Goal: Contribute content: Add original content to the website for others to see

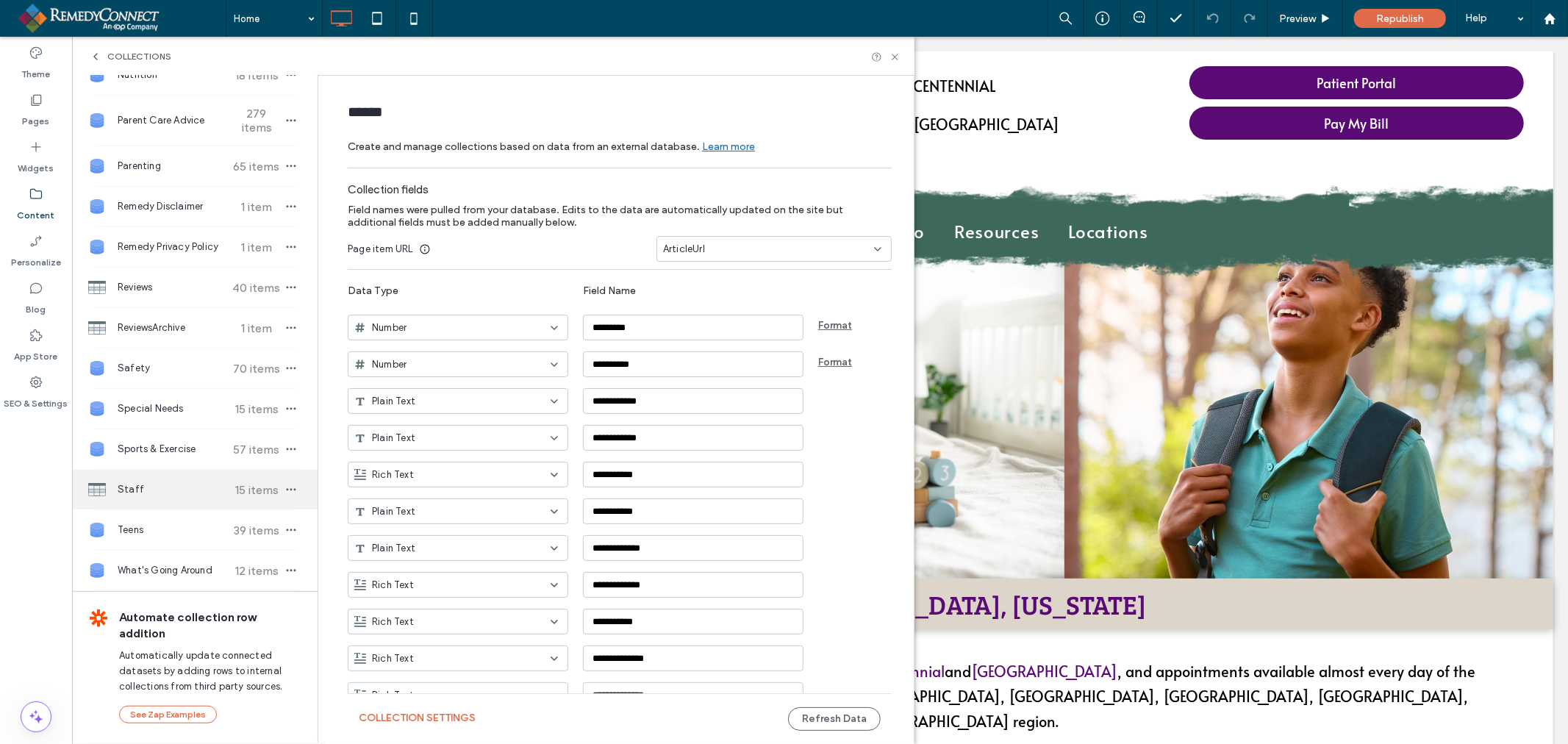
click at [160, 493] on span "Staff" at bounding box center [172, 490] width 109 height 15
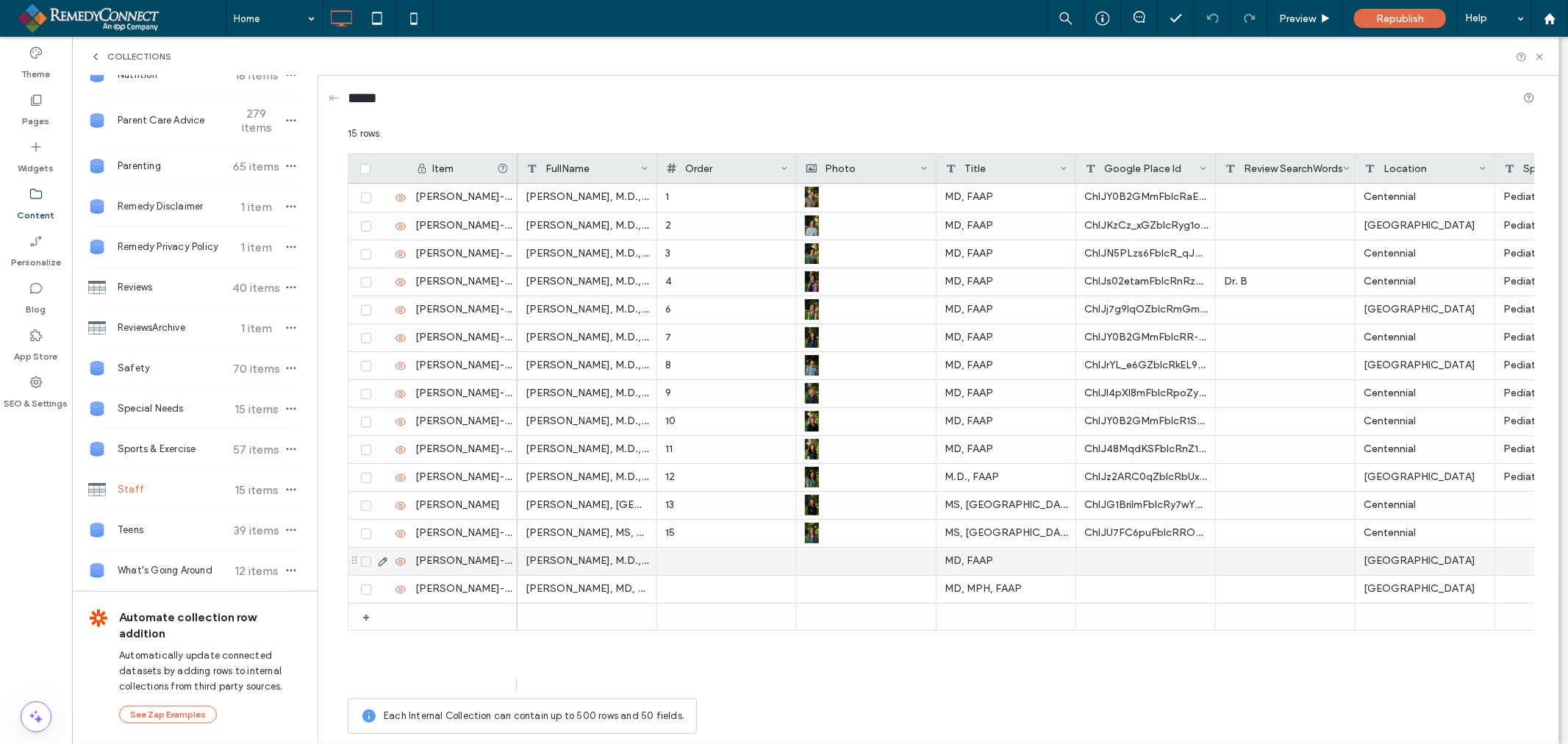
click at [380, 560] on icon at bounding box center [383, 562] width 12 height 12
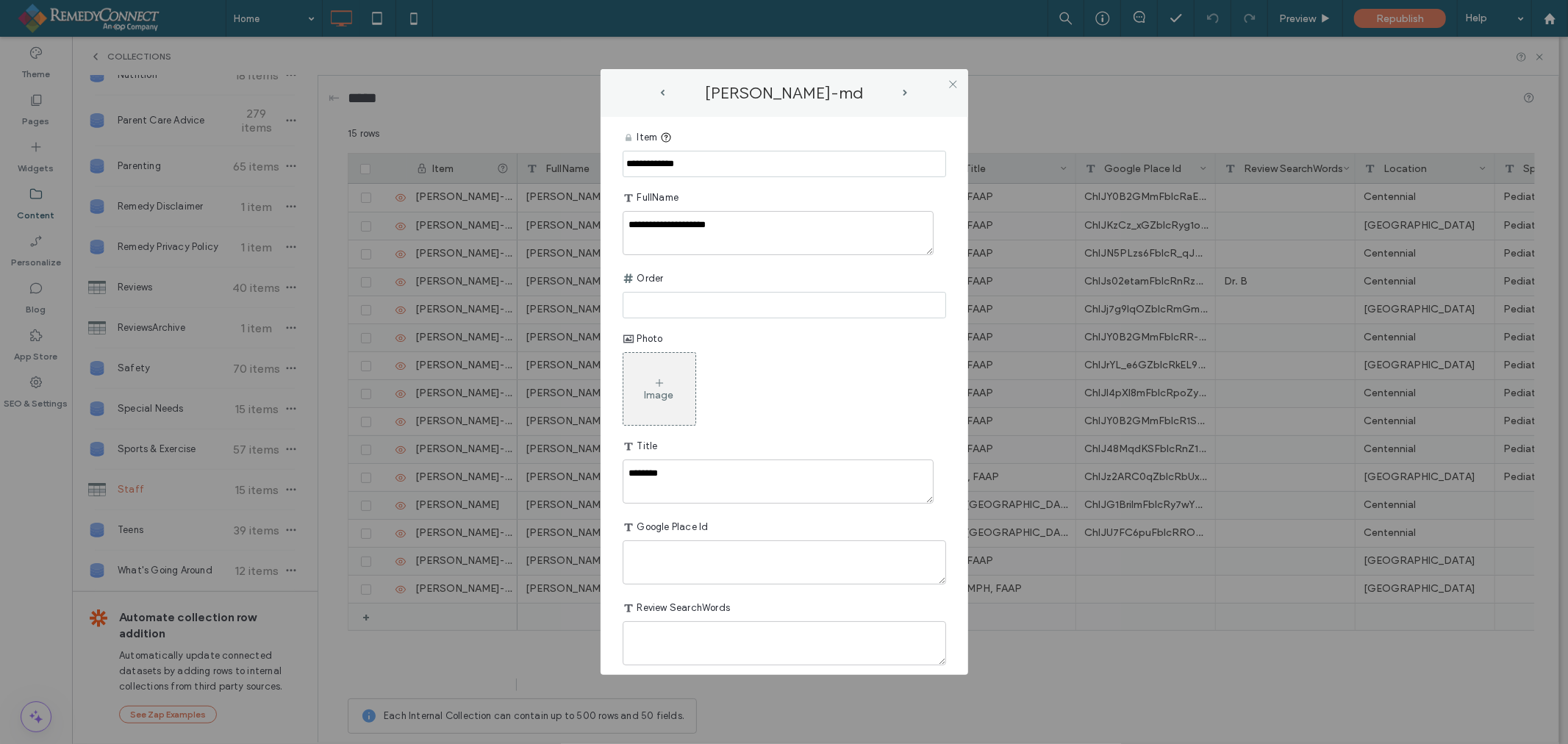
click at [669, 375] on div "Image" at bounding box center [660, 389] width 72 height 69
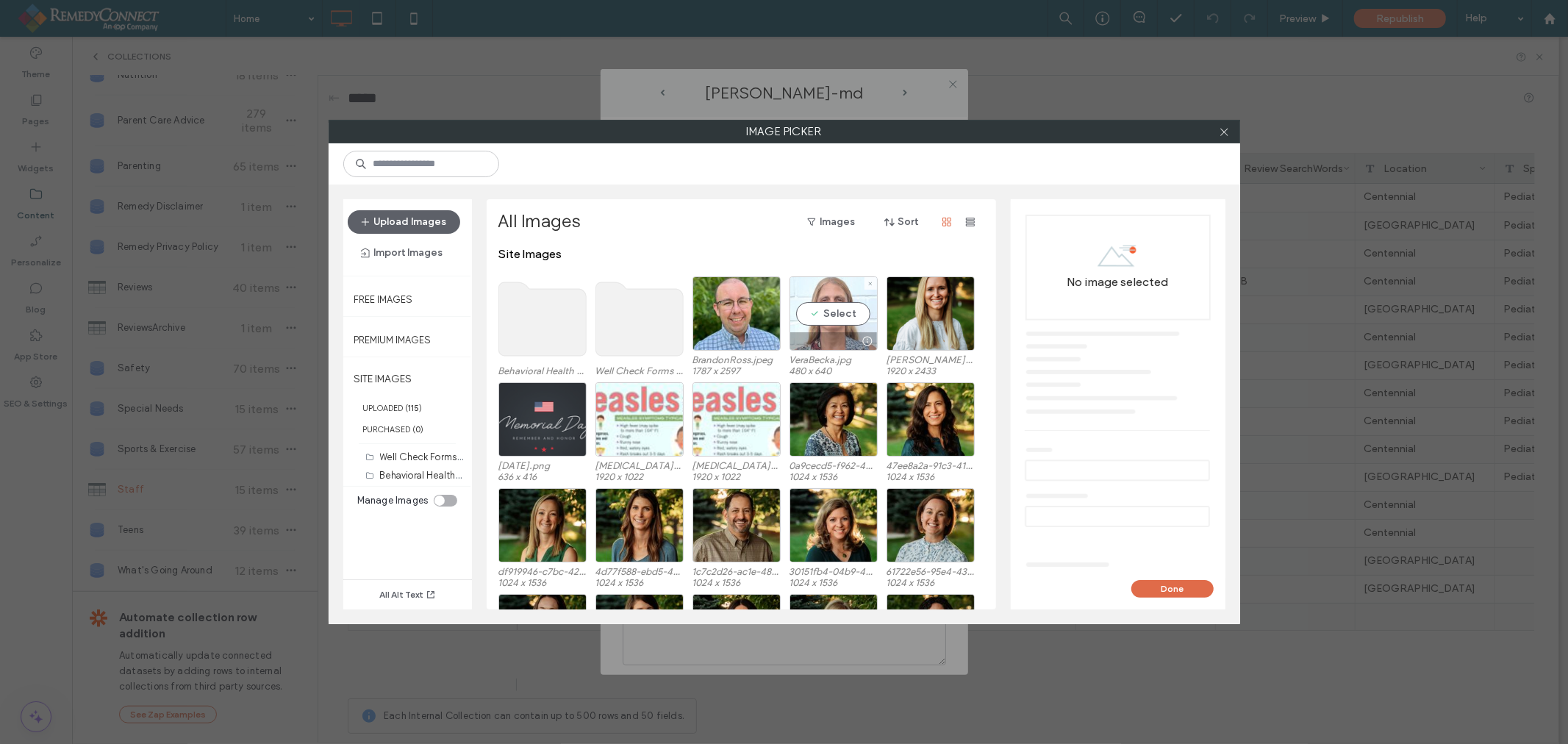
click at [834, 309] on div "Select" at bounding box center [833, 314] width 88 height 74
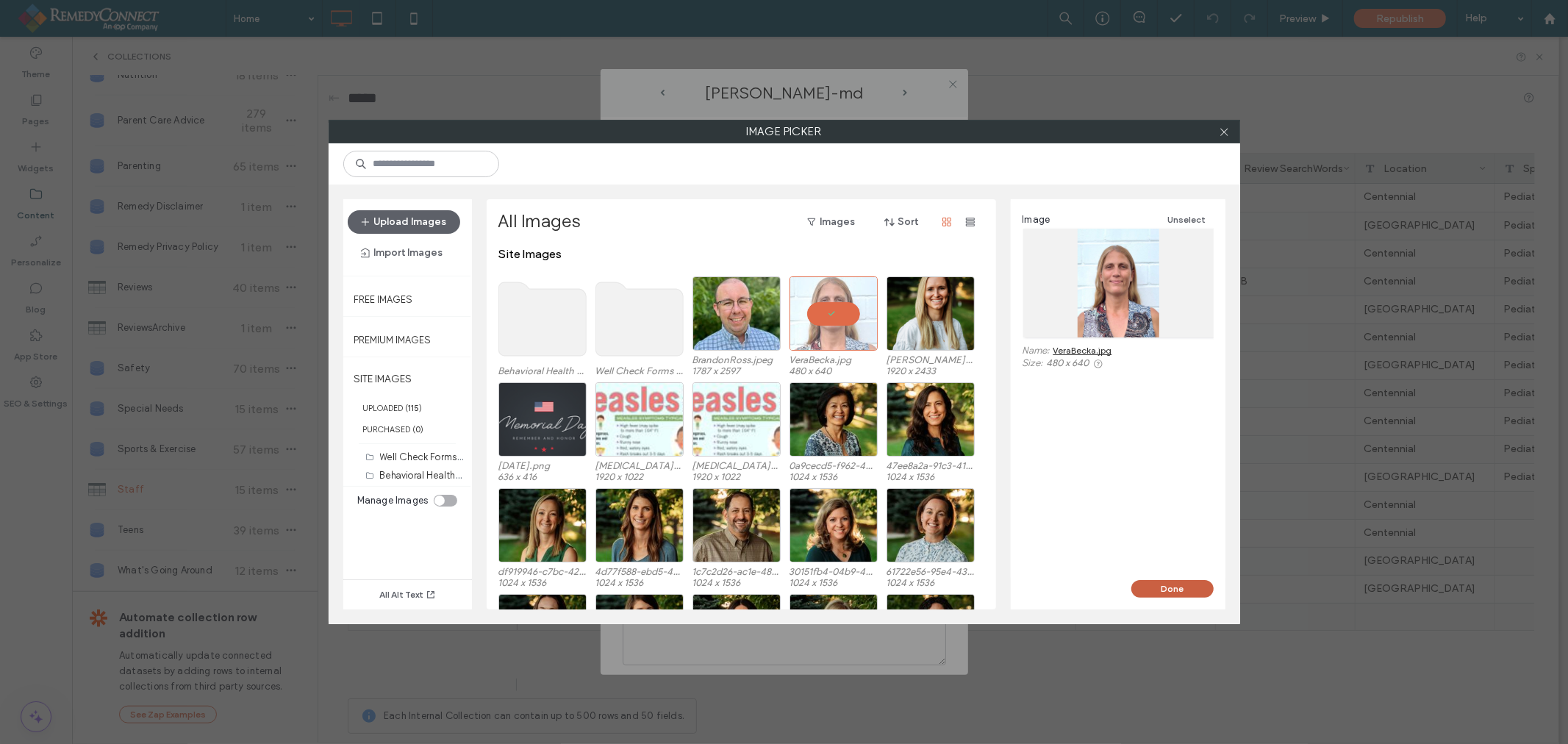
click at [1173, 592] on button "Done" at bounding box center [1173, 589] width 83 height 17
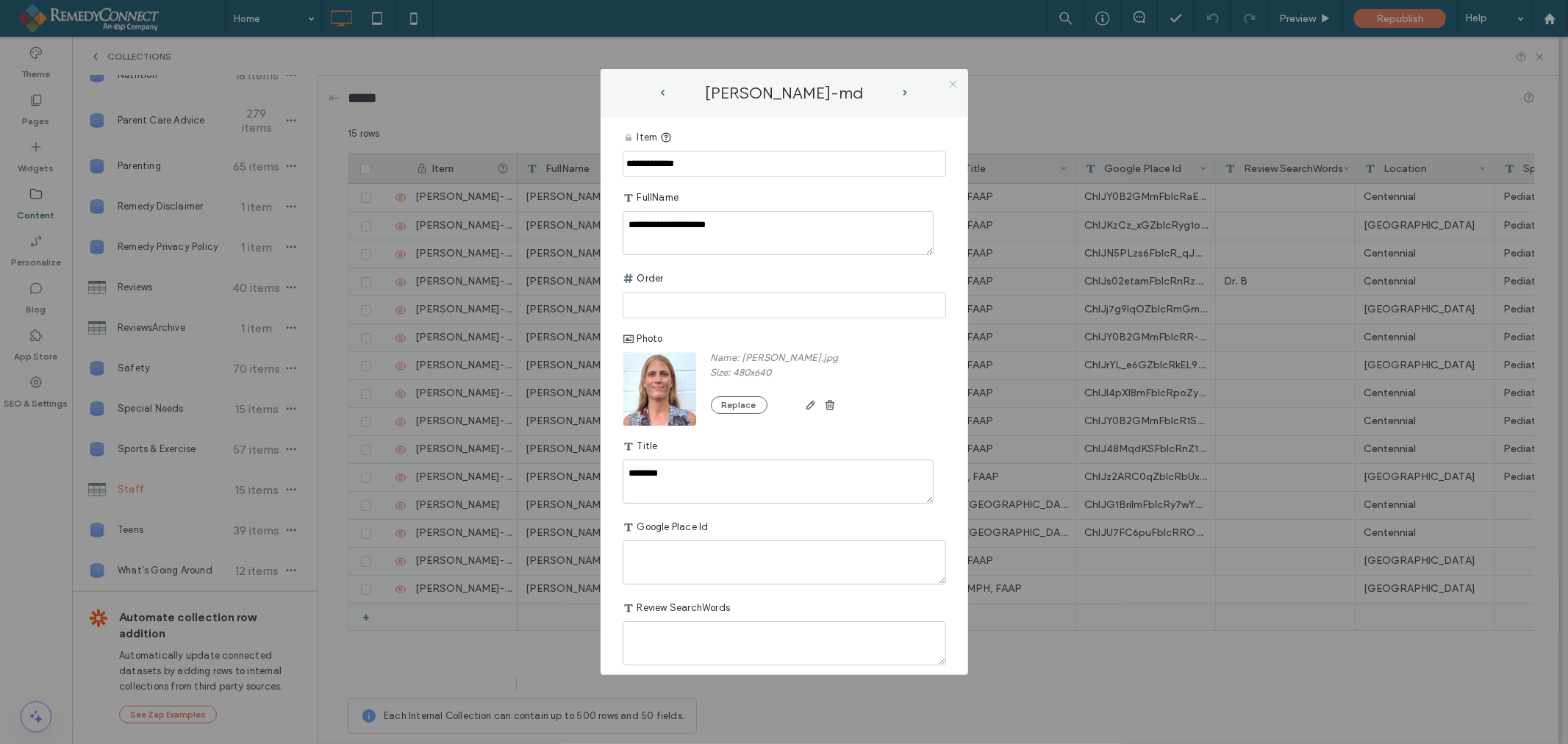
click at [949, 78] on icon at bounding box center [953, 84] width 11 height 11
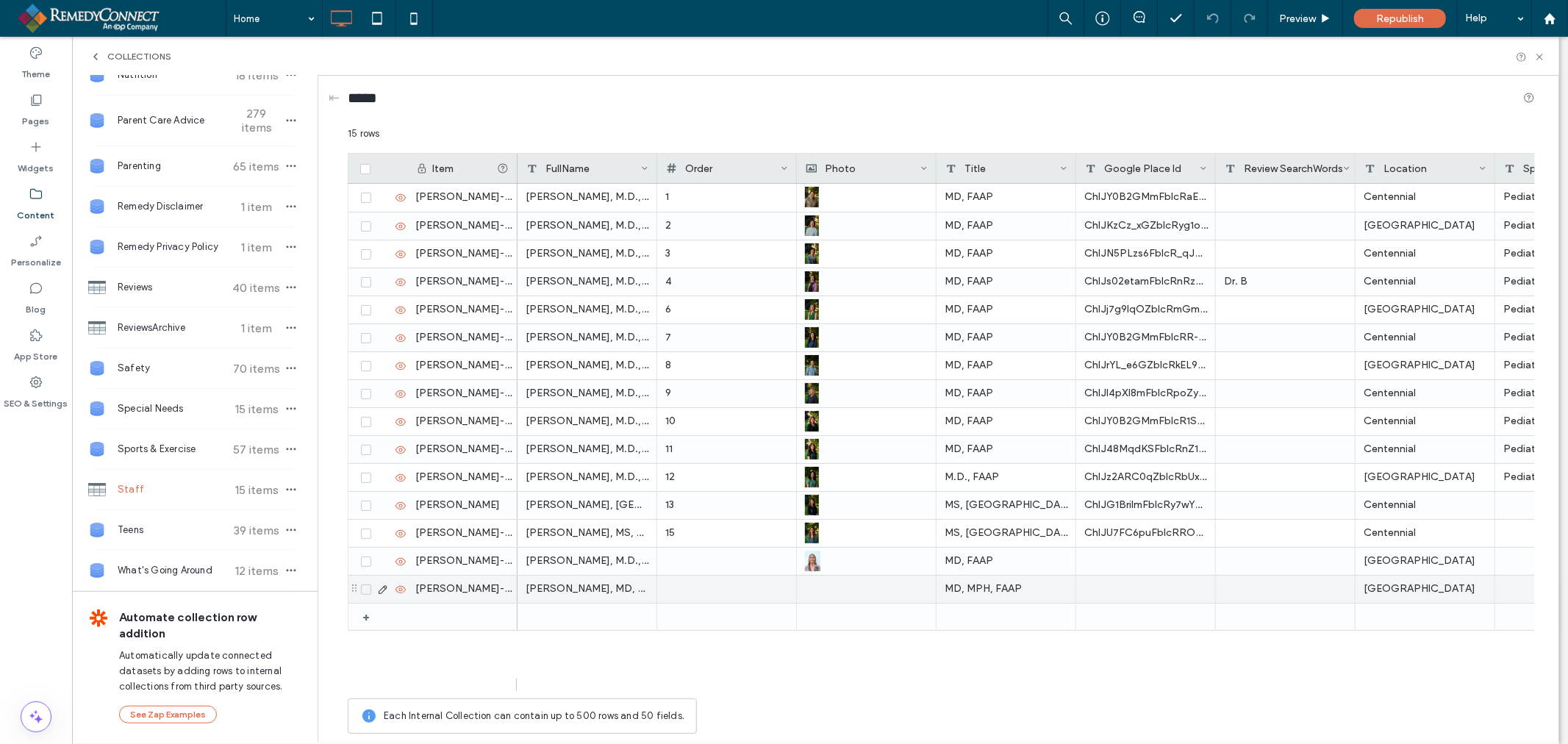
click at [379, 594] on icon at bounding box center [383, 590] width 12 height 12
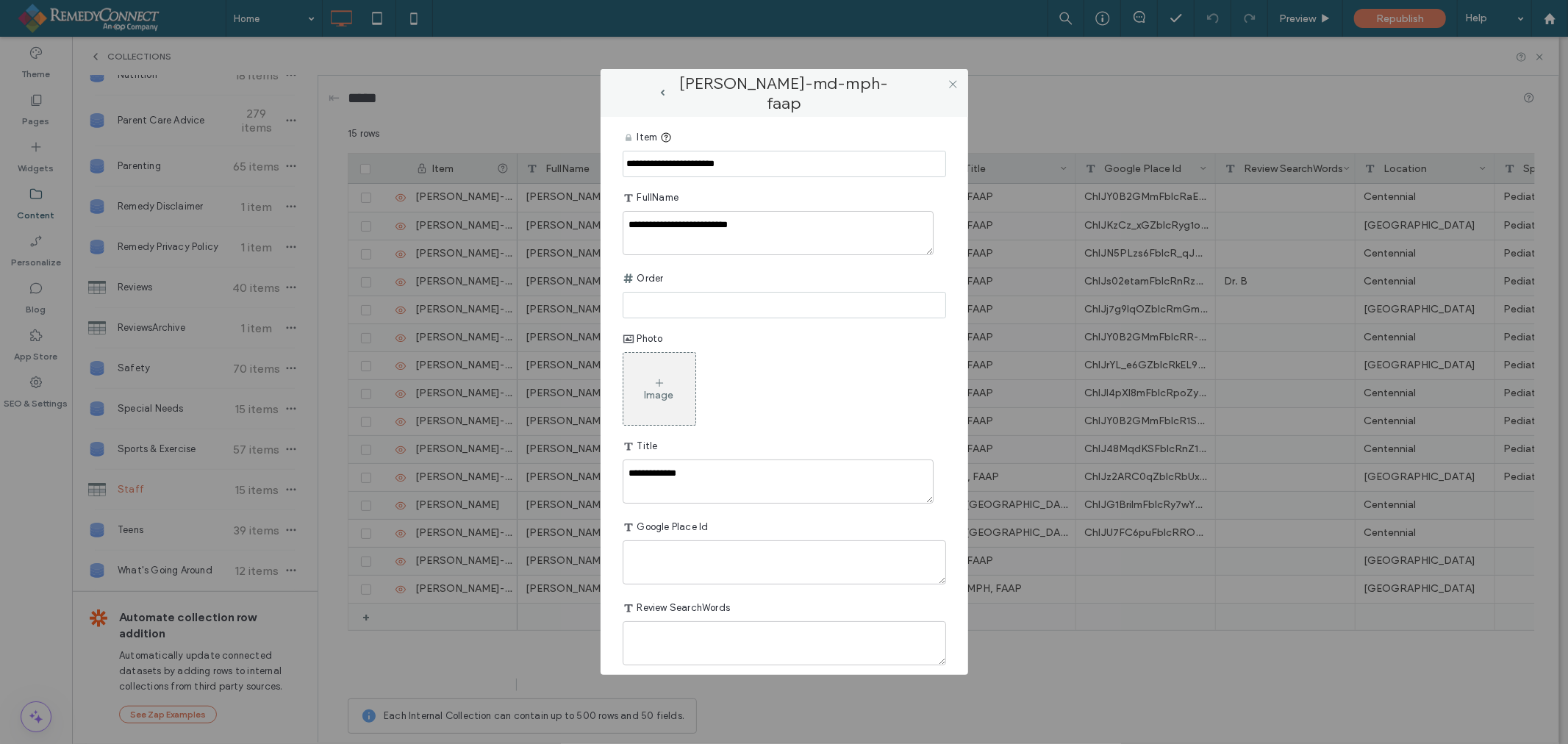
click at [675, 384] on div "Image" at bounding box center [660, 389] width 72 height 69
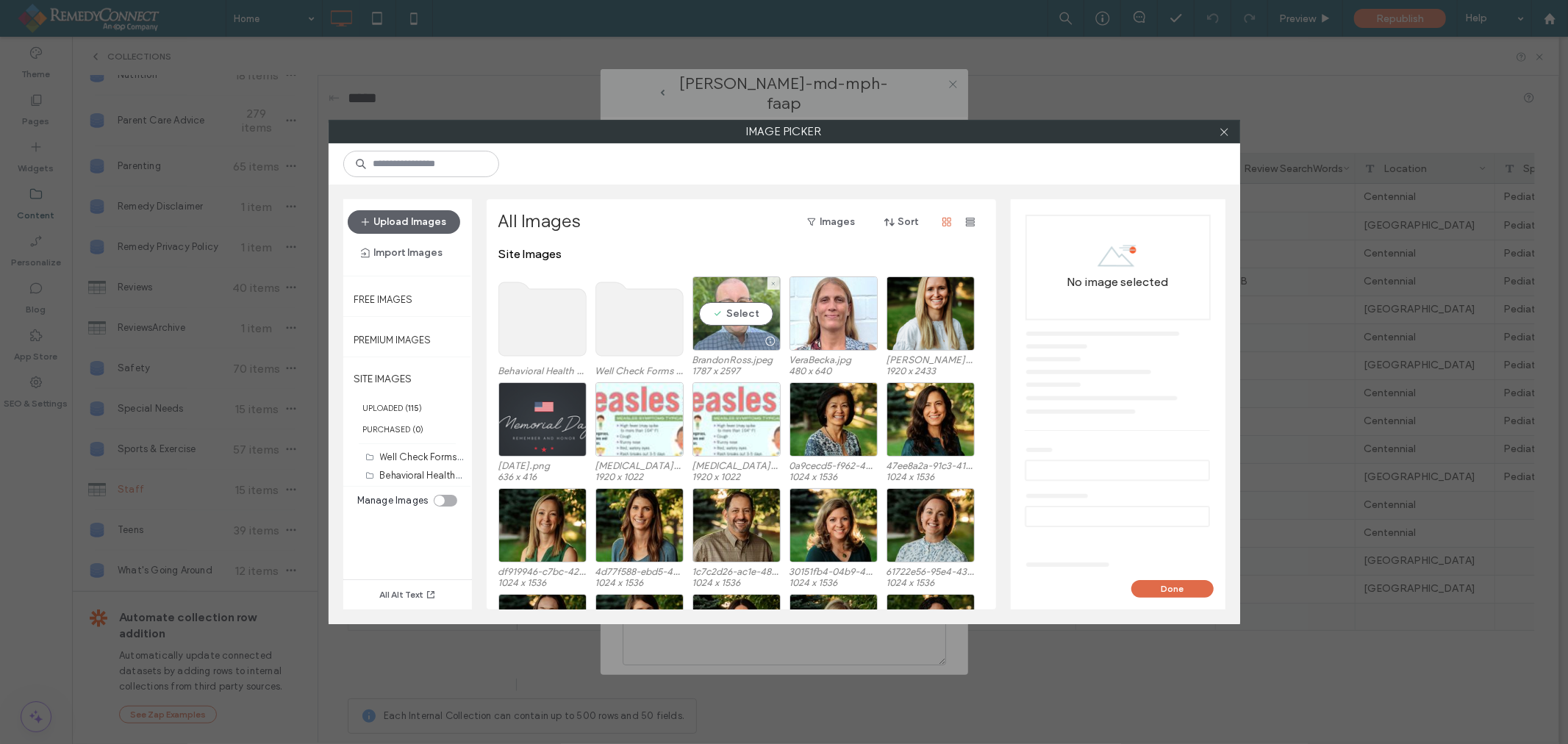
click at [719, 312] on div "Select" at bounding box center [737, 314] width 88 height 74
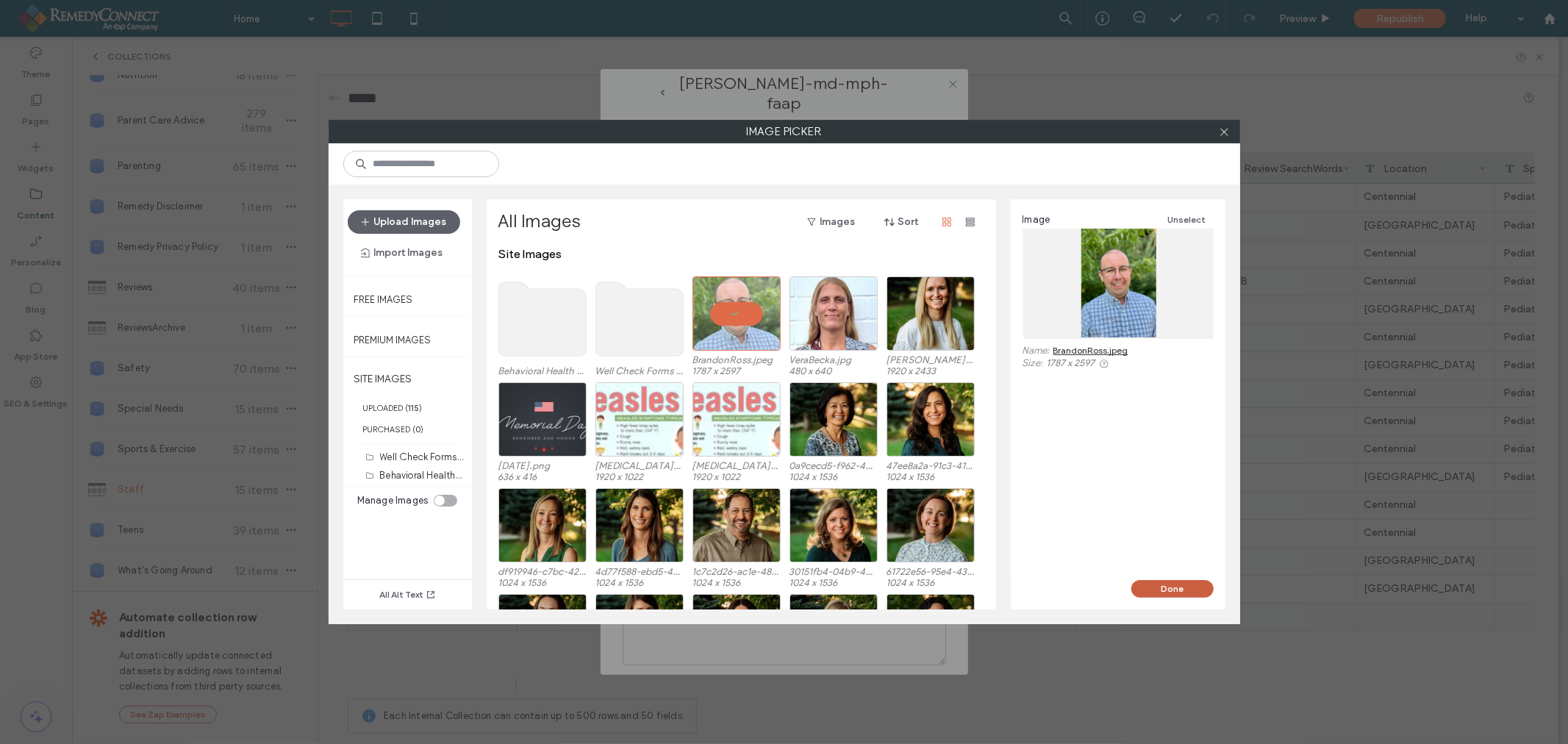
click at [1180, 581] on button "Done" at bounding box center [1173, 589] width 83 height 17
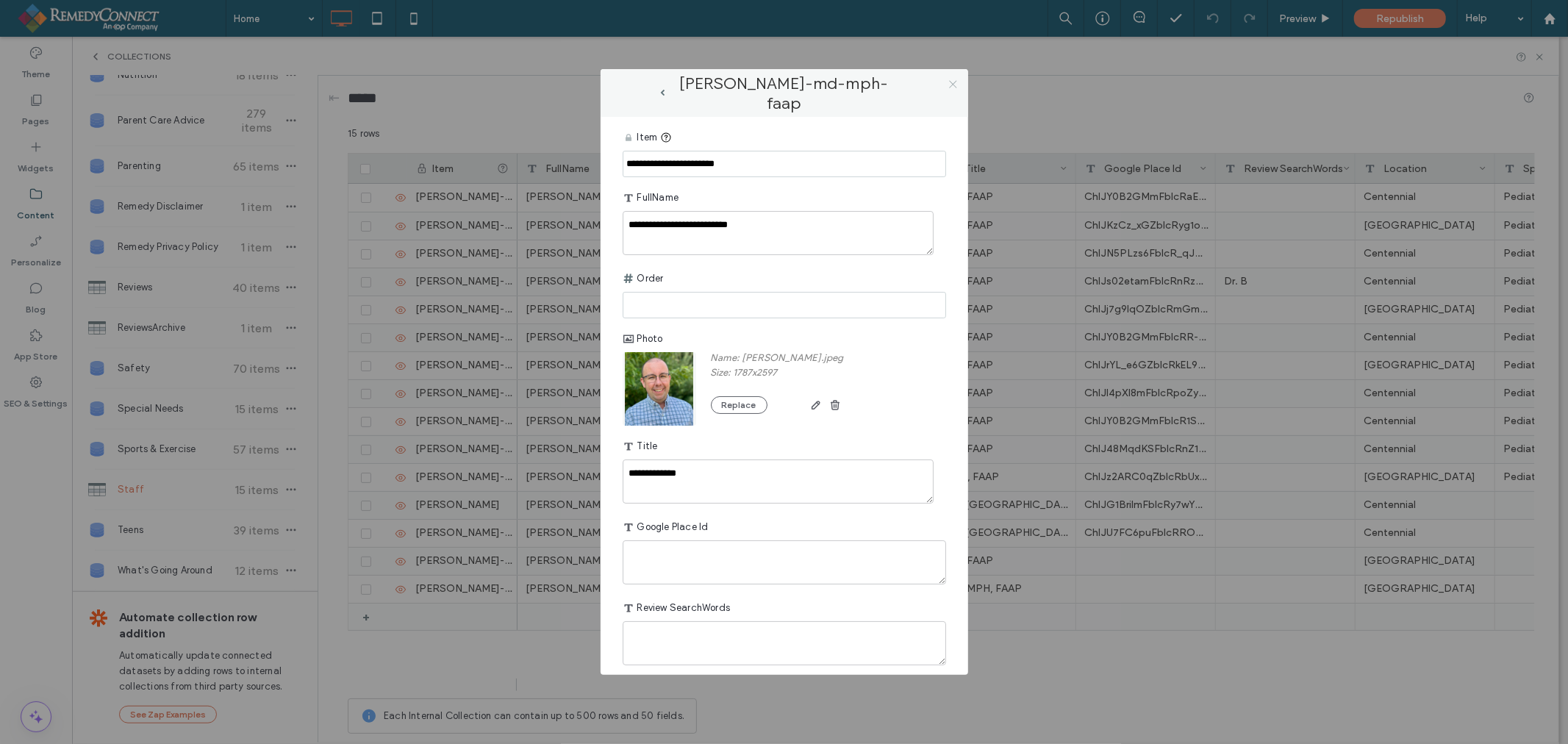
click at [951, 84] on icon at bounding box center [953, 84] width 11 height 11
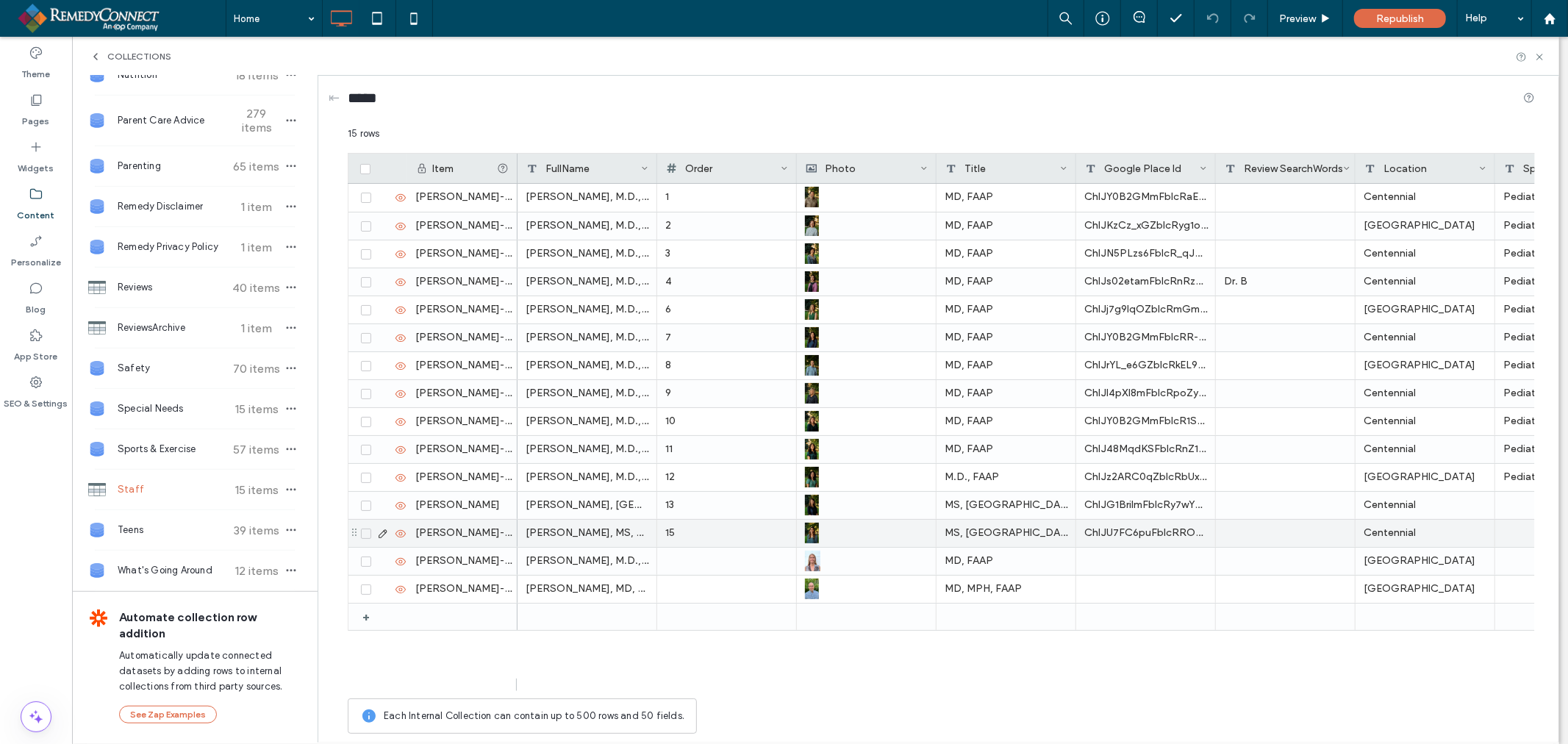
click at [383, 534] on icon at bounding box center [383, 535] width 12 height 12
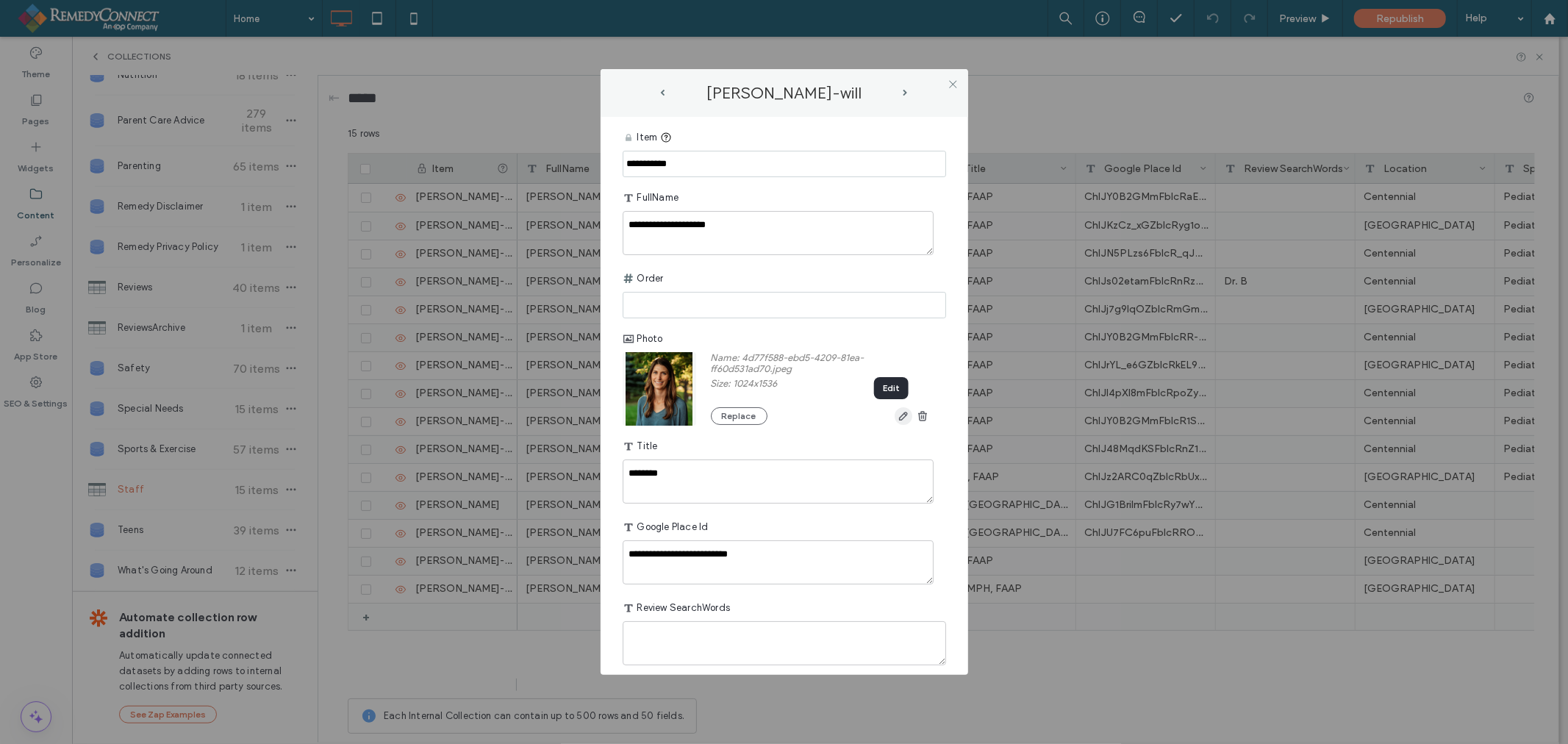
click at [898, 418] on icon "button" at bounding box center [904, 416] width 12 height 12
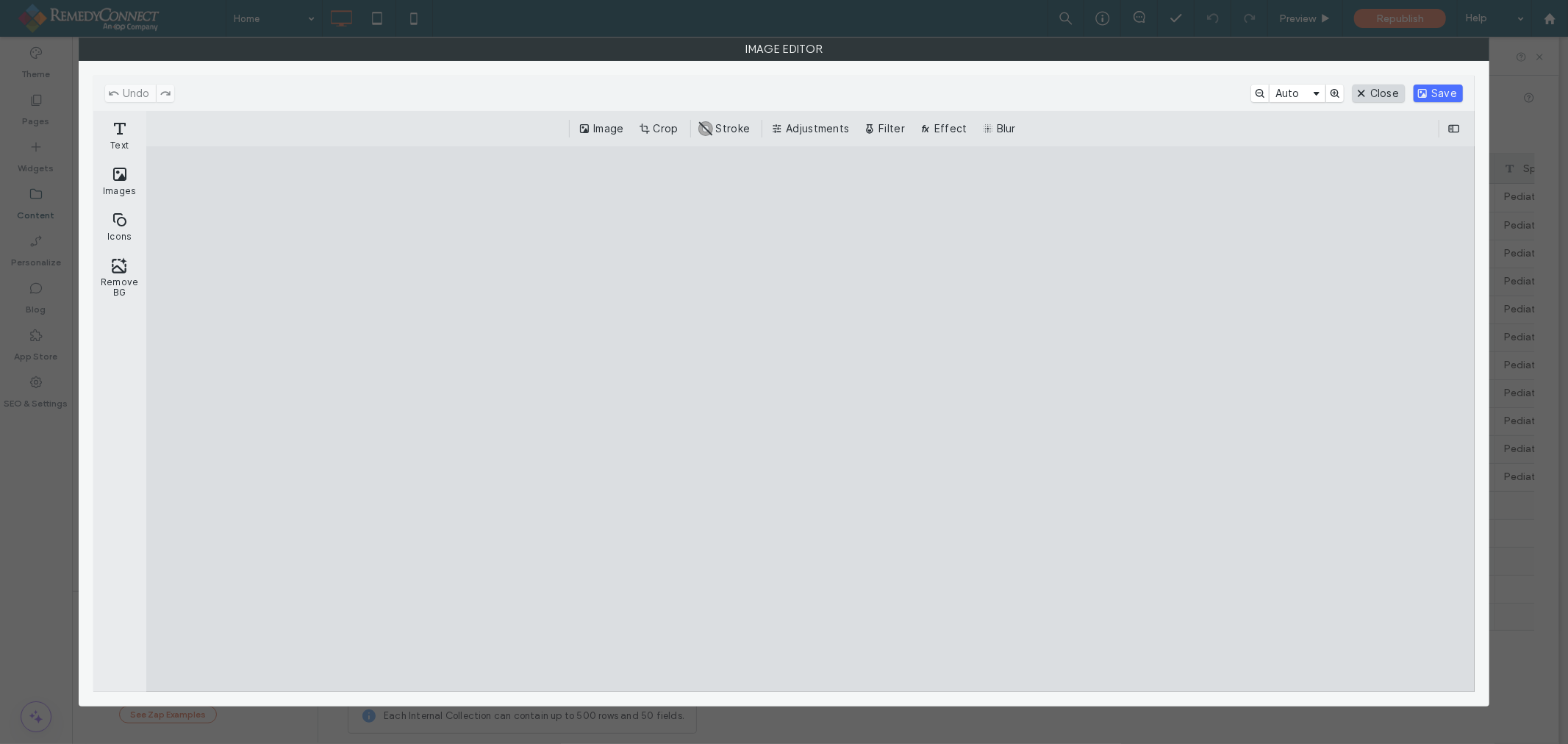
click at [1378, 92] on button "Close" at bounding box center [1378, 93] width 53 height 17
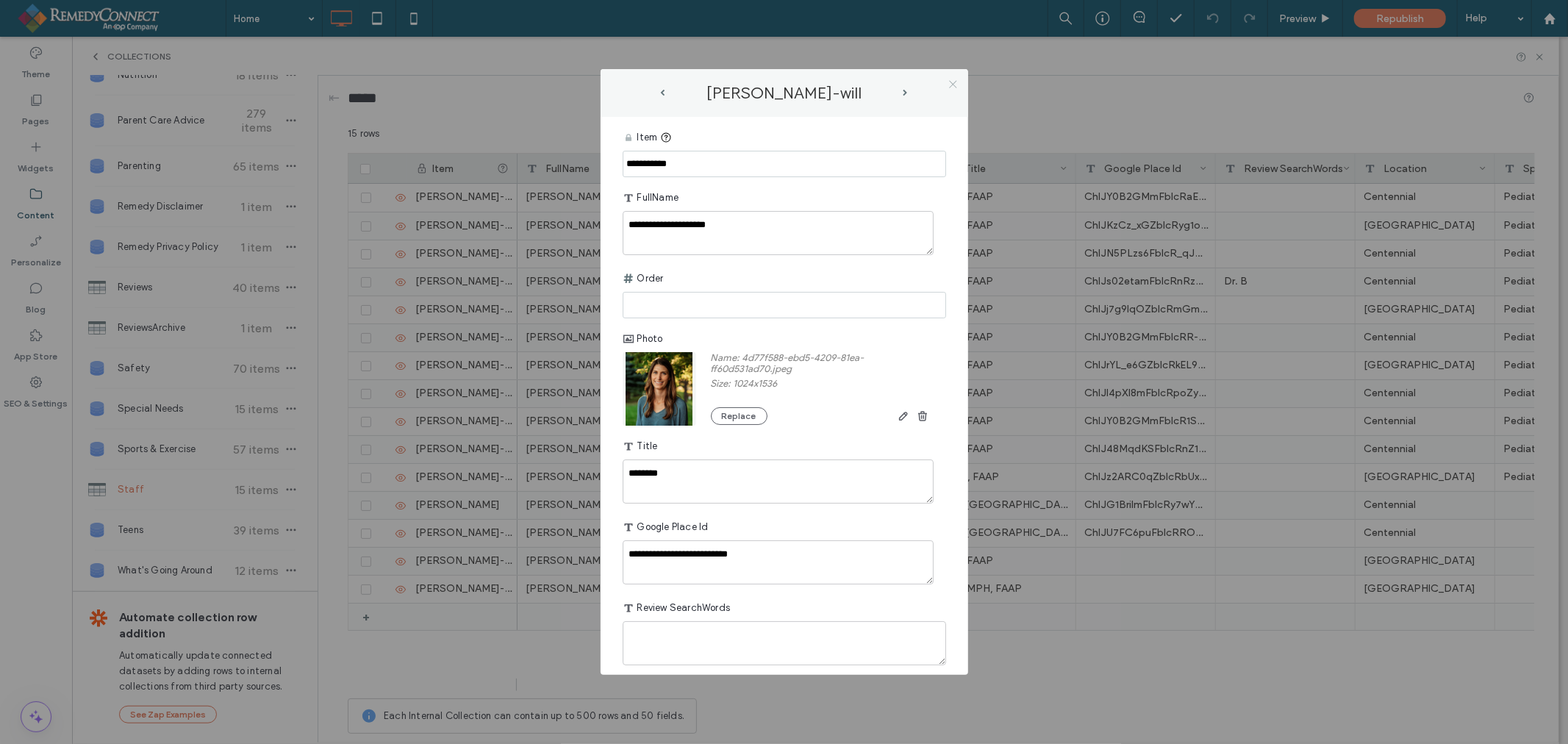
click at [952, 78] on icon at bounding box center [953, 84] width 11 height 11
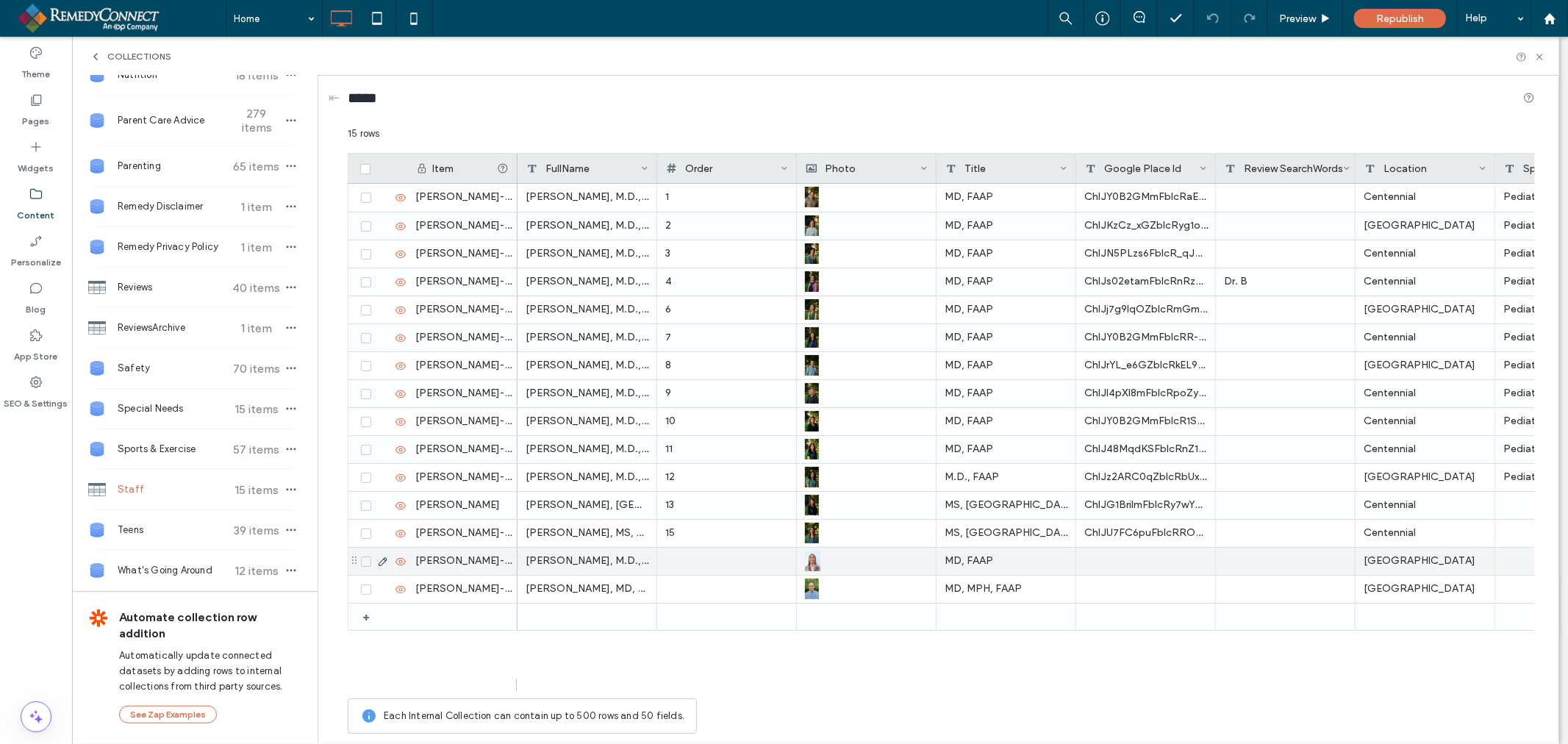
click at [377, 564] on icon at bounding box center [383, 562] width 12 height 12
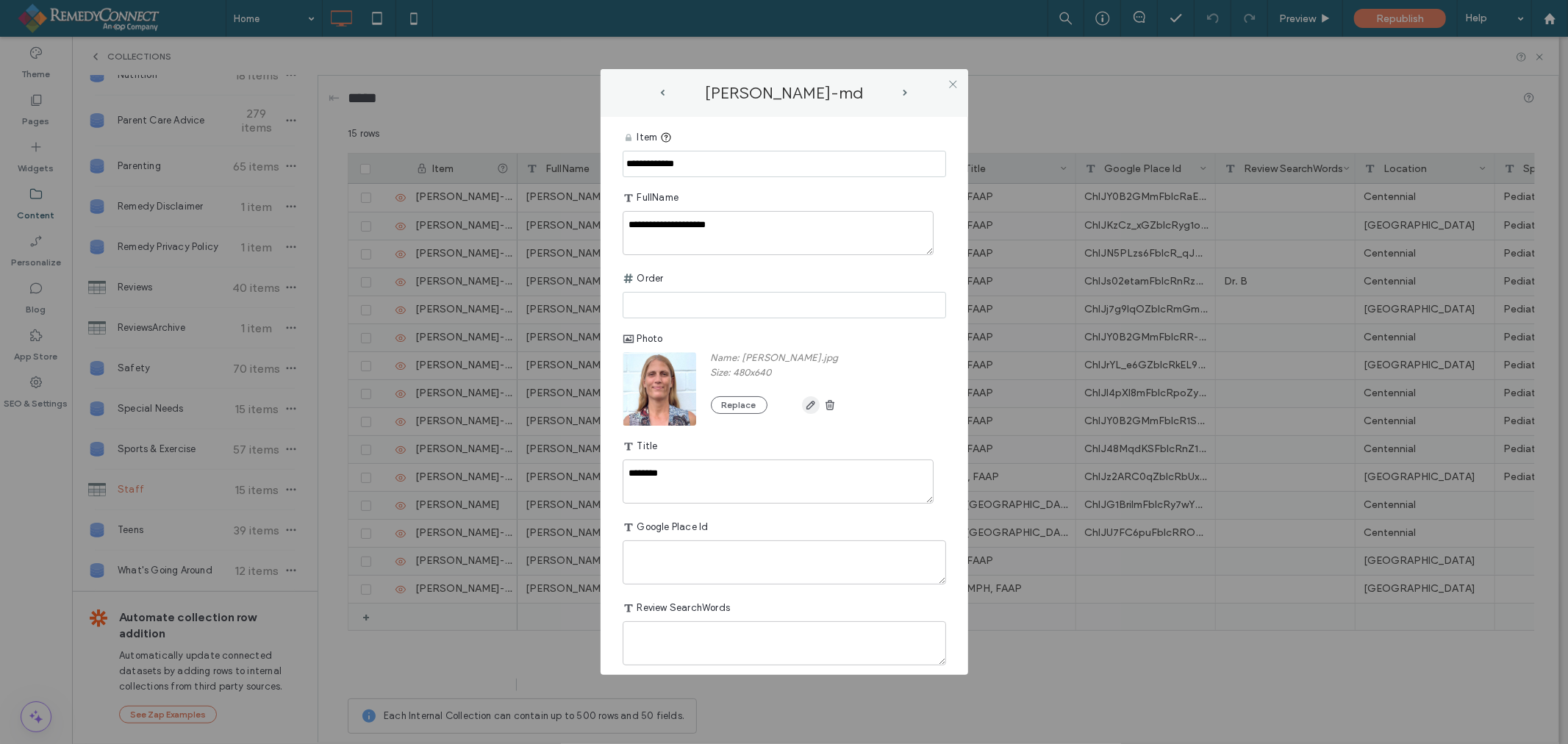
click at [806, 407] on use "button" at bounding box center [810, 405] width 9 height 9
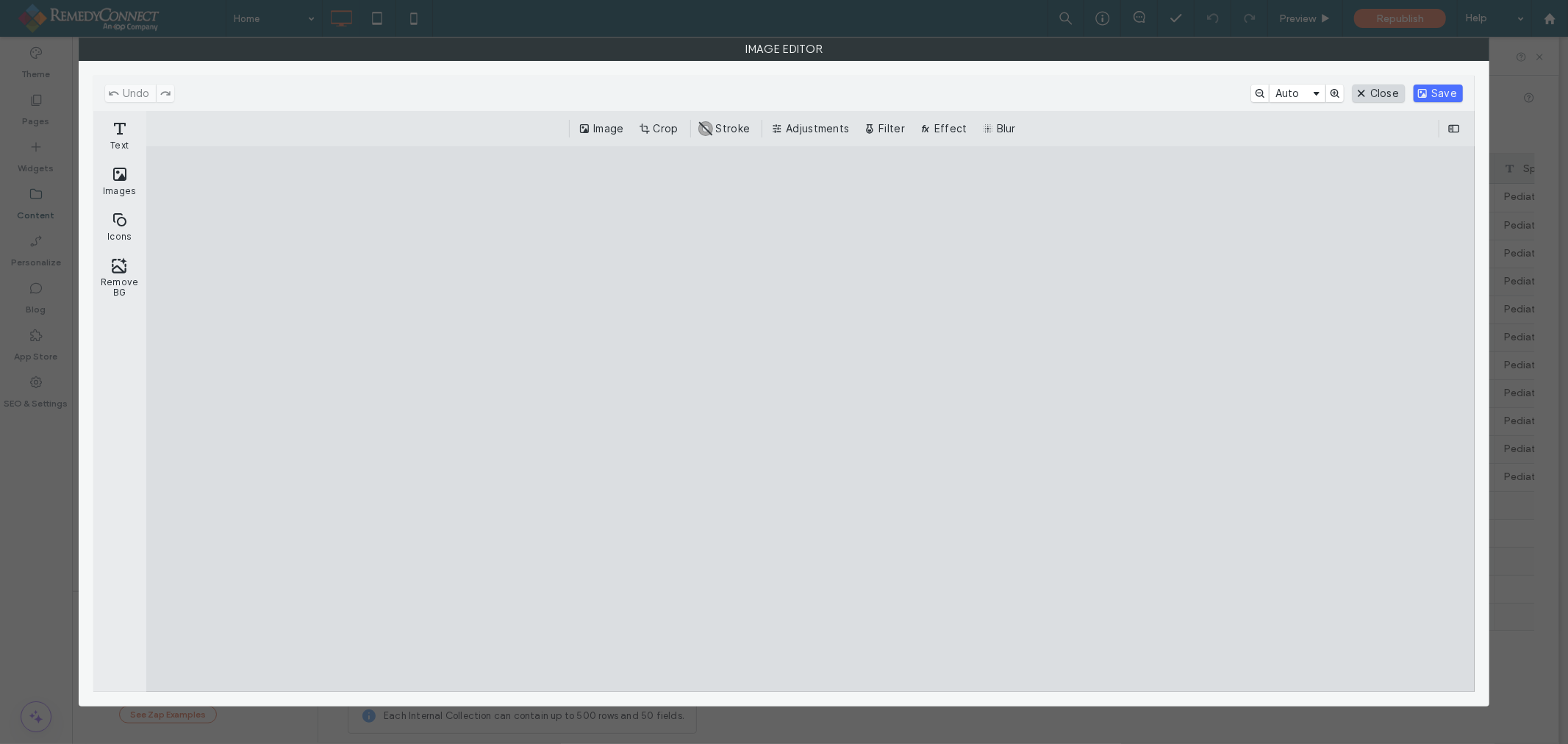
click at [1360, 93] on button "Close" at bounding box center [1378, 93] width 53 height 17
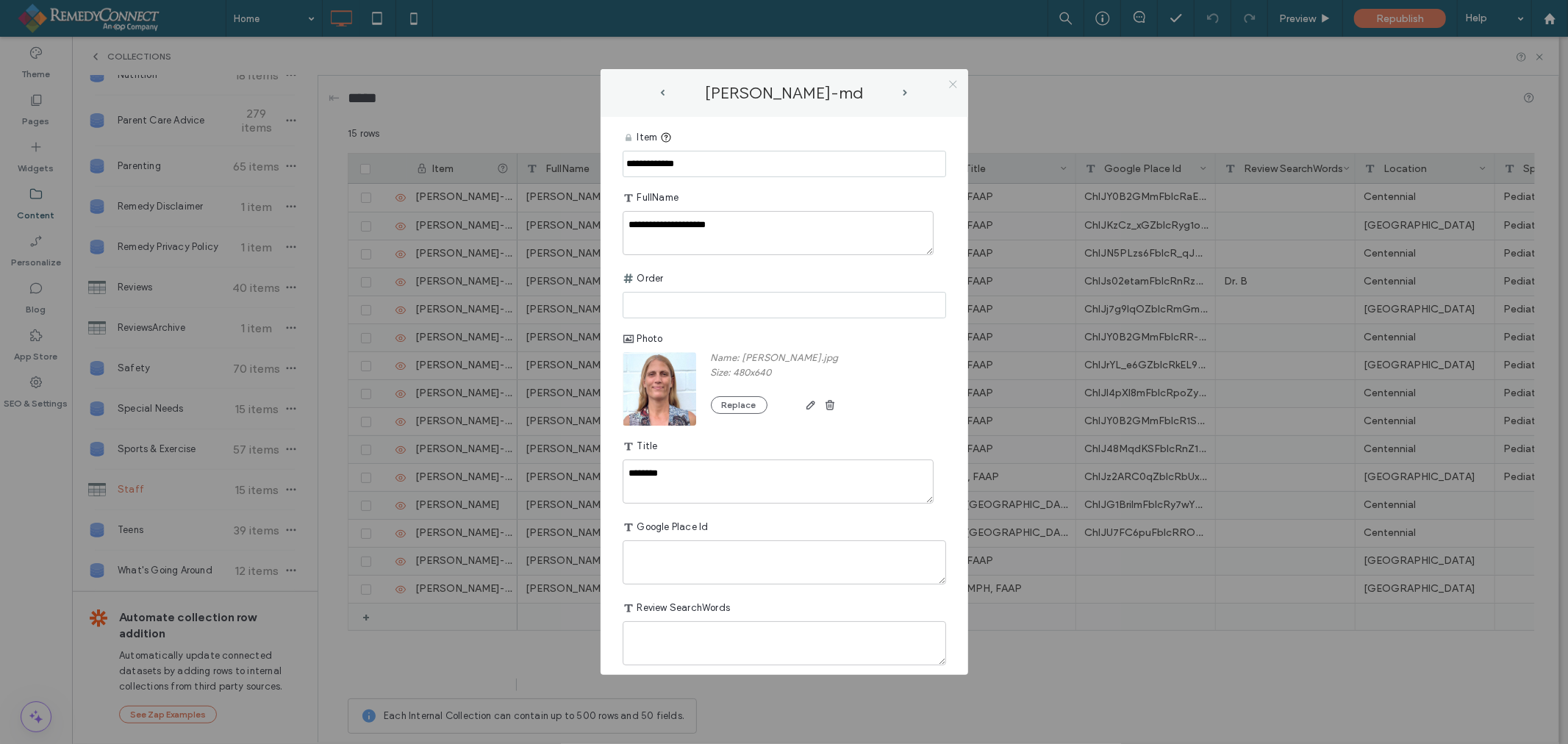
click at [954, 86] on icon at bounding box center [953, 84] width 11 height 11
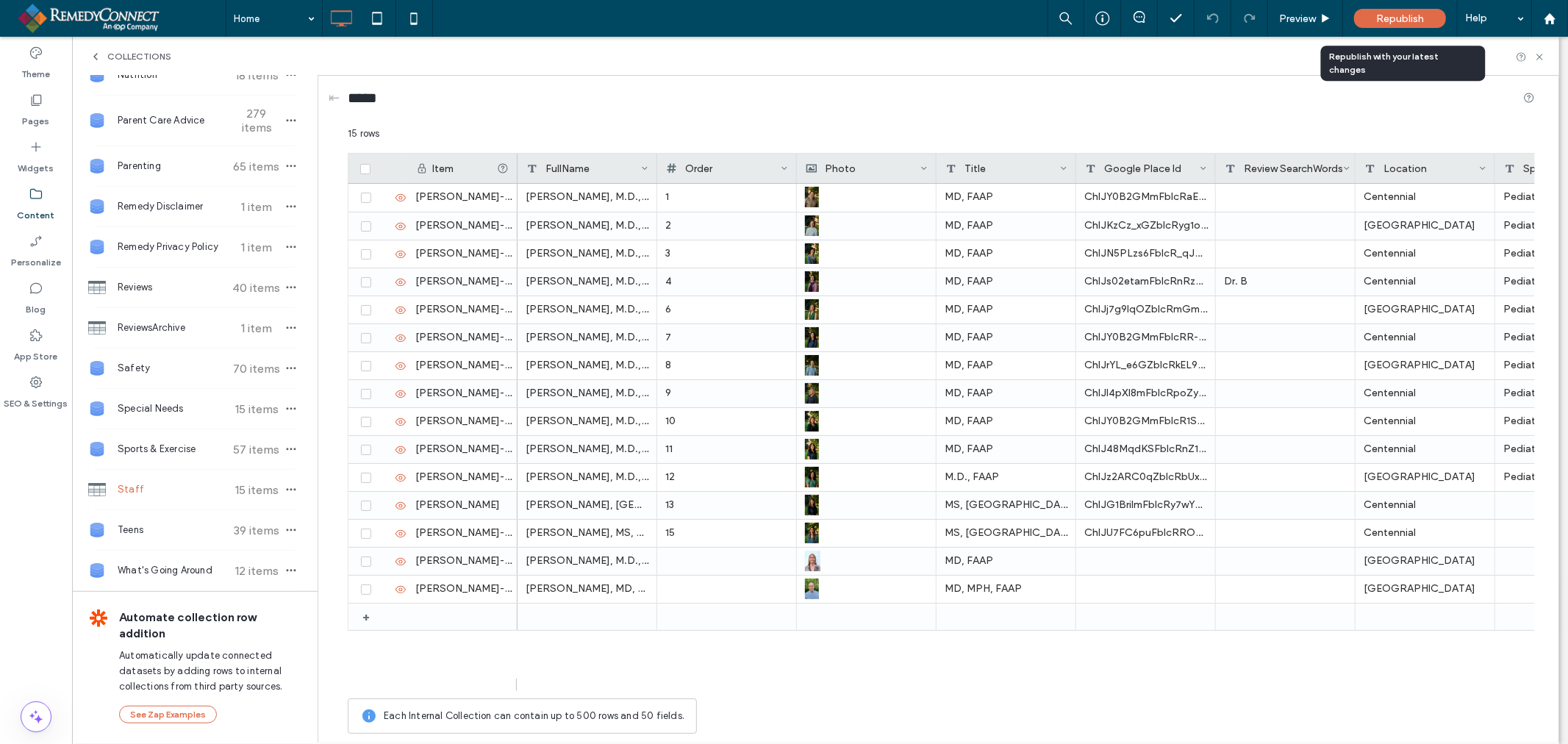
click at [1405, 25] on div "Republish" at bounding box center [1400, 18] width 92 height 19
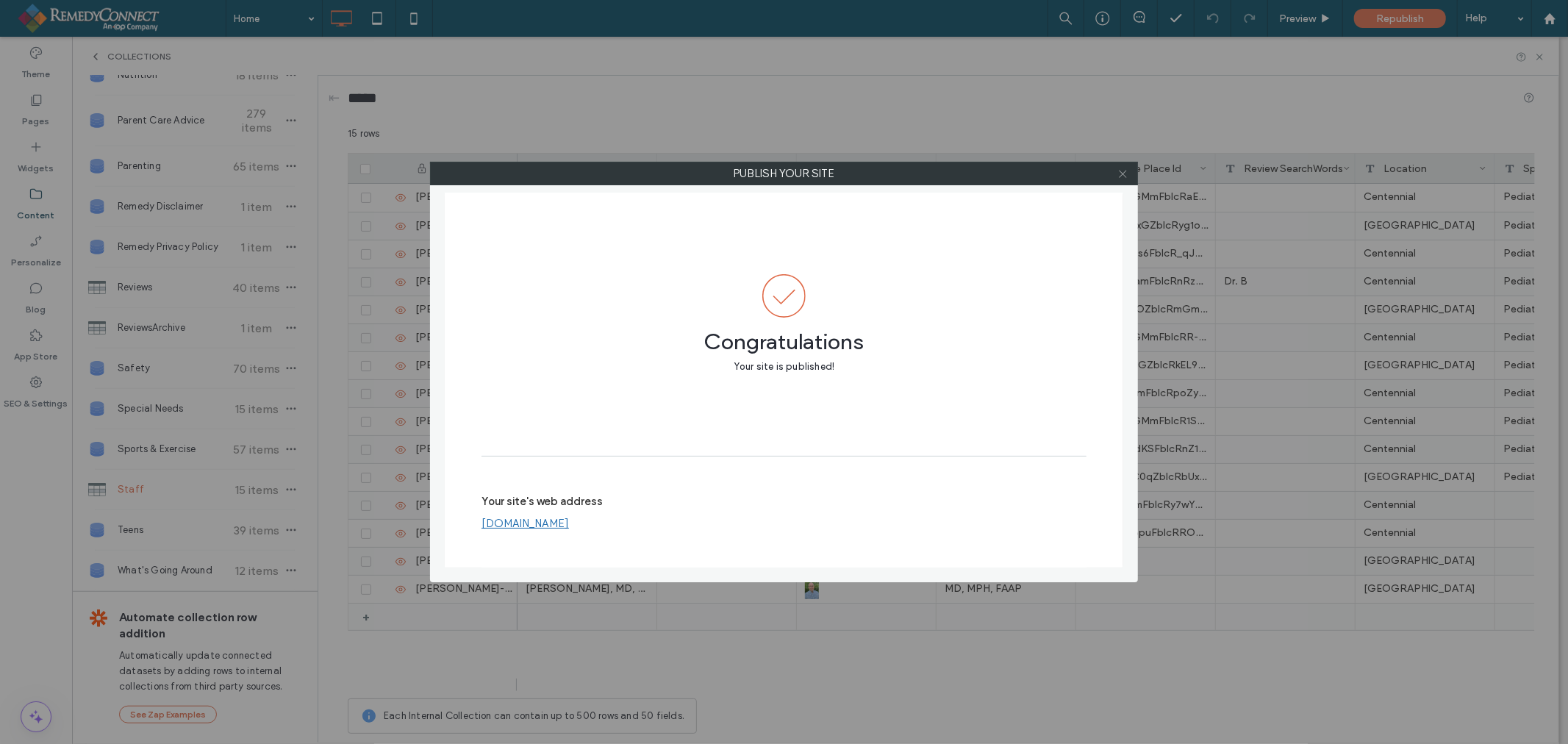
click at [1122, 178] on icon at bounding box center [1123, 173] width 11 height 11
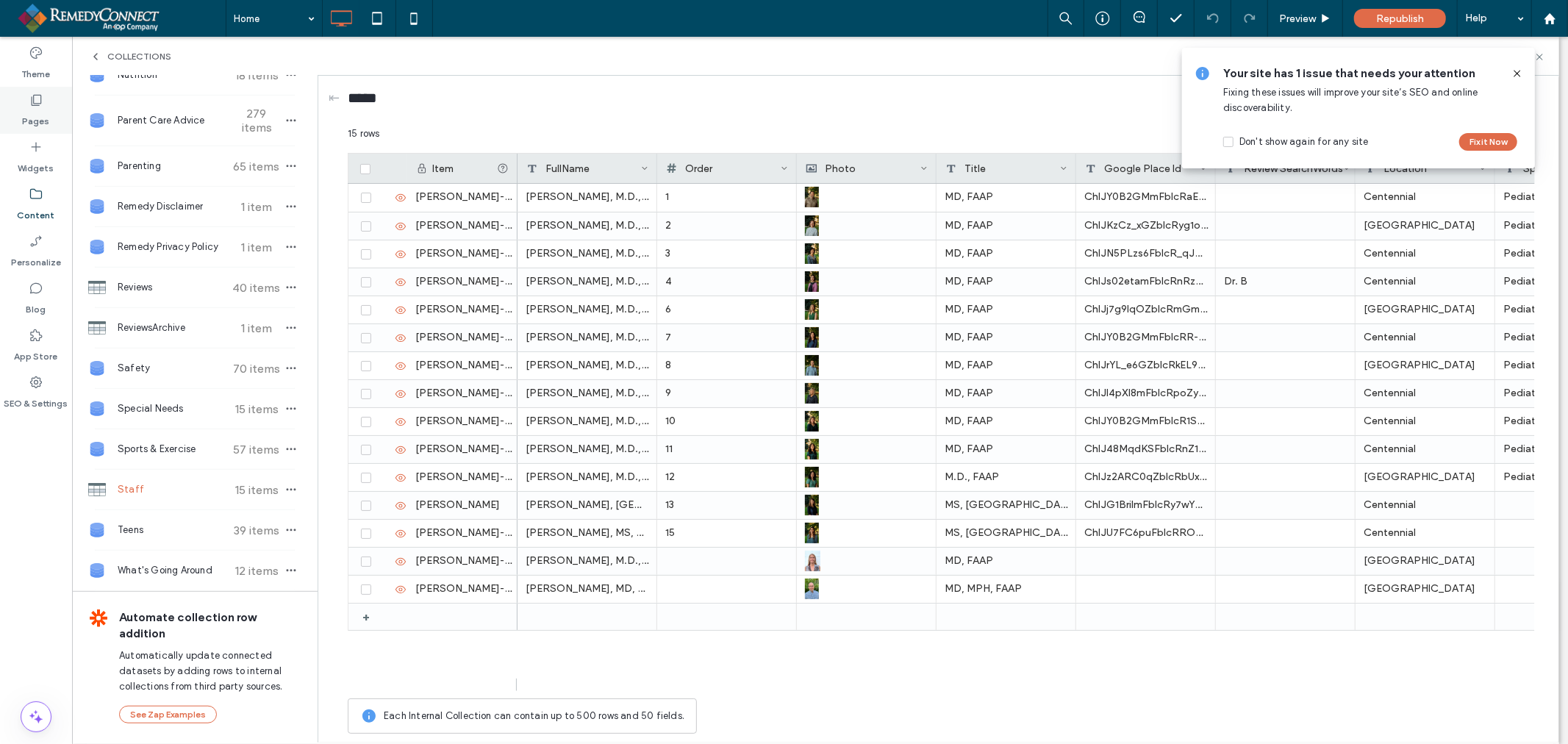
click at [45, 108] on label "Pages" at bounding box center [36, 118] width 28 height 21
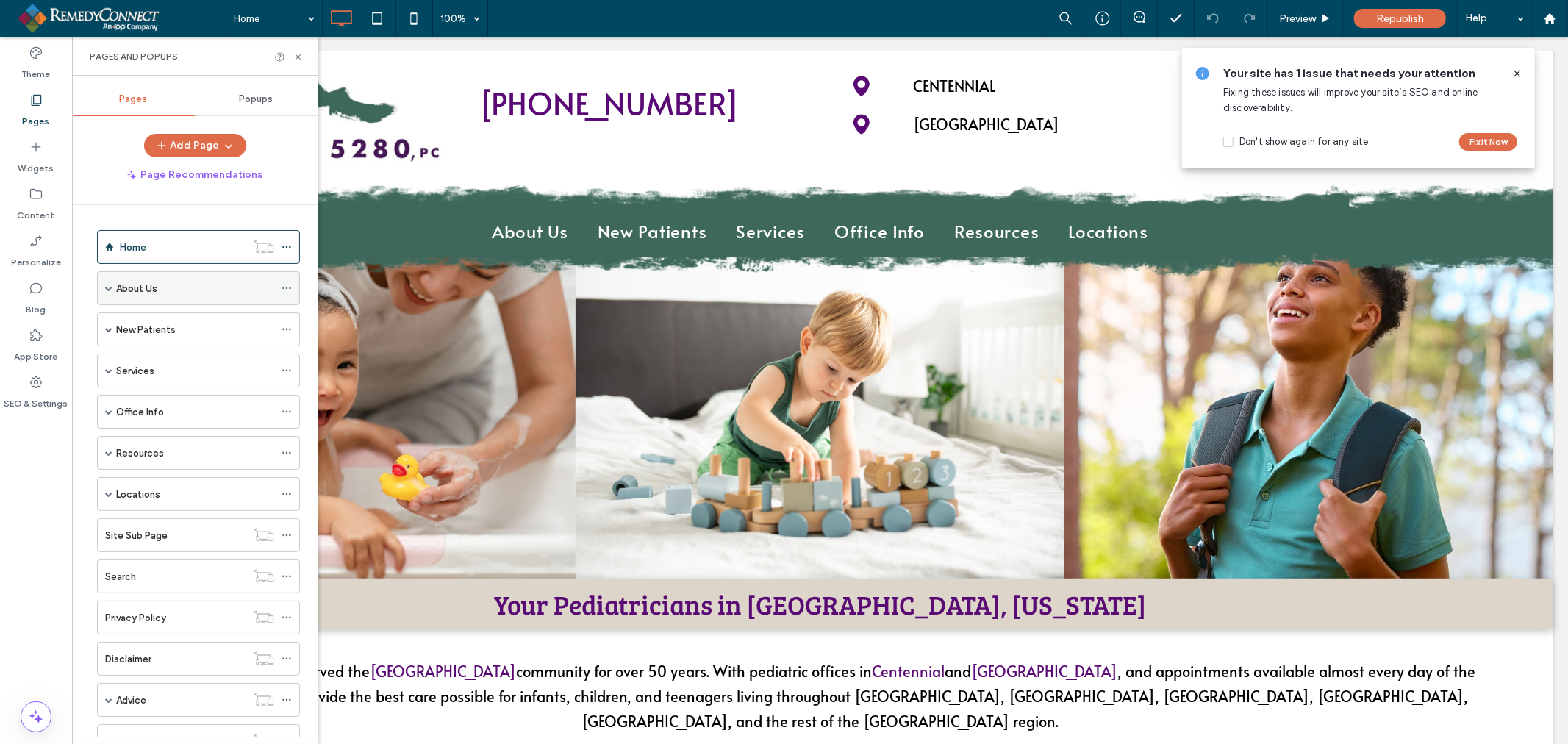
click at [147, 296] on label "About Us" at bounding box center [137, 289] width 41 height 26
click at [145, 355] on label "Our Providers" at bounding box center [171, 356] width 59 height 26
click at [299, 53] on icon at bounding box center [298, 57] width 11 height 11
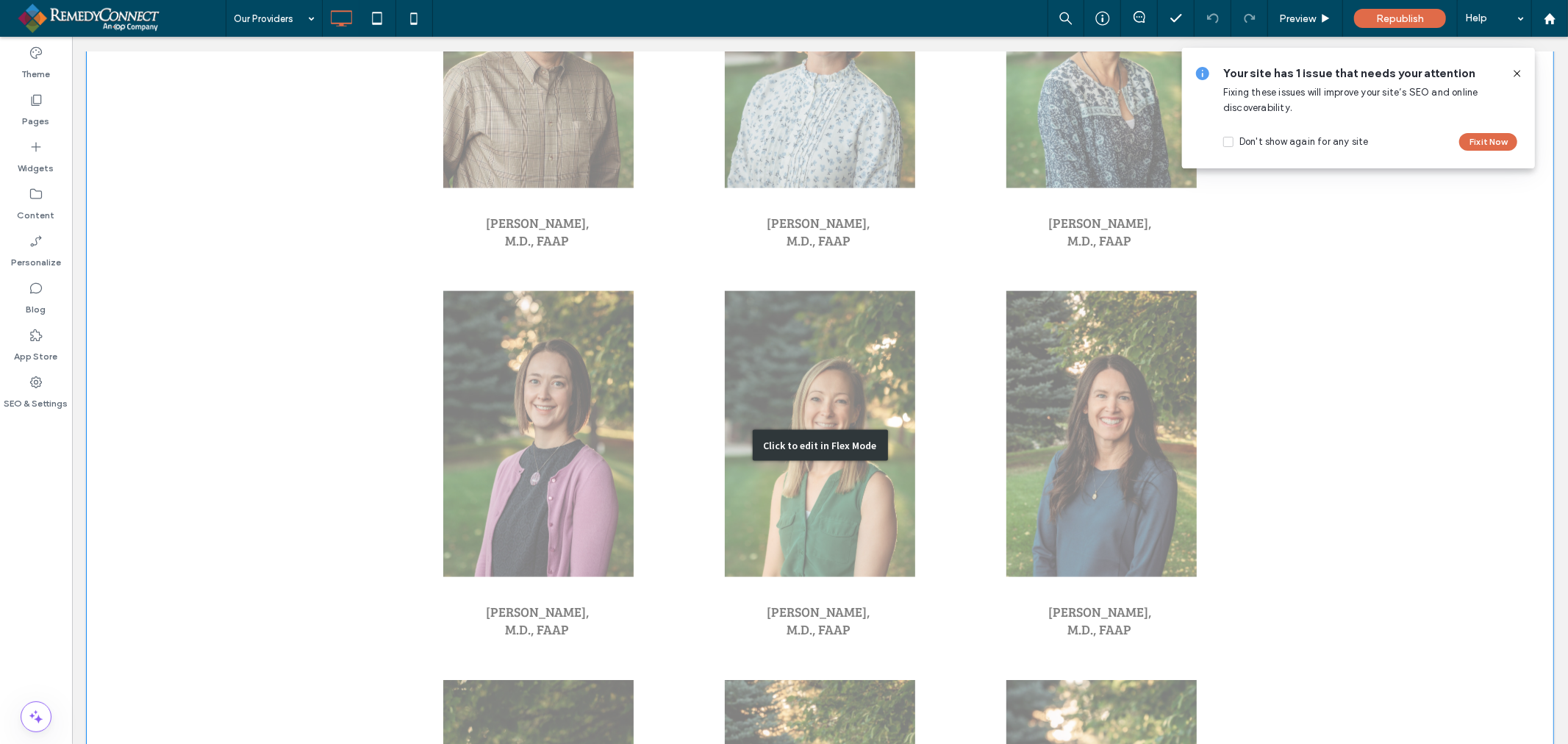
click at [686, 369] on div "Click to edit in Flex Mode" at bounding box center [819, 446] width 1466 height 3023
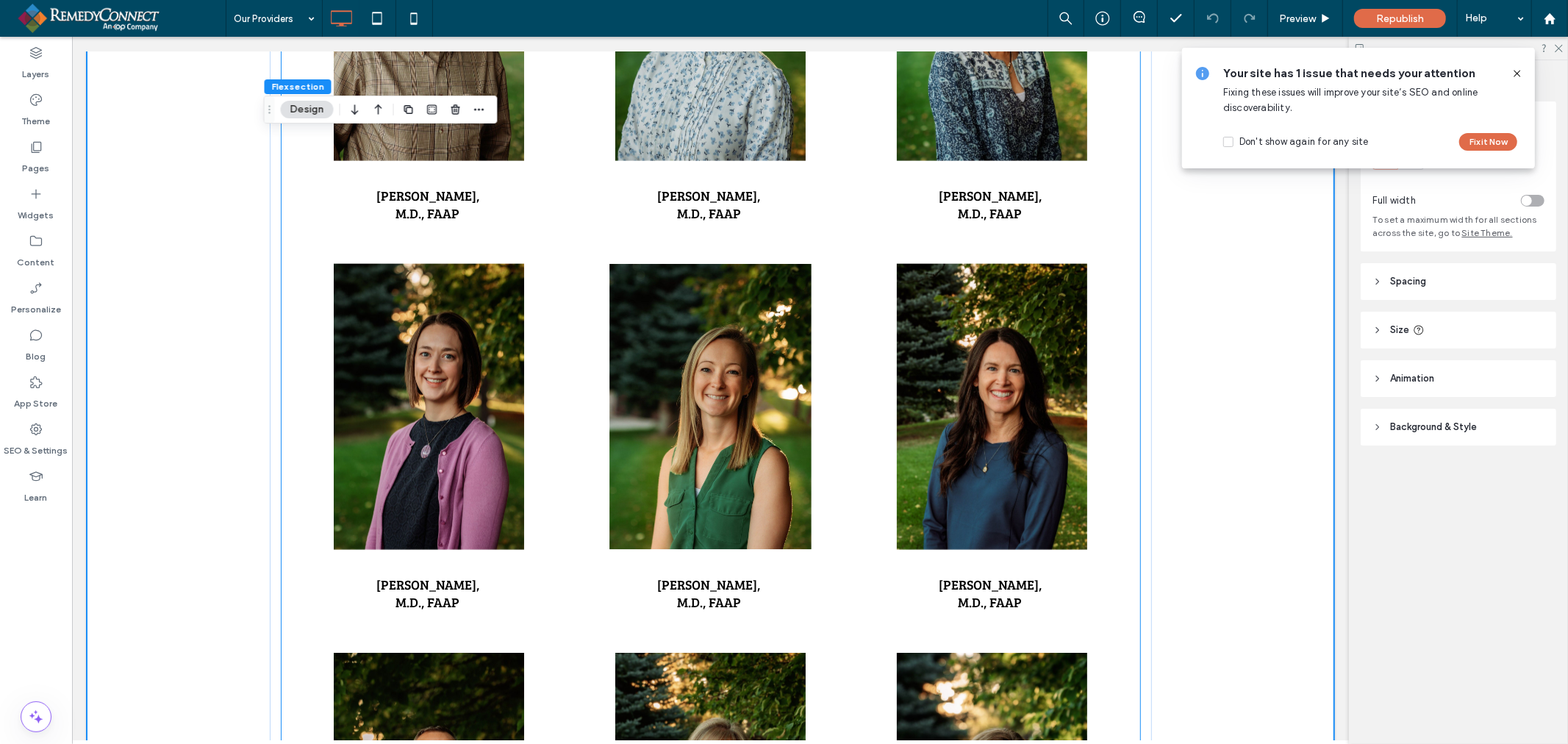
scroll to position [1407, 0]
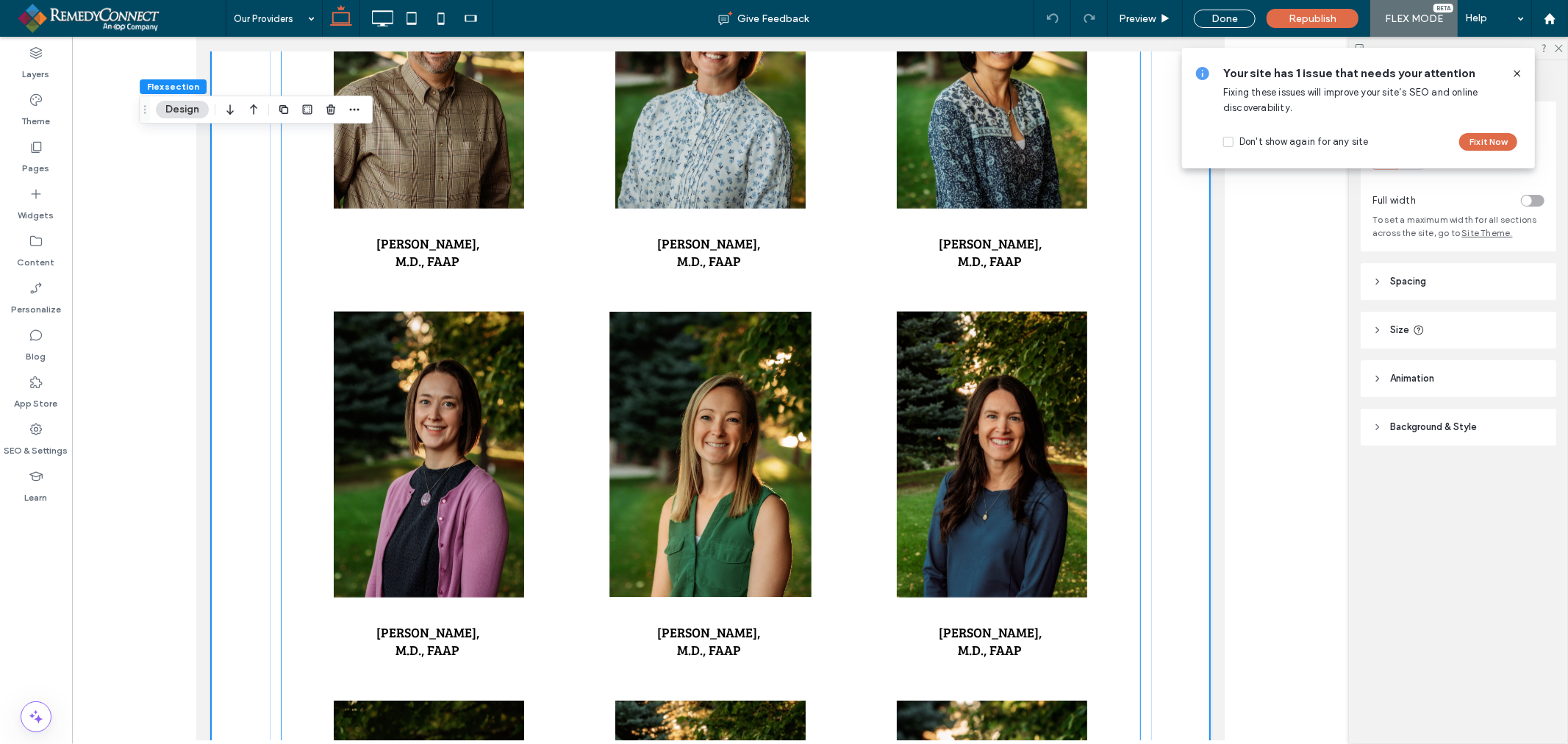
click at [796, 407] on link at bounding box center [710, 454] width 283 height 303
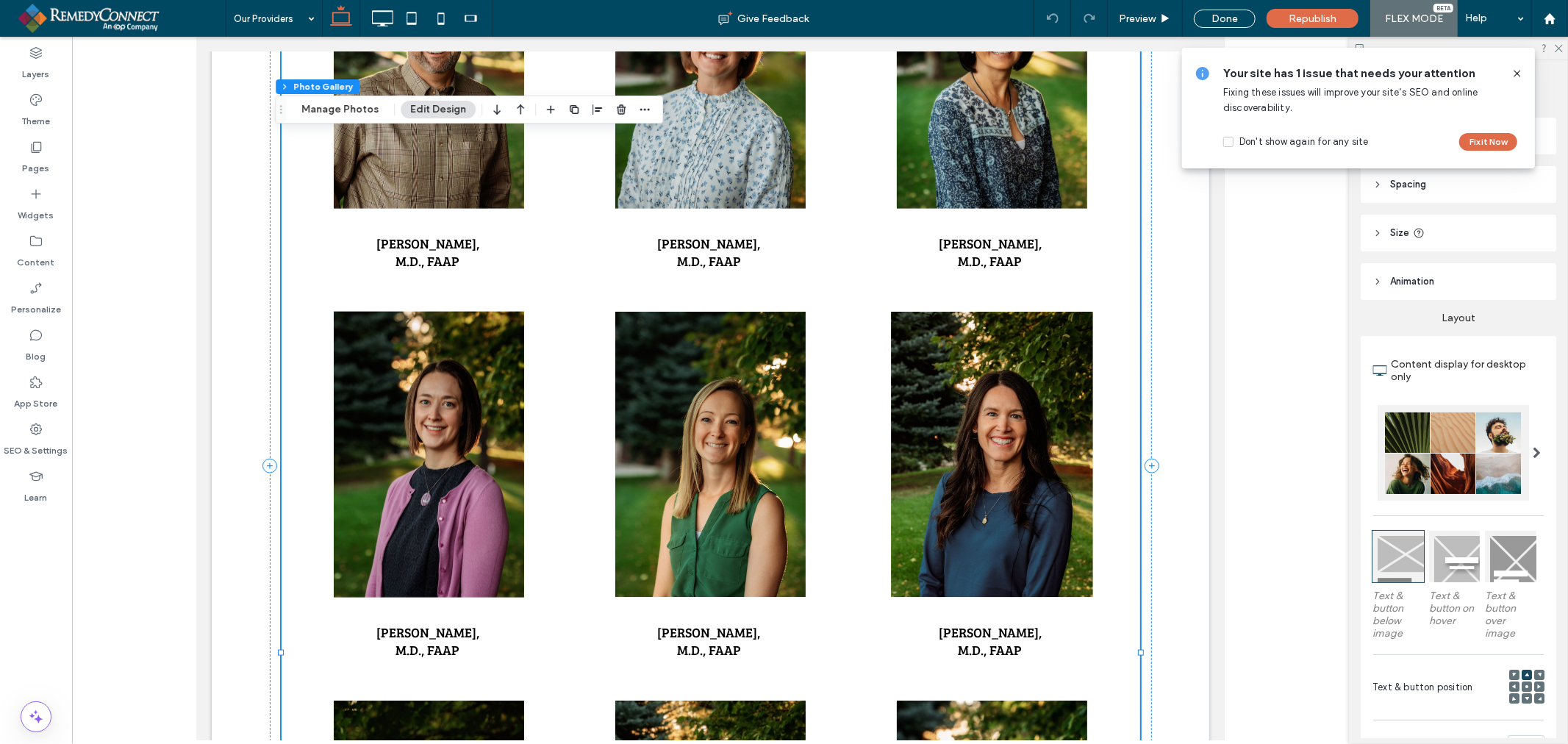
click at [850, 373] on li "[PERSON_NAME], M.D., FAAP" at bounding box center [991, 497] width 282 height 389
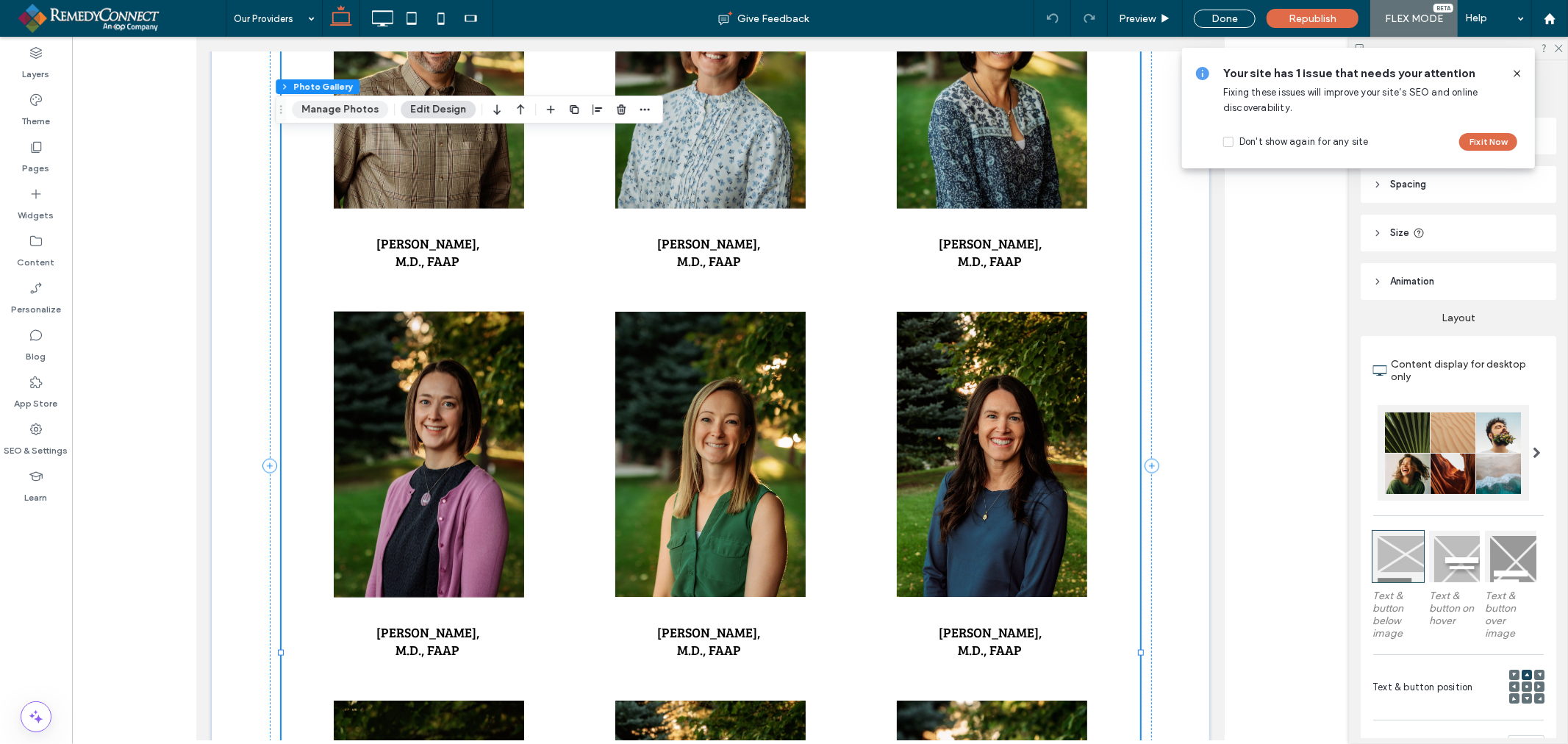
click at [352, 109] on button "Manage Photos" at bounding box center [340, 109] width 96 height 17
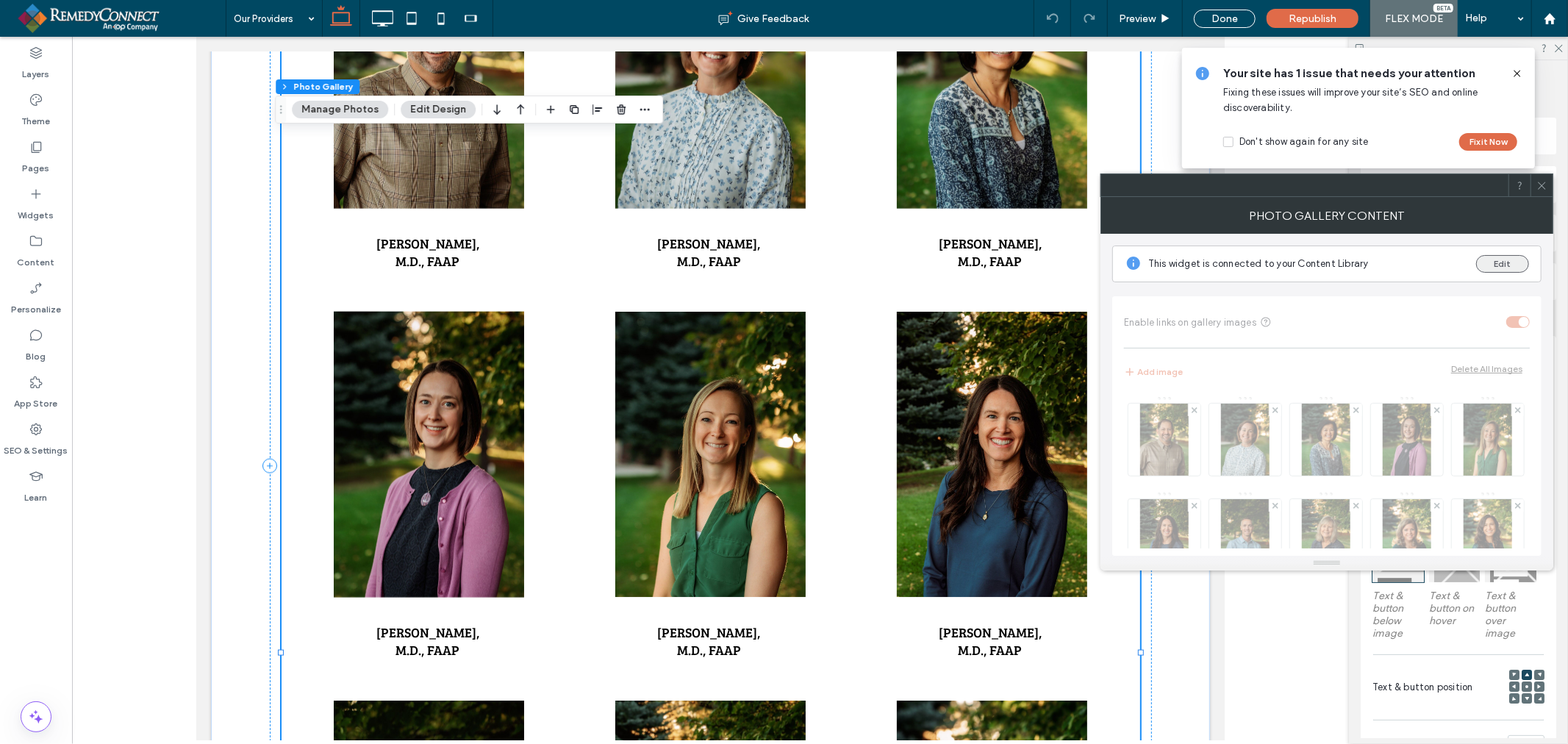
click at [1509, 261] on button "Edit" at bounding box center [1502, 264] width 53 height 17
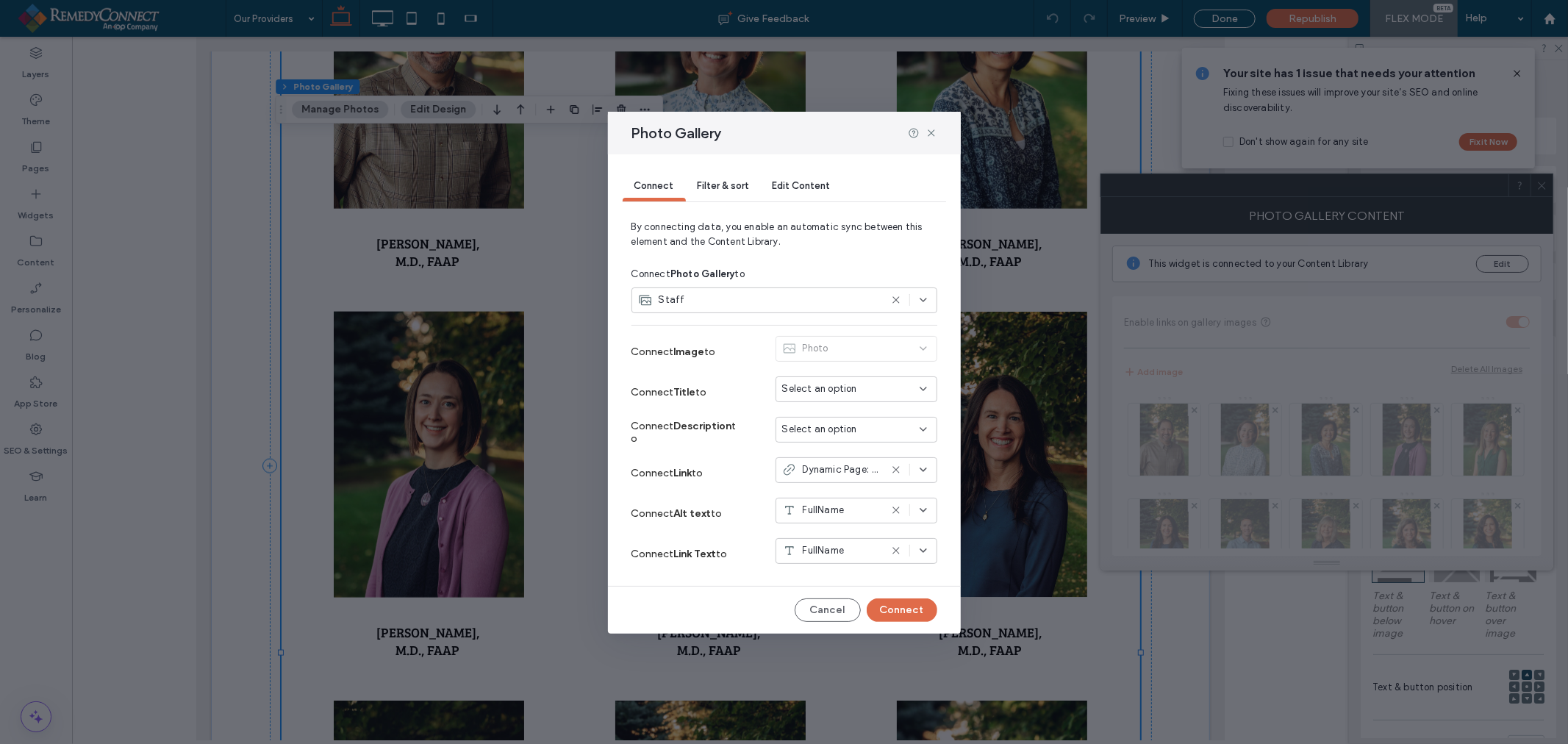
click at [737, 180] on span "Filter & sort" at bounding box center [724, 185] width 52 height 11
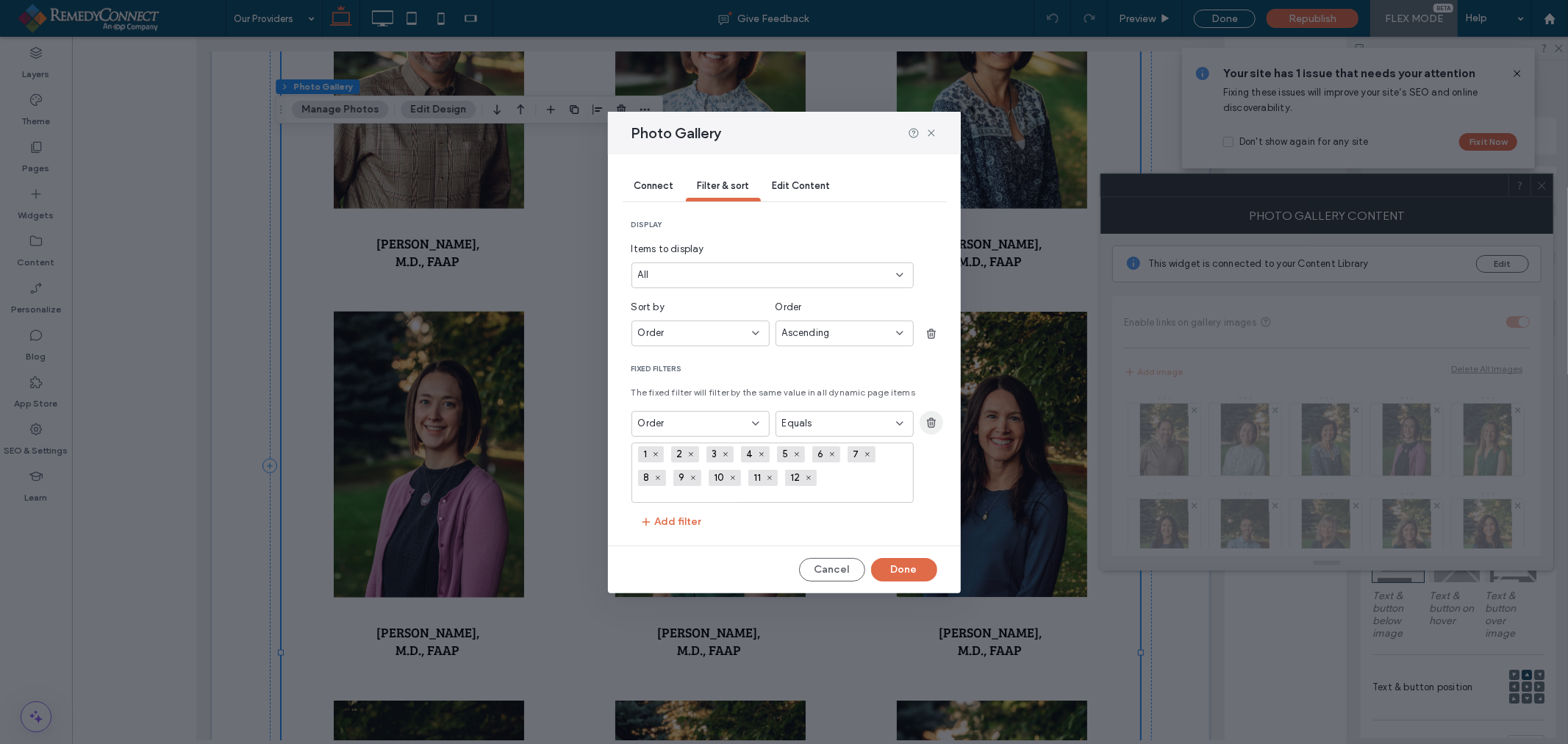
click at [930, 428] on use "button" at bounding box center [930, 422] width 9 height 9
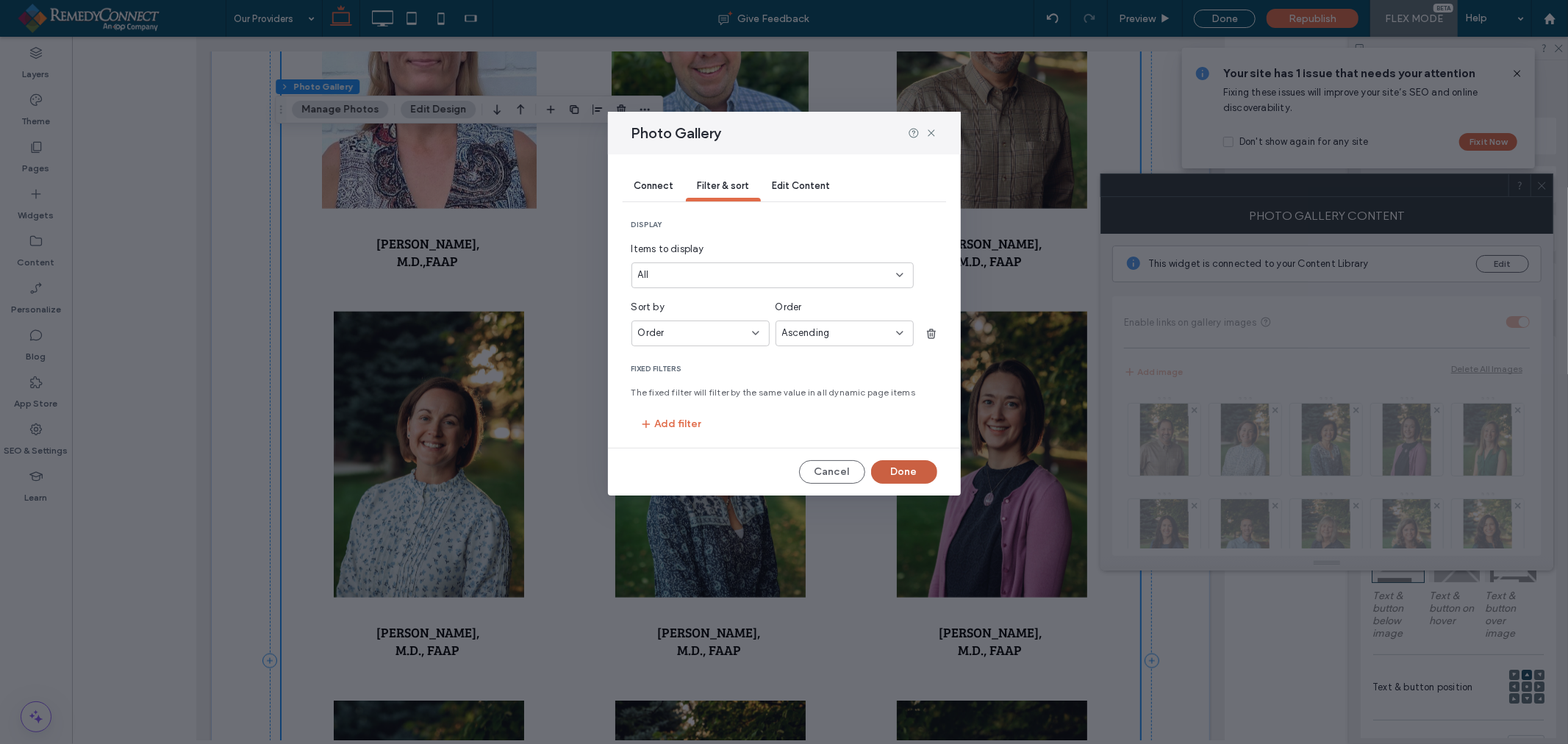
click at [915, 473] on button "Done" at bounding box center [904, 472] width 66 height 23
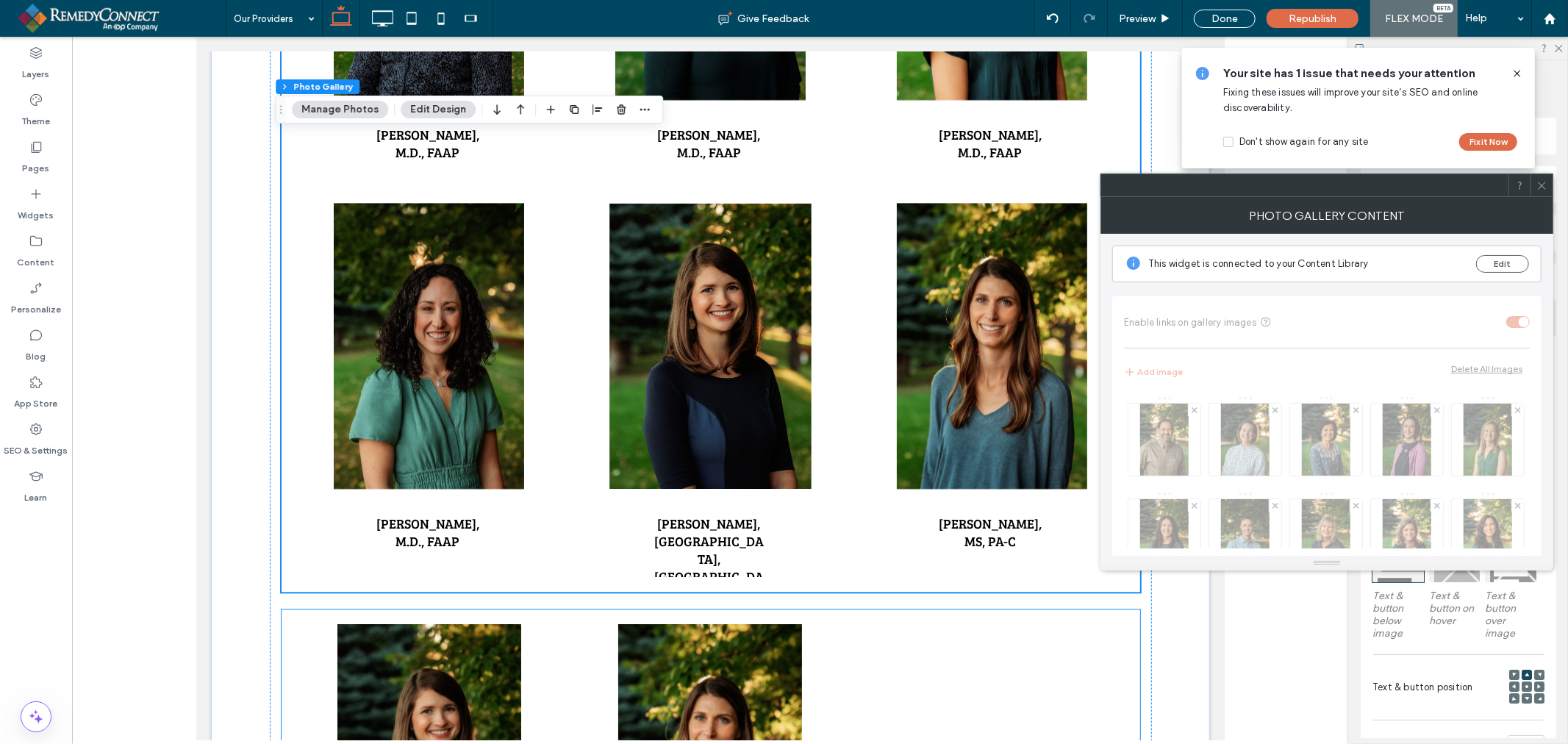
scroll to position [2869, 0]
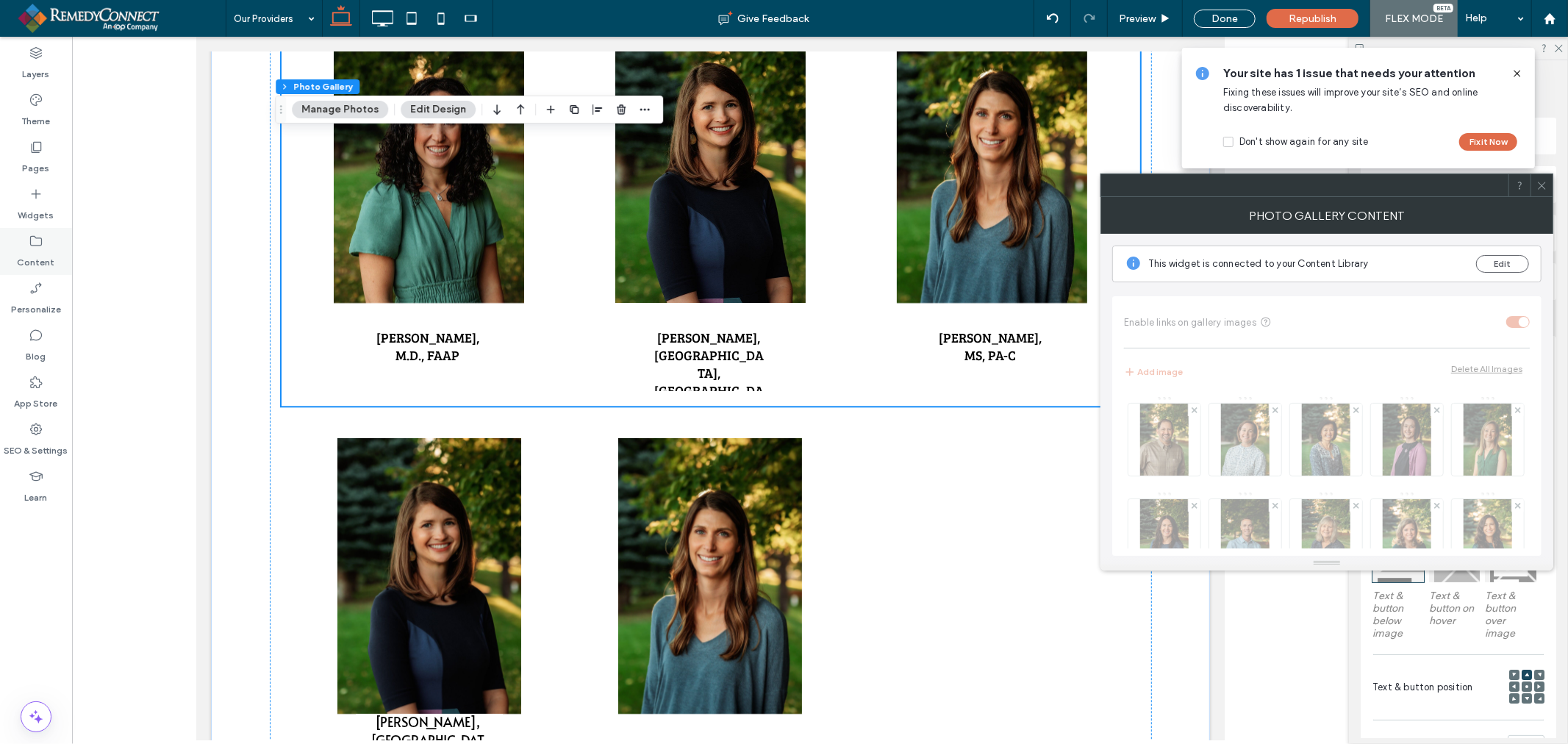
click at [40, 254] on label "Content" at bounding box center [36, 259] width 38 height 21
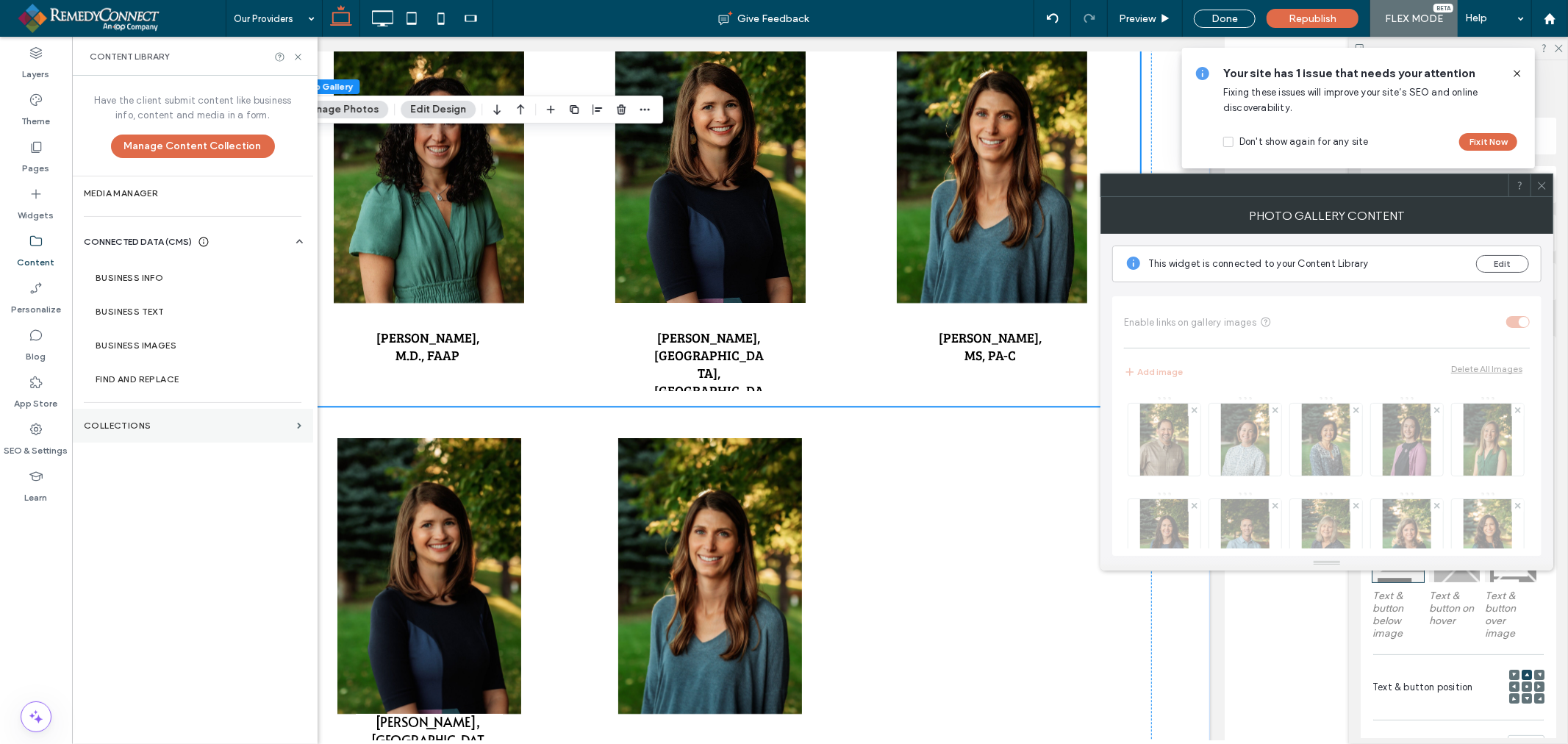
click at [201, 412] on section "Collections" at bounding box center [193, 425] width 241 height 34
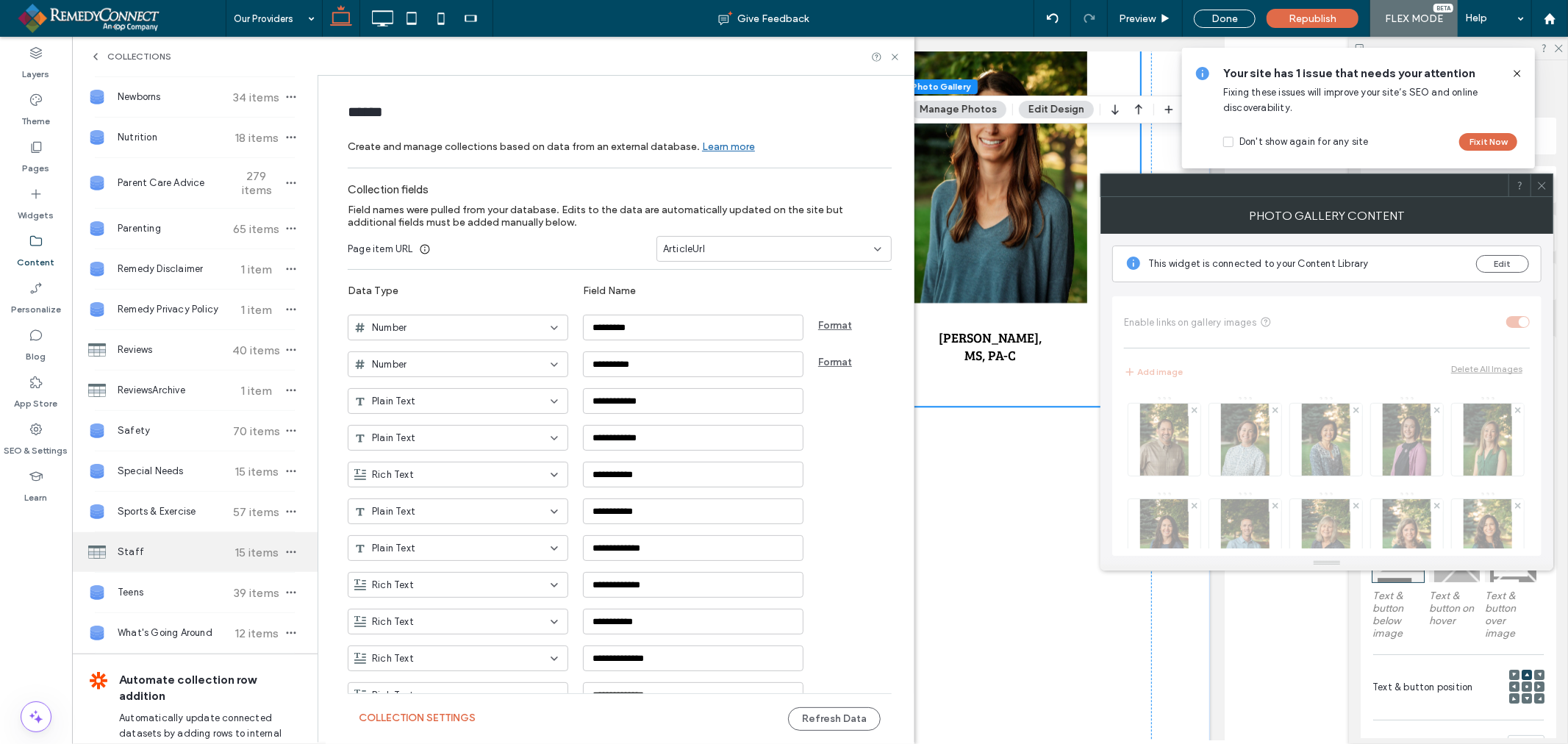
scroll to position [675, 0]
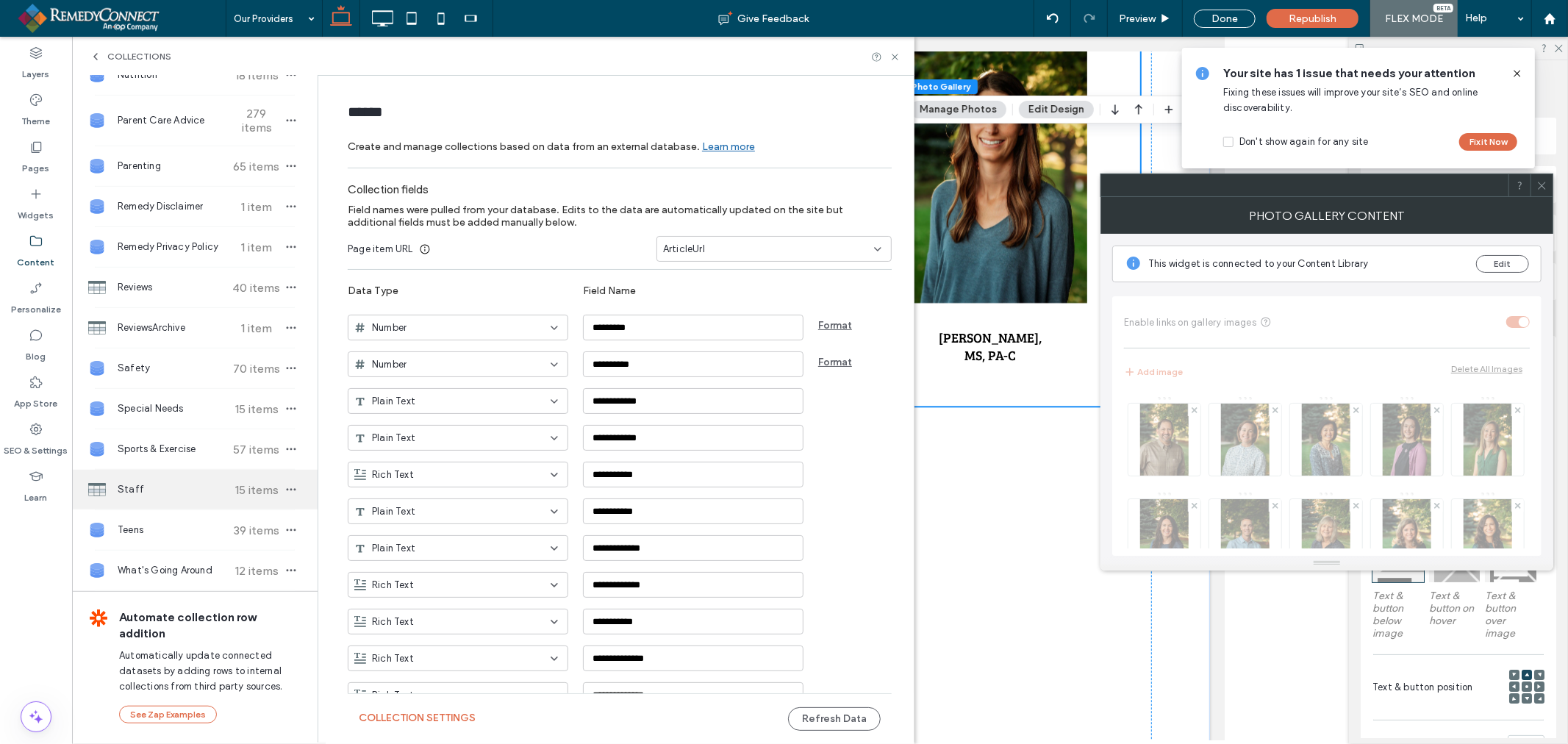
click at [155, 485] on span "Staff" at bounding box center [172, 490] width 109 height 15
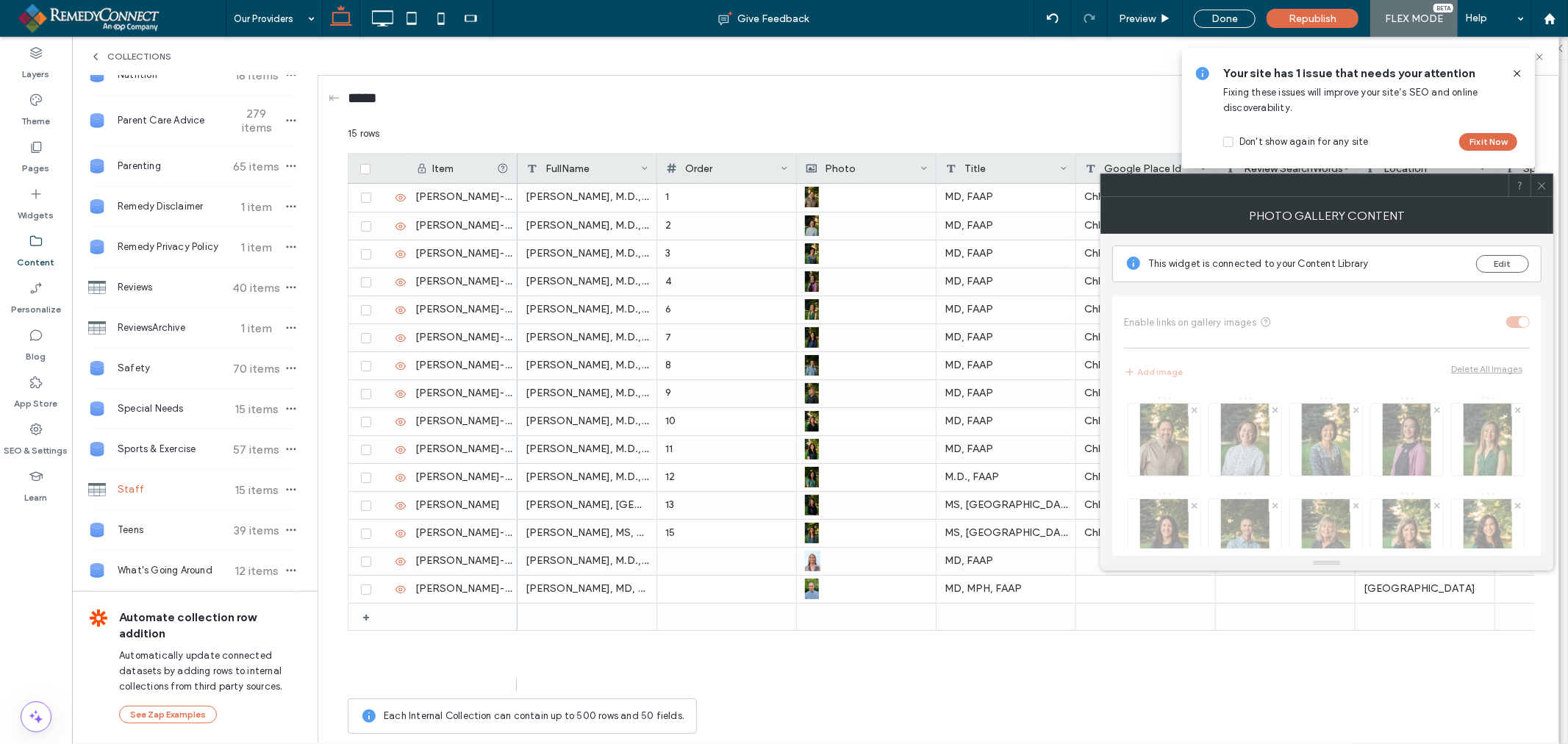
click at [1546, 187] on icon at bounding box center [1541, 185] width 11 height 11
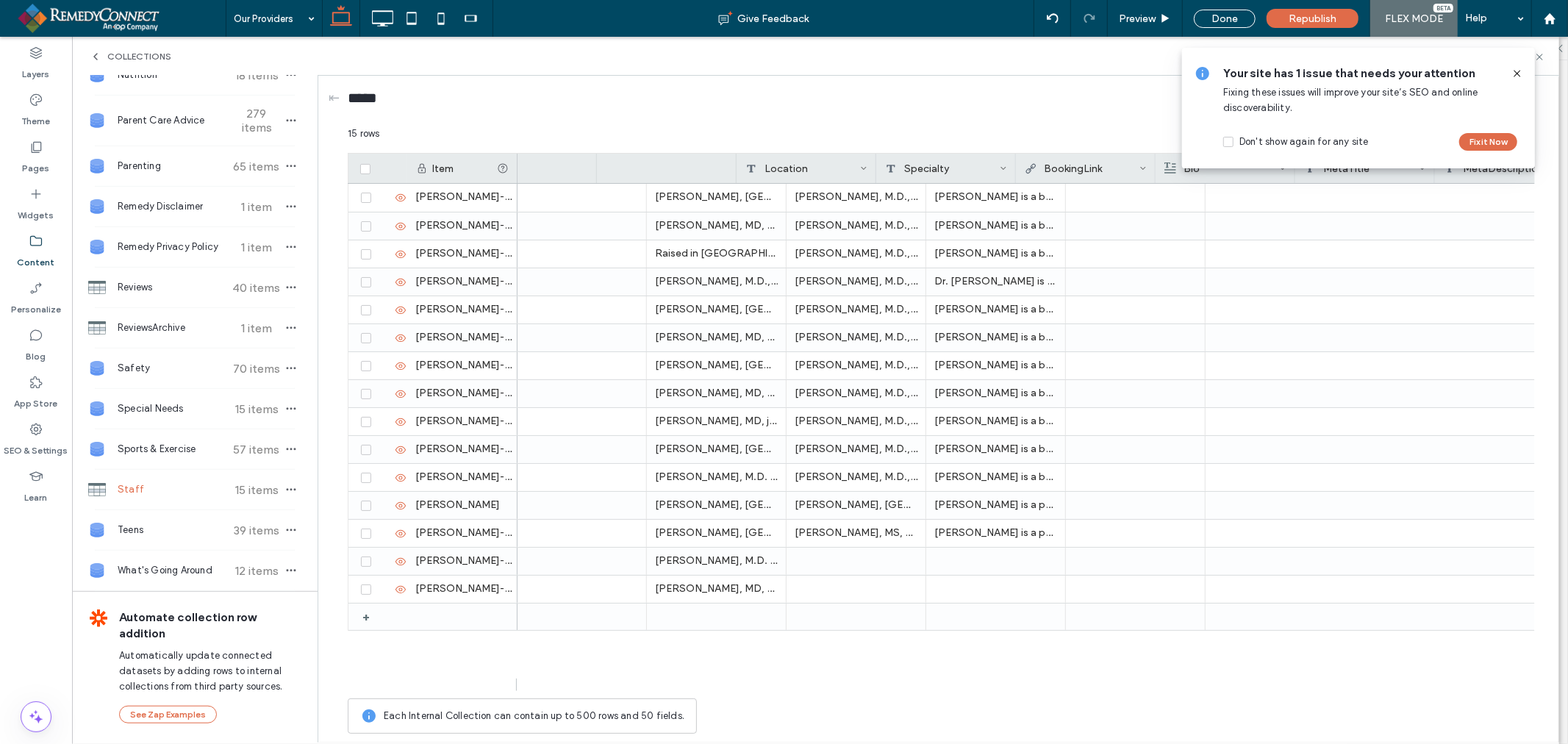
scroll to position [0, 0]
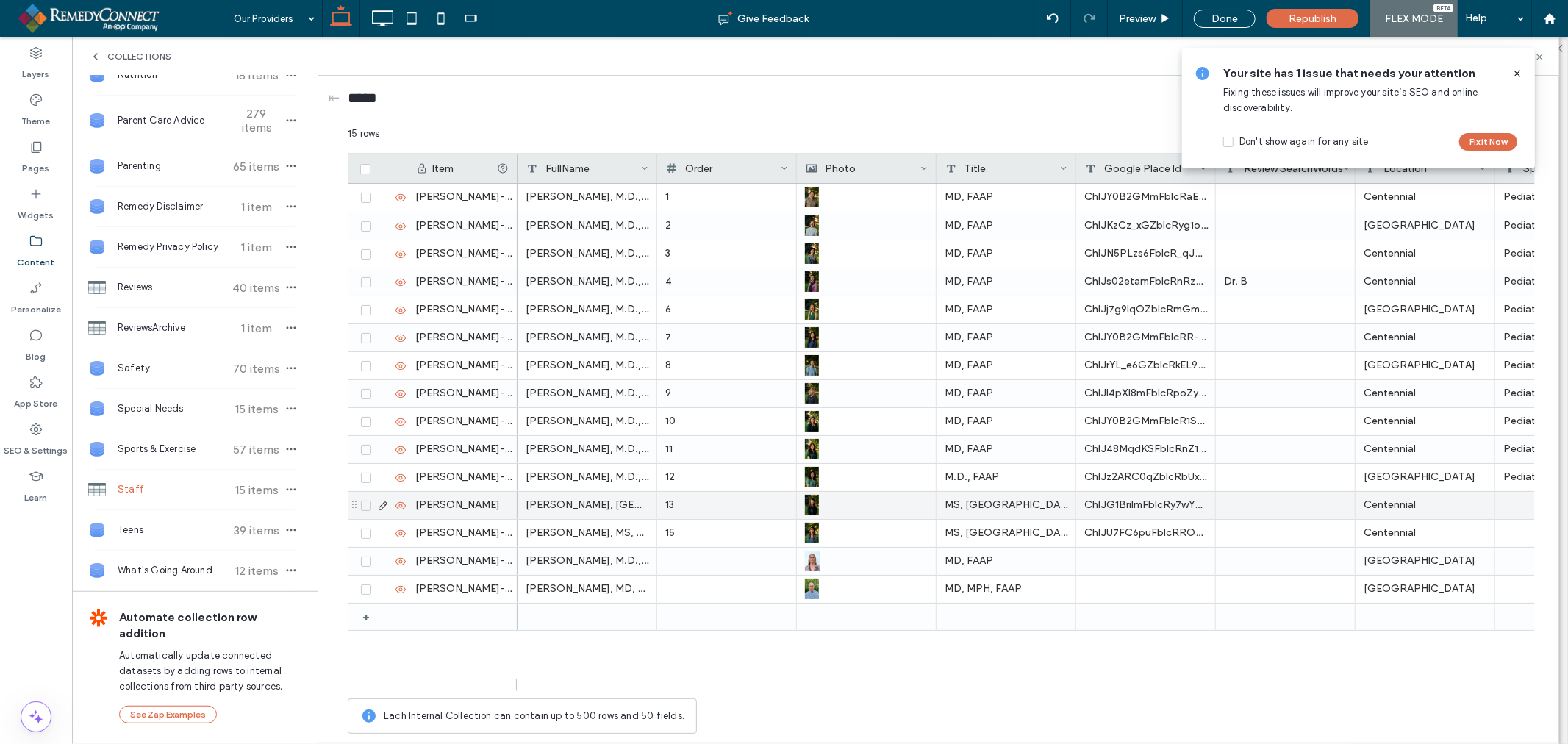
click at [381, 504] on icon at bounding box center [383, 506] width 12 height 12
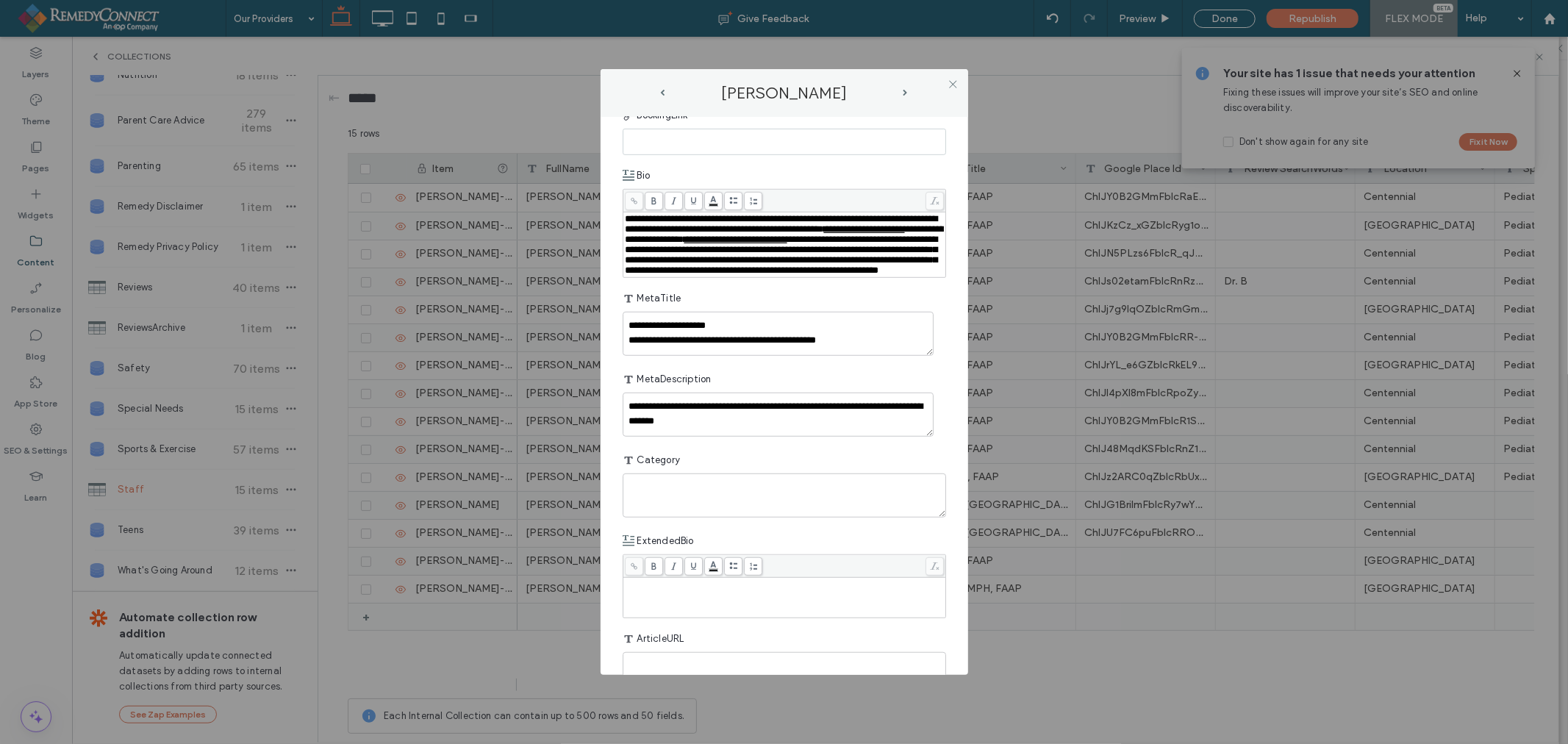
scroll to position [807, 0]
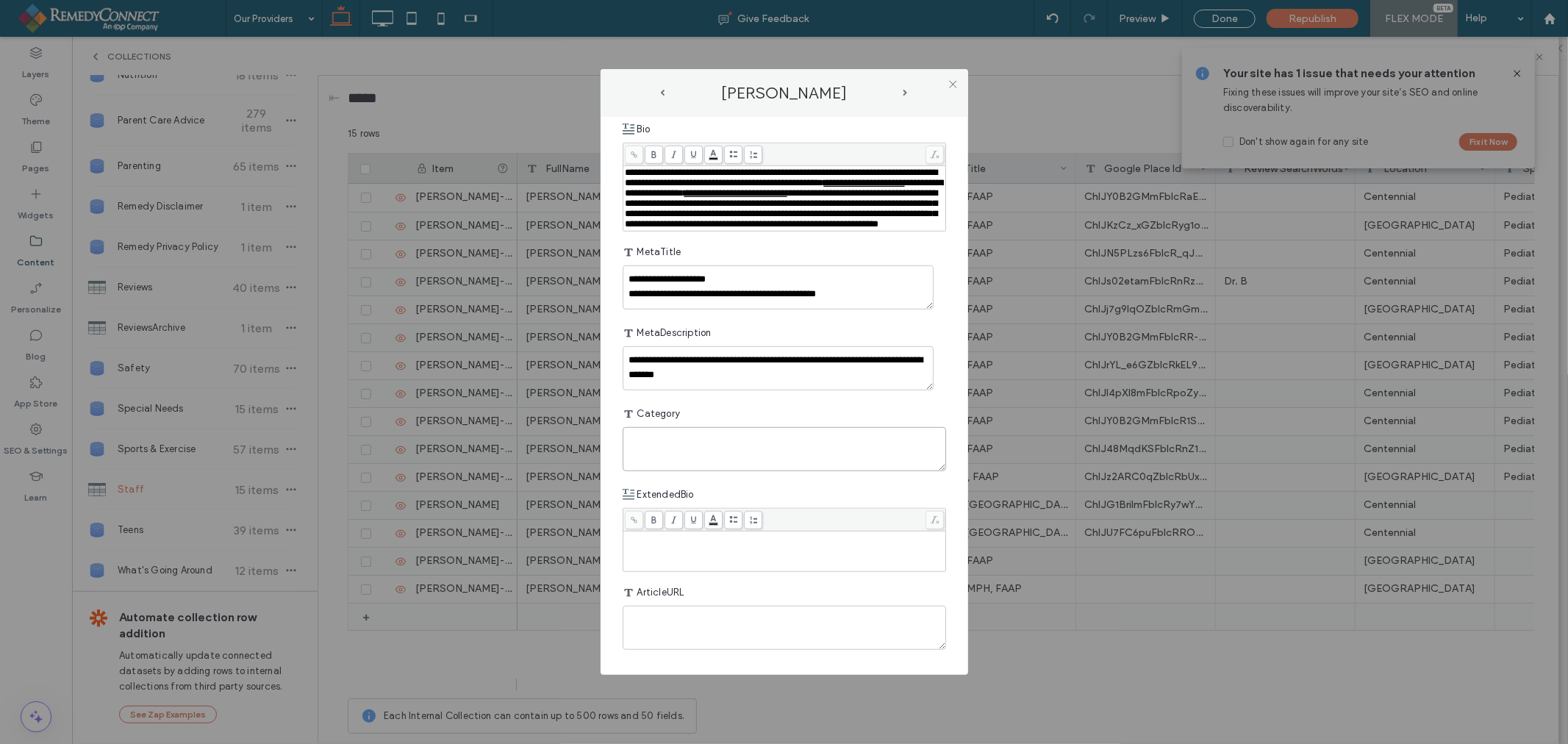
click at [700, 446] on textarea "plain-text-cell" at bounding box center [784, 449] width 323 height 44
type textarea "**"
click at [956, 83] on icon at bounding box center [953, 84] width 11 height 11
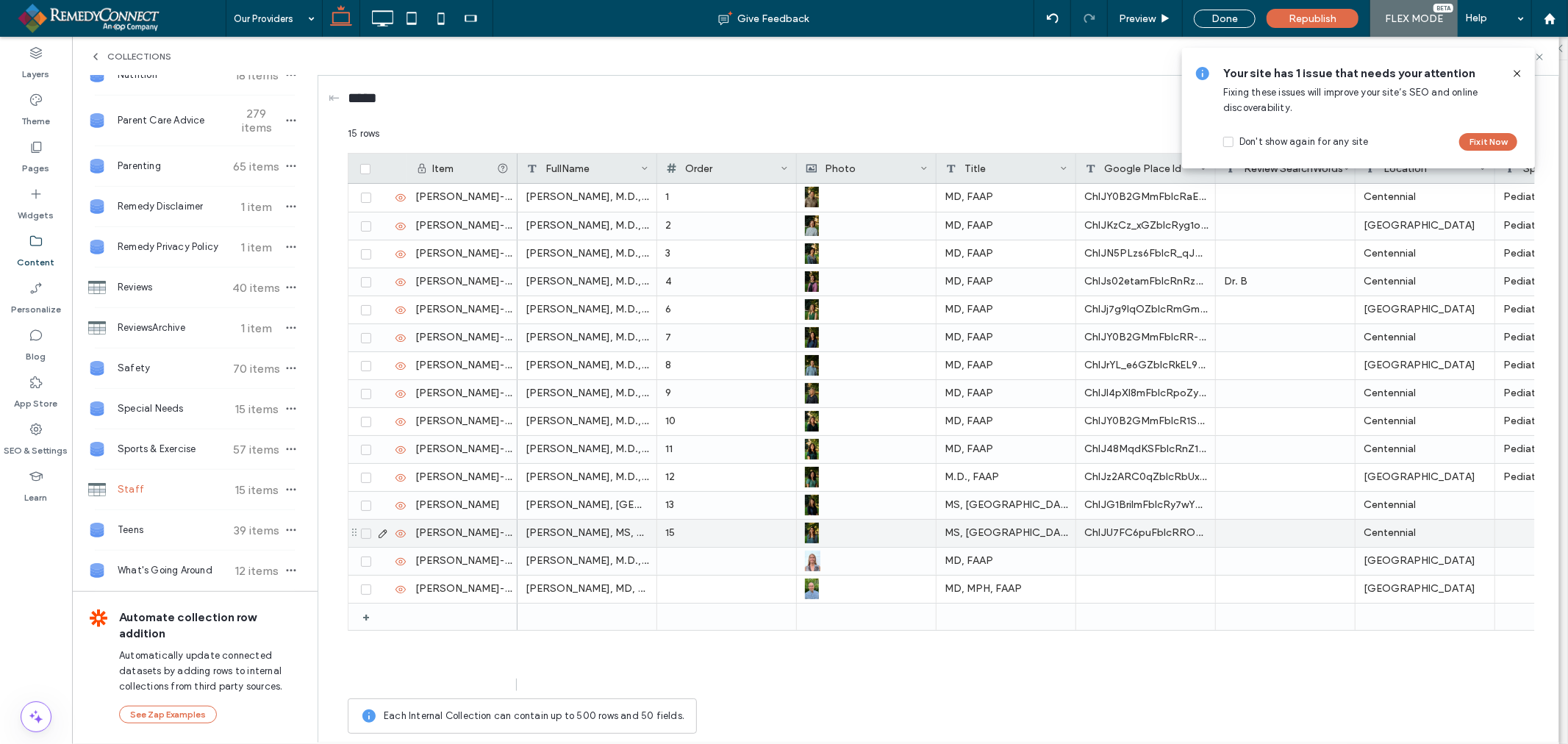
click at [383, 532] on icon at bounding box center [383, 535] width 12 height 12
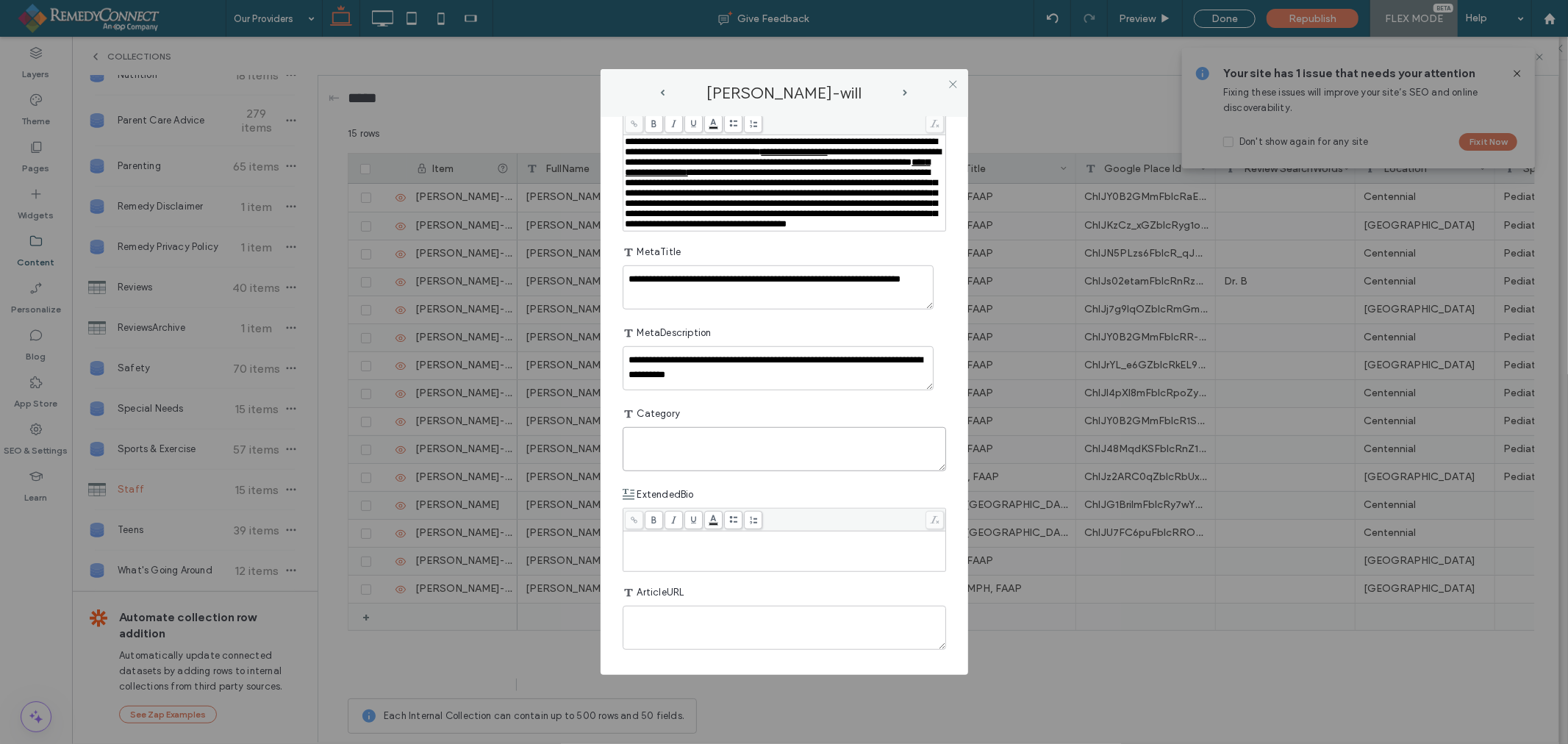
click at [737, 460] on textarea "plain-text-cell" at bounding box center [784, 449] width 323 height 44
type textarea "**"
click at [950, 84] on icon at bounding box center [953, 84] width 11 height 11
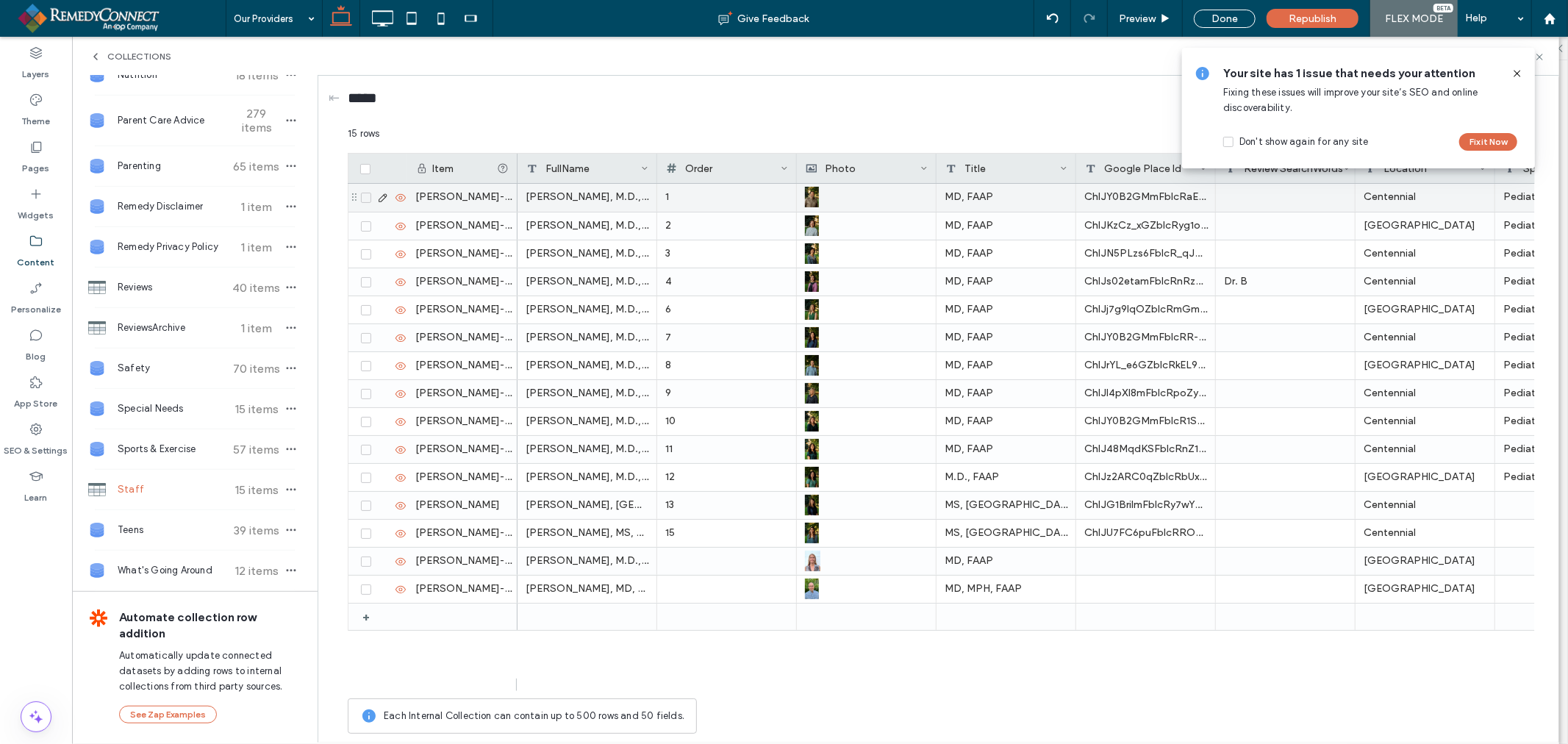
click at [379, 197] on icon at bounding box center [383, 198] width 12 height 12
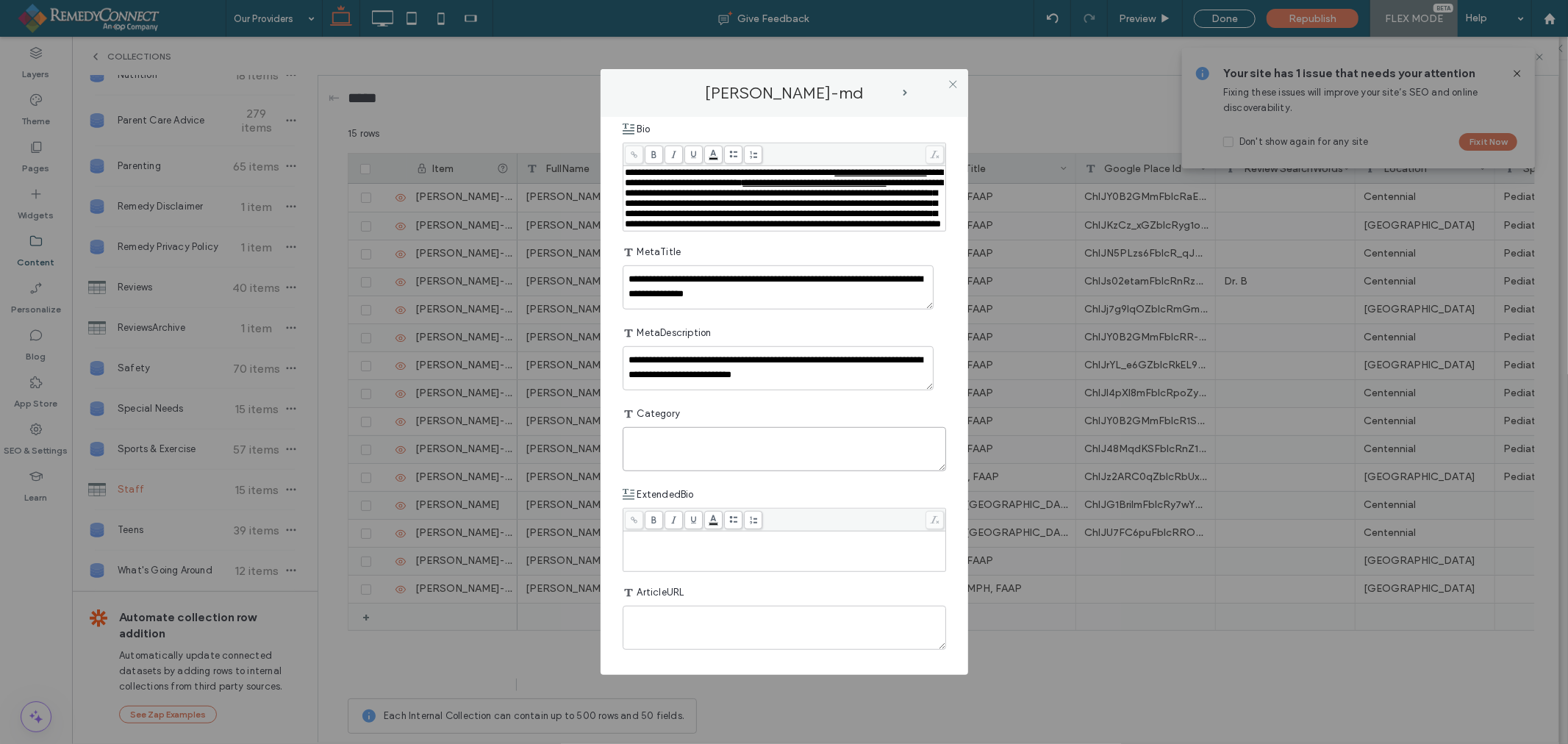
click at [765, 443] on textarea "plain-text-cell" at bounding box center [784, 449] width 323 height 44
type textarea "********"
click at [954, 84] on icon at bounding box center [953, 84] width 11 height 11
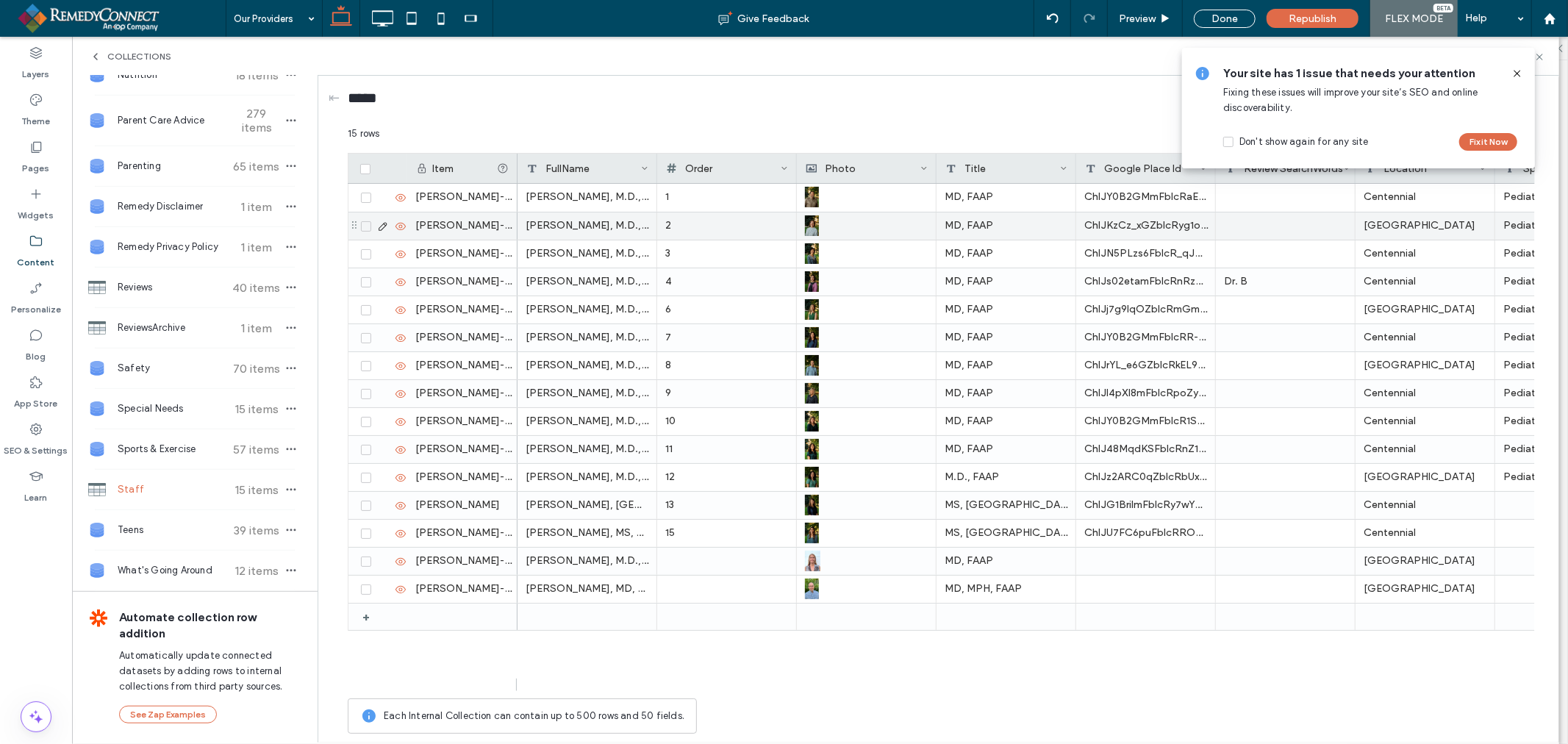
click at [378, 228] on use at bounding box center [382, 226] width 8 height 8
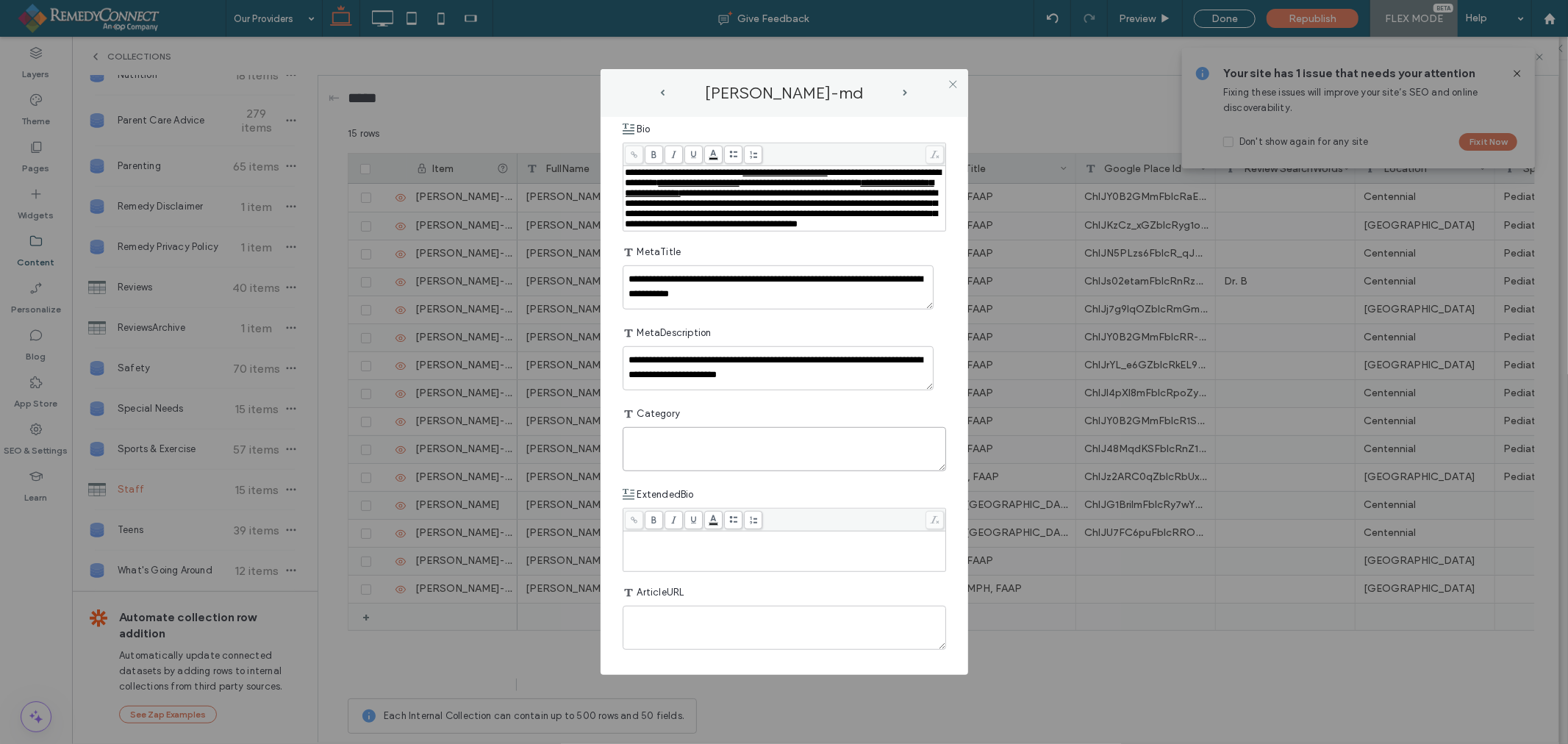
click at [728, 435] on textarea "plain-text-cell" at bounding box center [784, 449] width 323 height 44
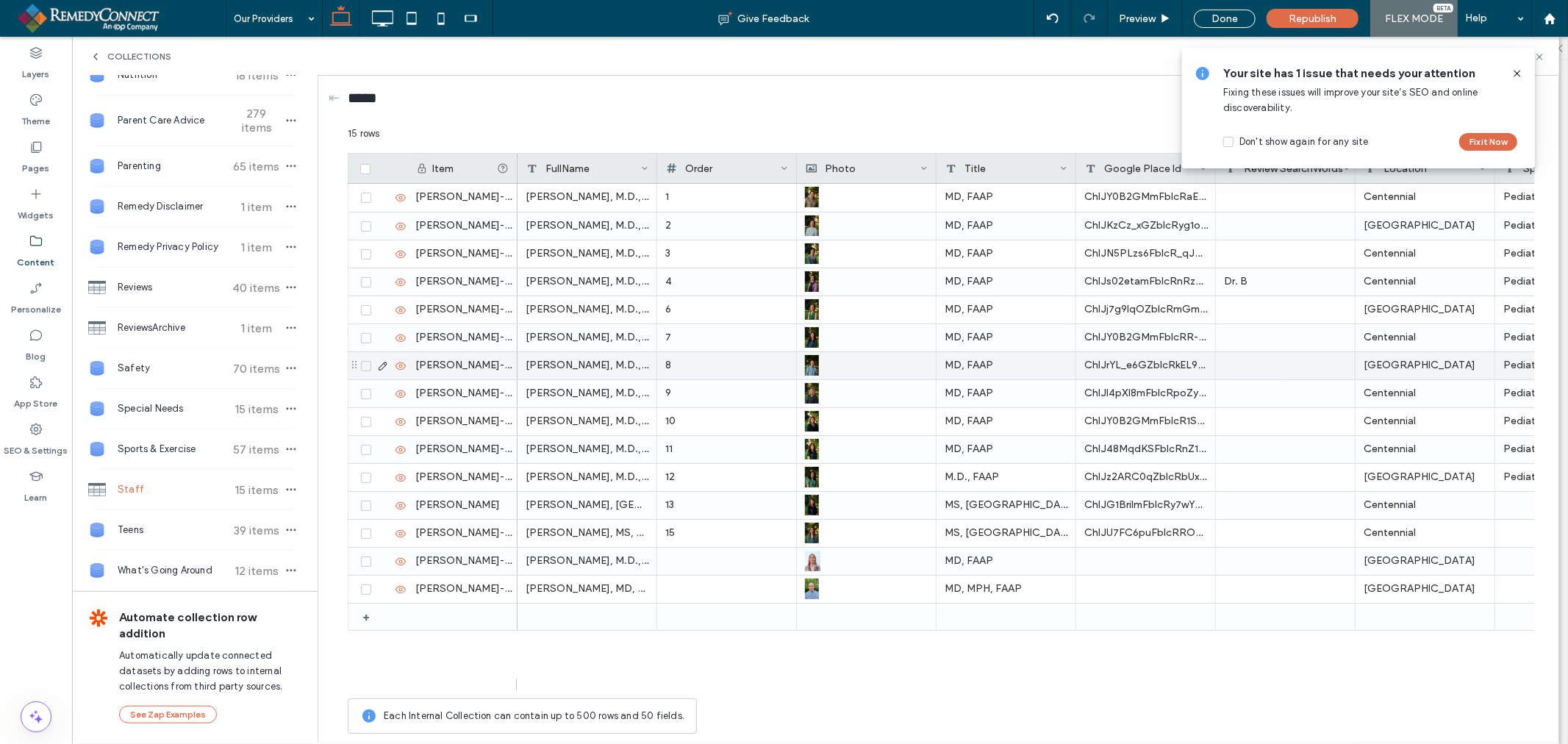
click at [379, 366] on icon at bounding box center [383, 366] width 12 height 12
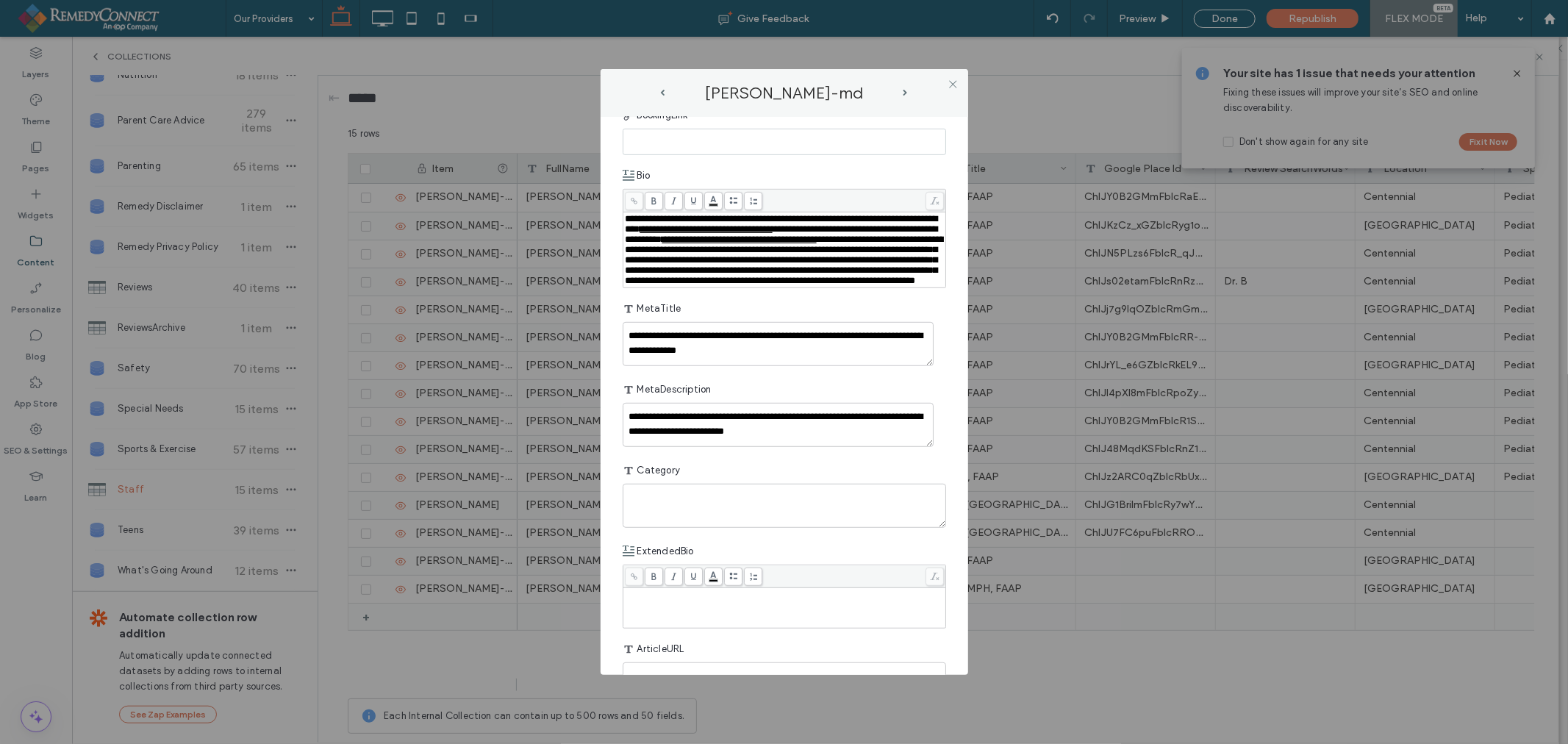
scroll to position [817, 0]
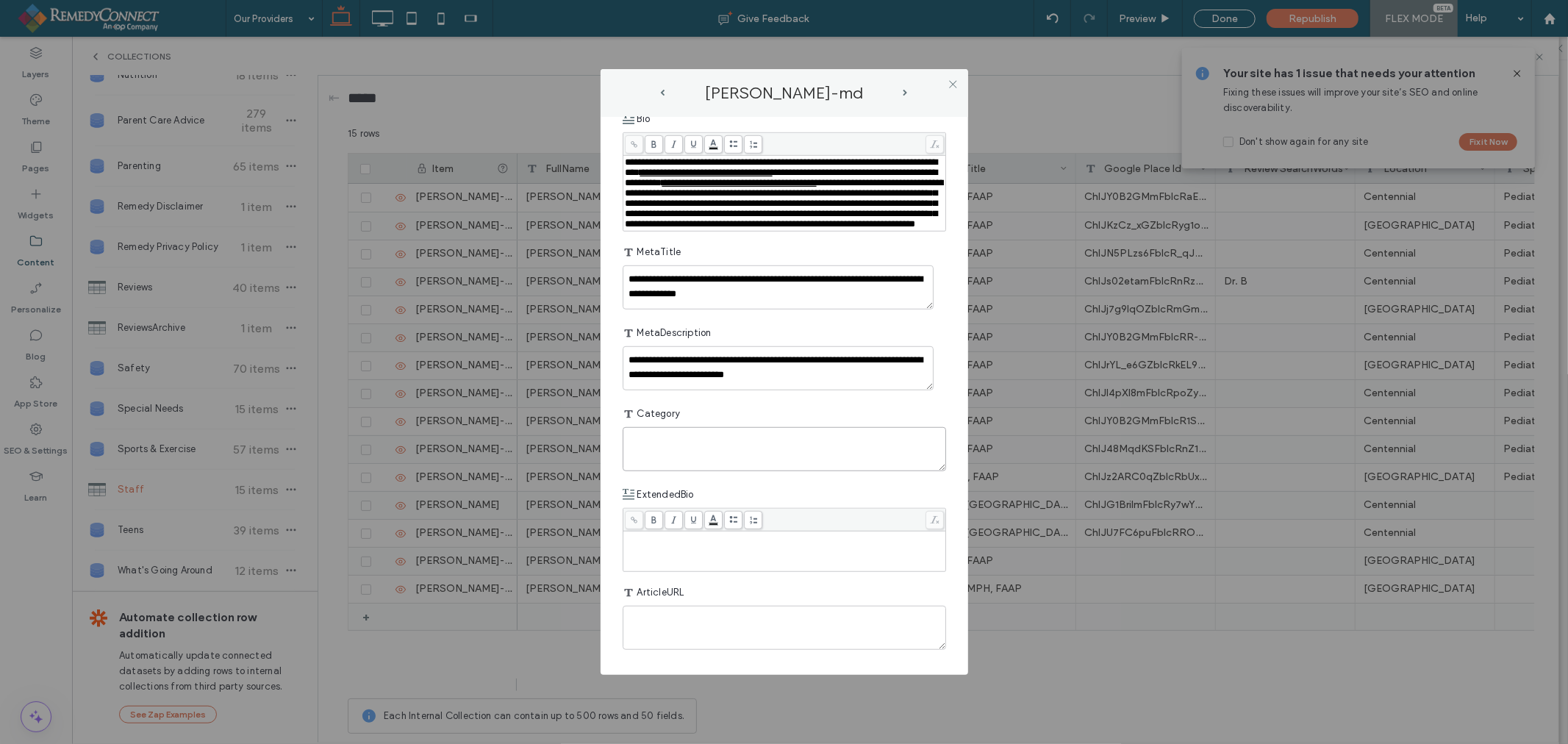
click at [755, 459] on textarea "plain-text-cell" at bounding box center [784, 449] width 323 height 44
type textarea "********"
click at [952, 83] on use at bounding box center [952, 84] width 8 height 8
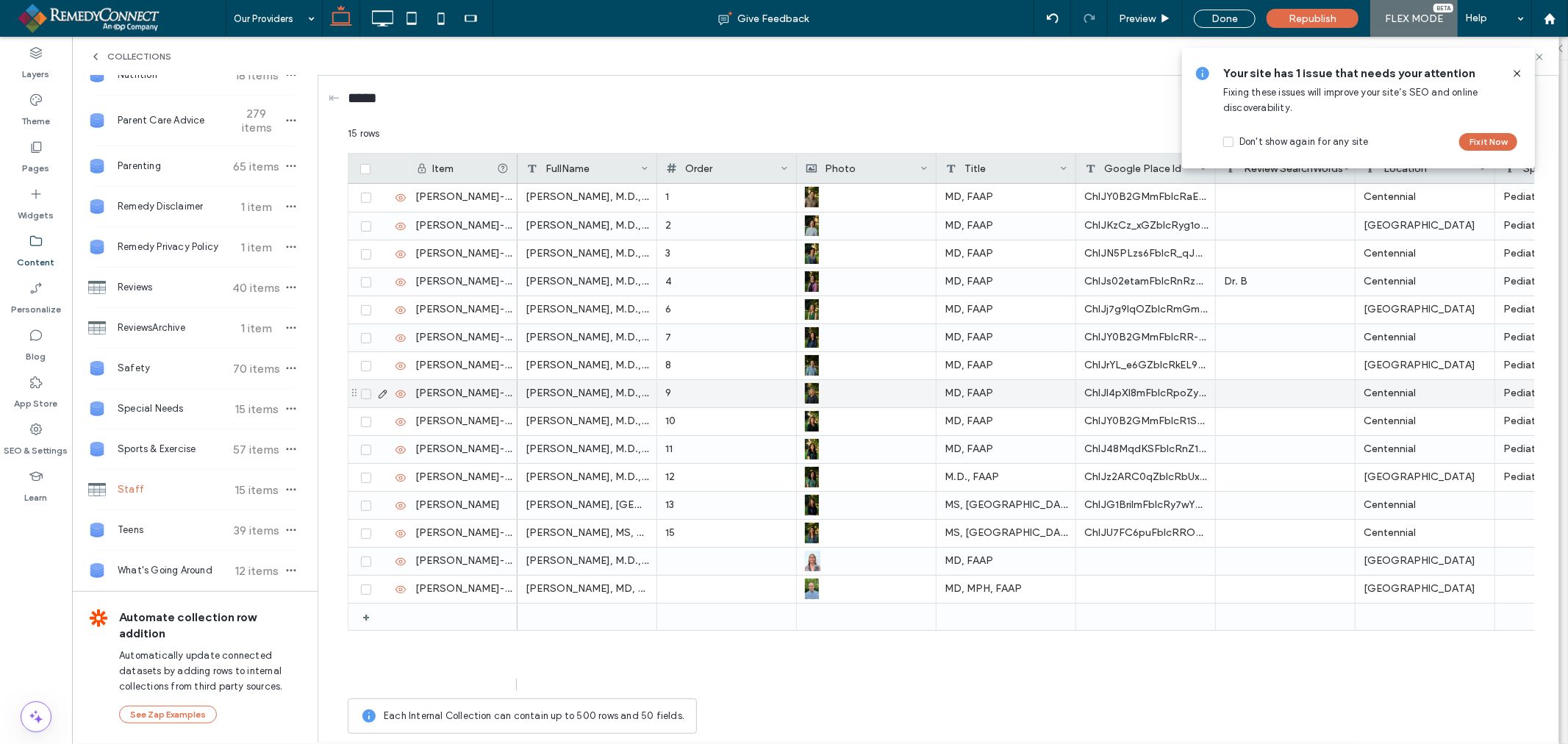
click at [378, 393] on icon at bounding box center [383, 394] width 12 height 12
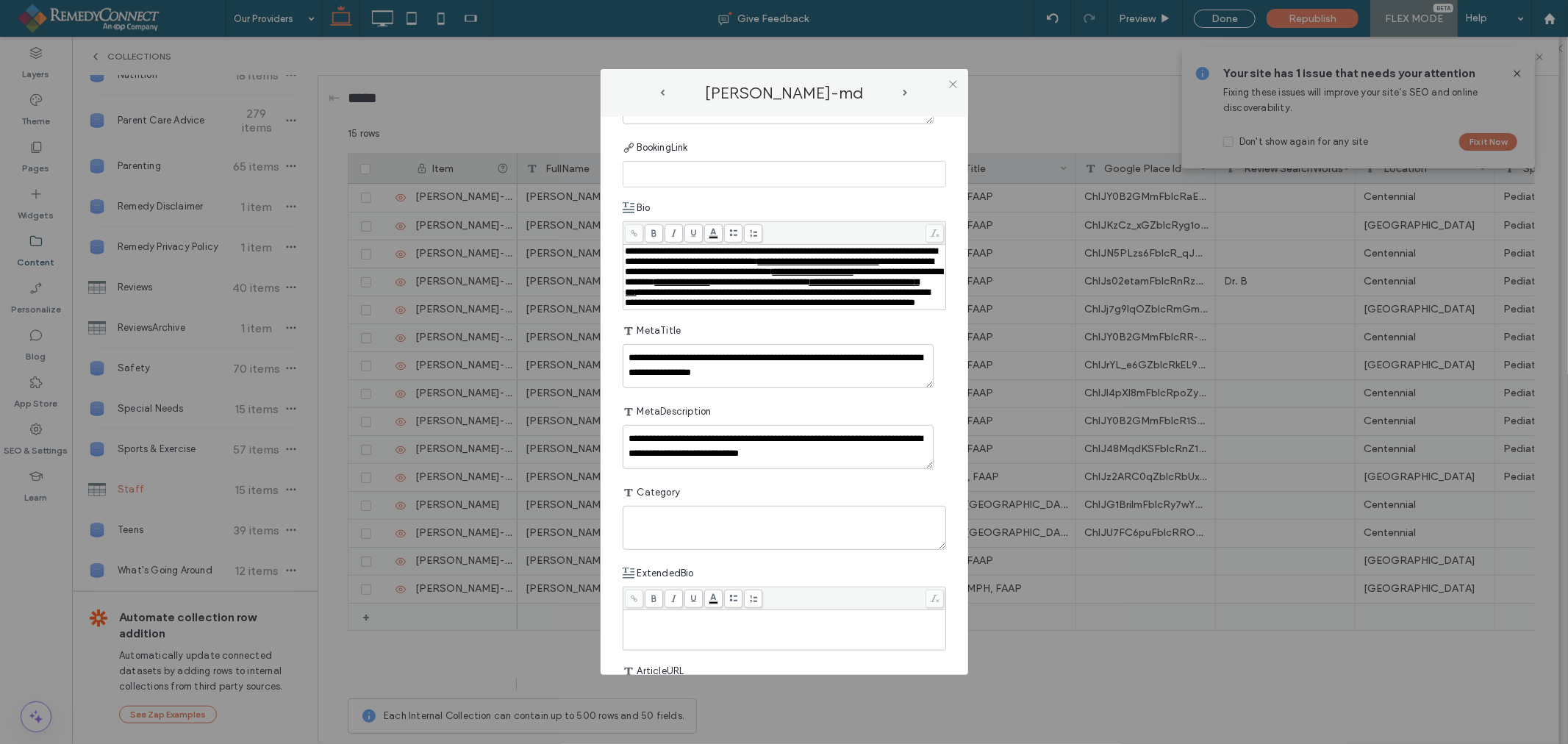
scroll to position [735, 0]
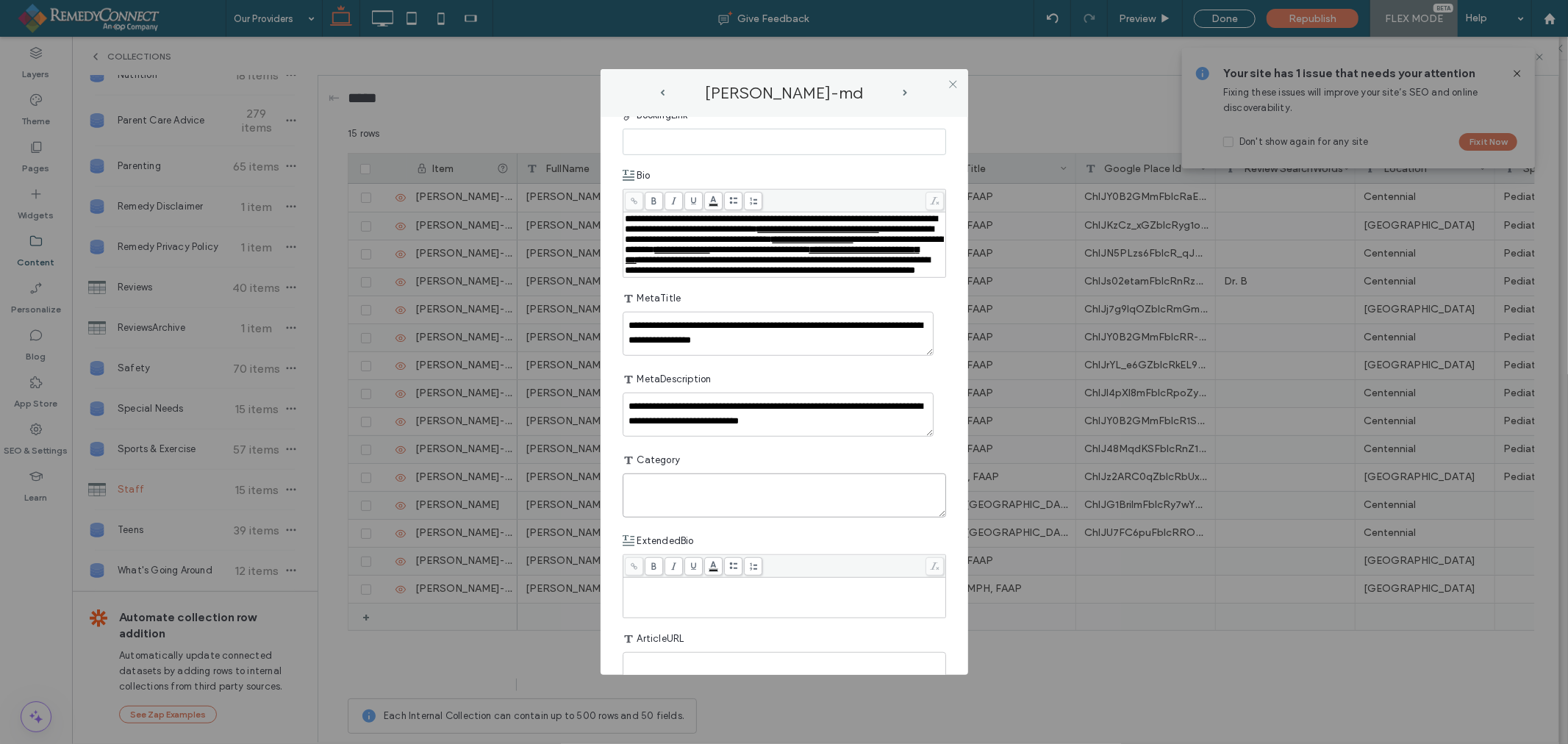
click at [733, 518] on textarea "plain-text-cell" at bounding box center [784, 495] width 323 height 44
type textarea "********"
click at [949, 83] on icon at bounding box center [953, 84] width 11 height 11
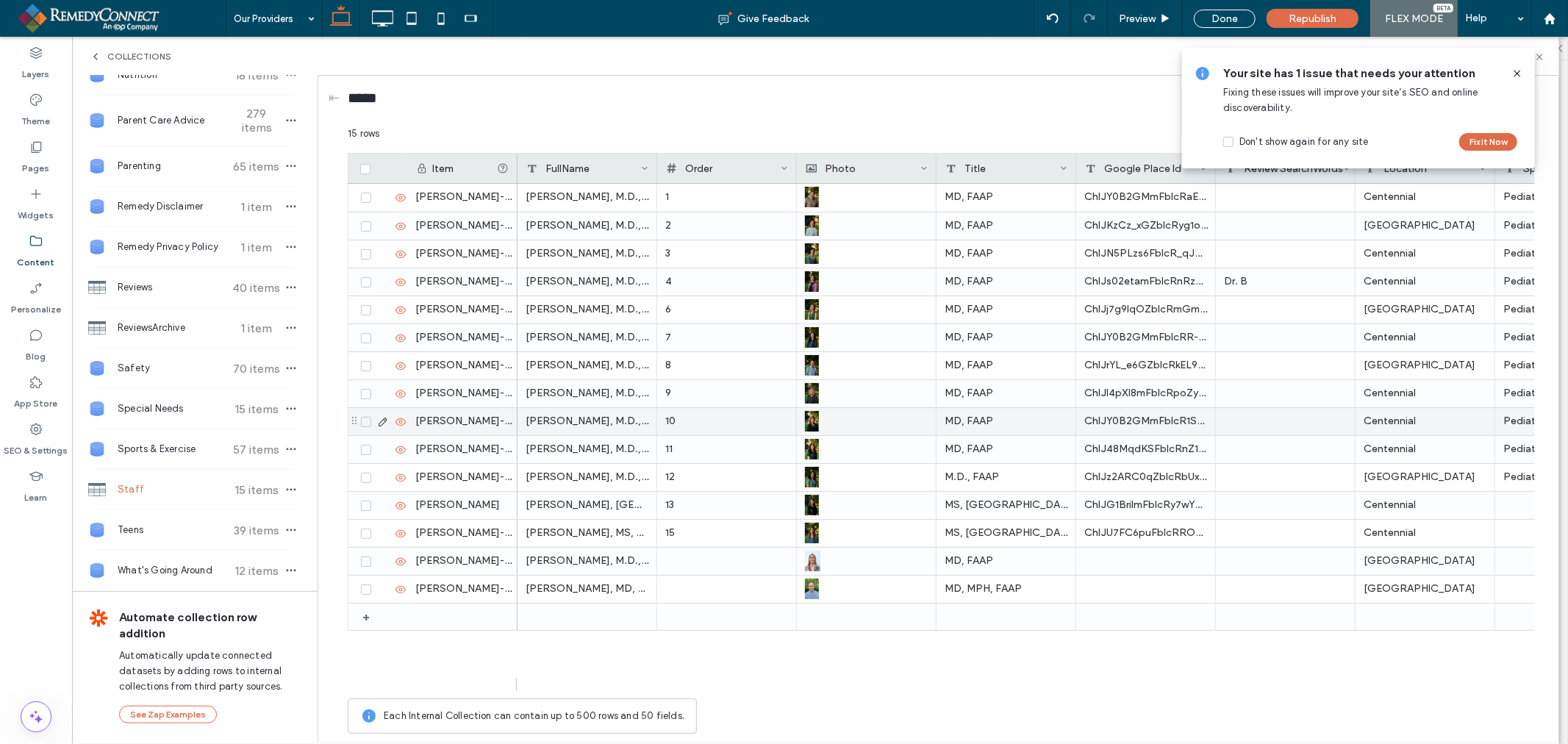
click at [383, 423] on use at bounding box center [382, 422] width 8 height 8
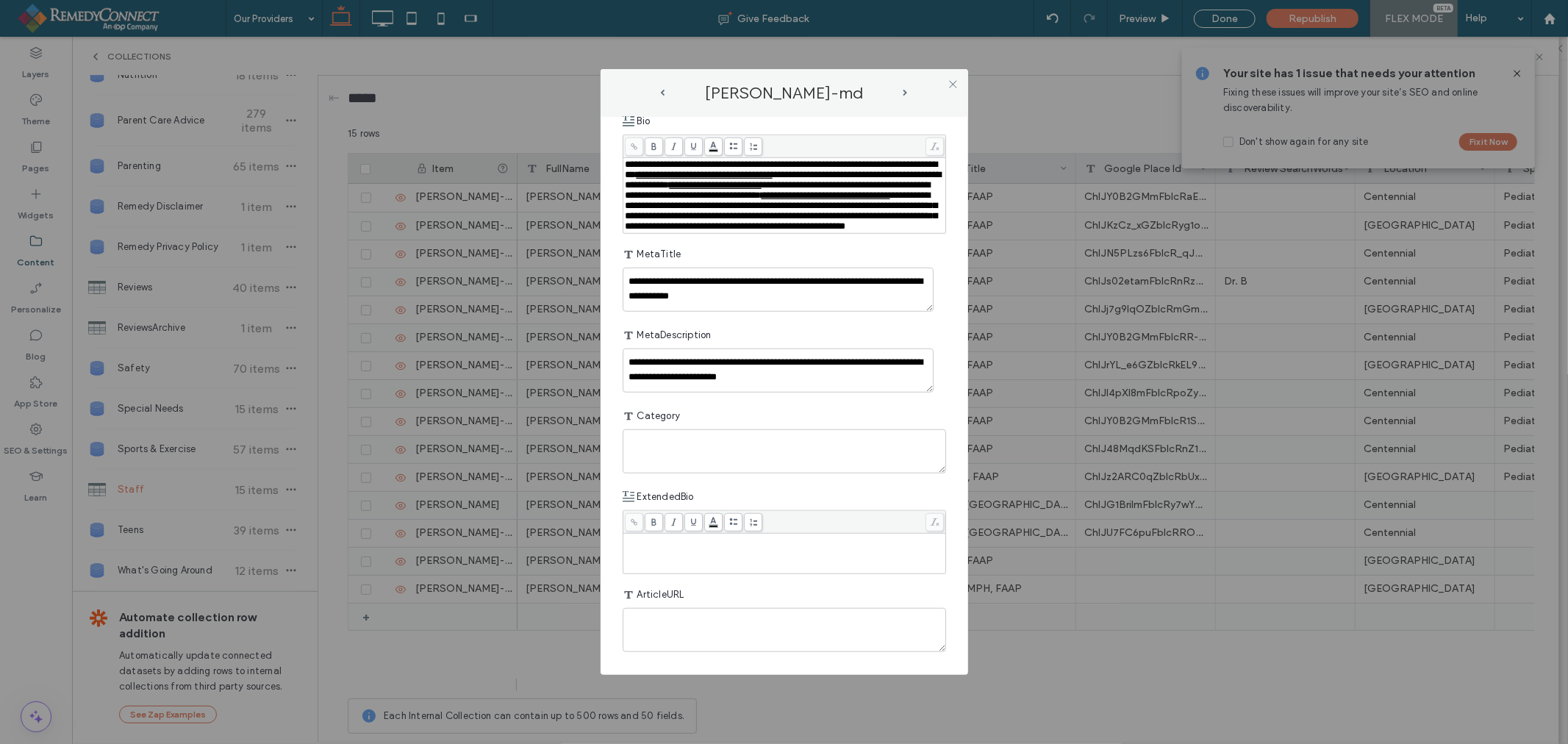
scroll to position [819, 0]
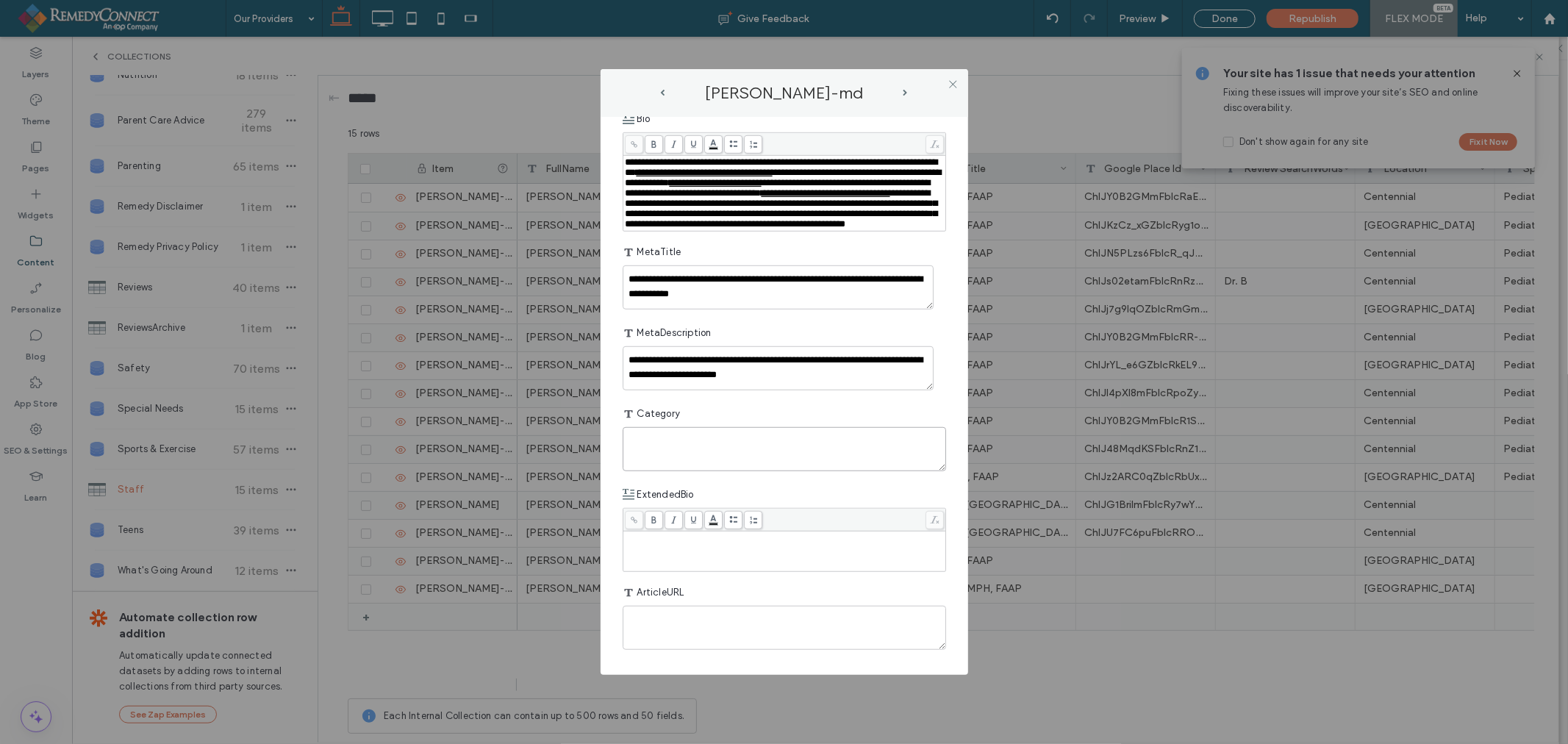
click at [755, 460] on textarea "plain-text-cell" at bounding box center [784, 449] width 323 height 44
type textarea "********"
click at [953, 83] on icon at bounding box center [953, 84] width 11 height 11
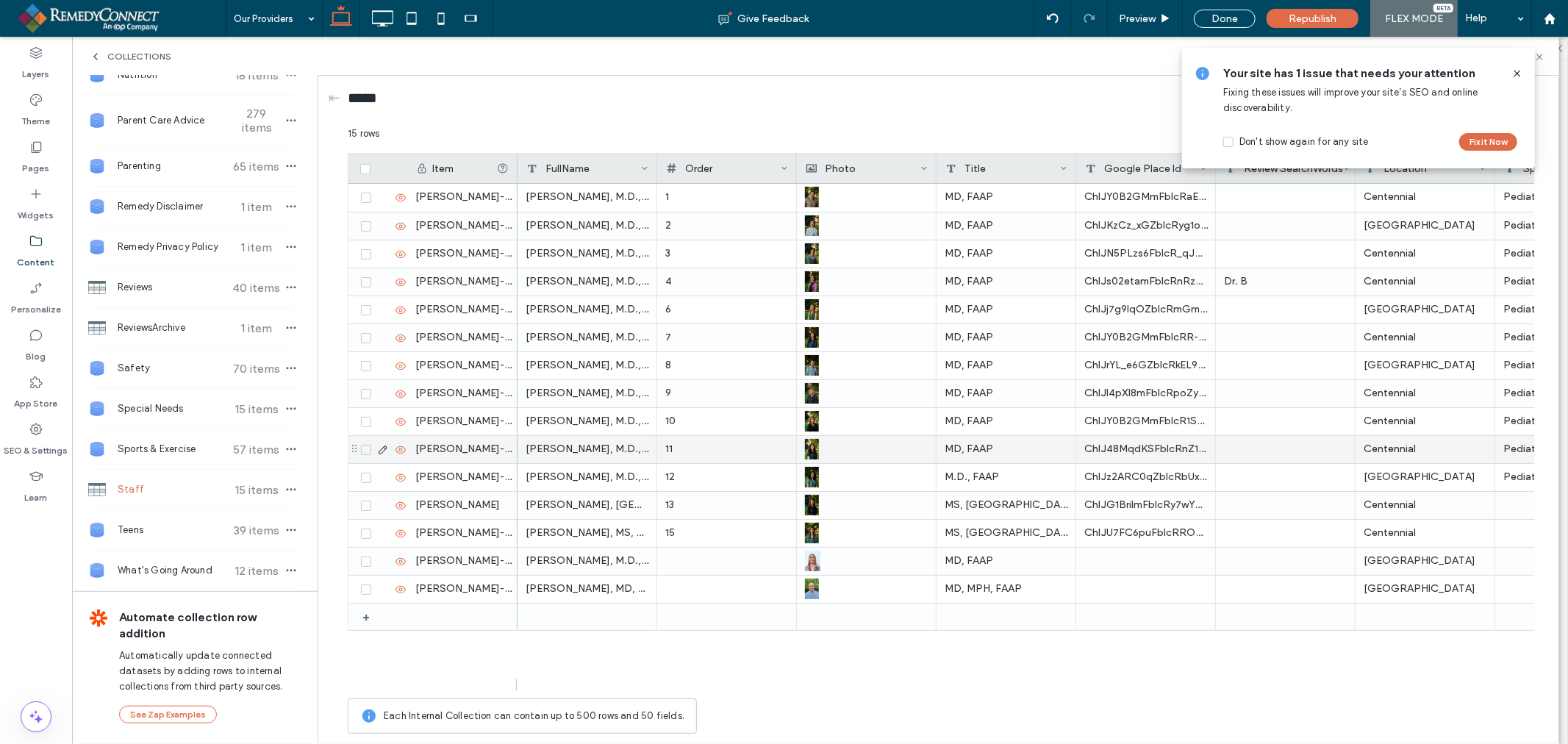
click at [384, 453] on icon at bounding box center [383, 450] width 12 height 12
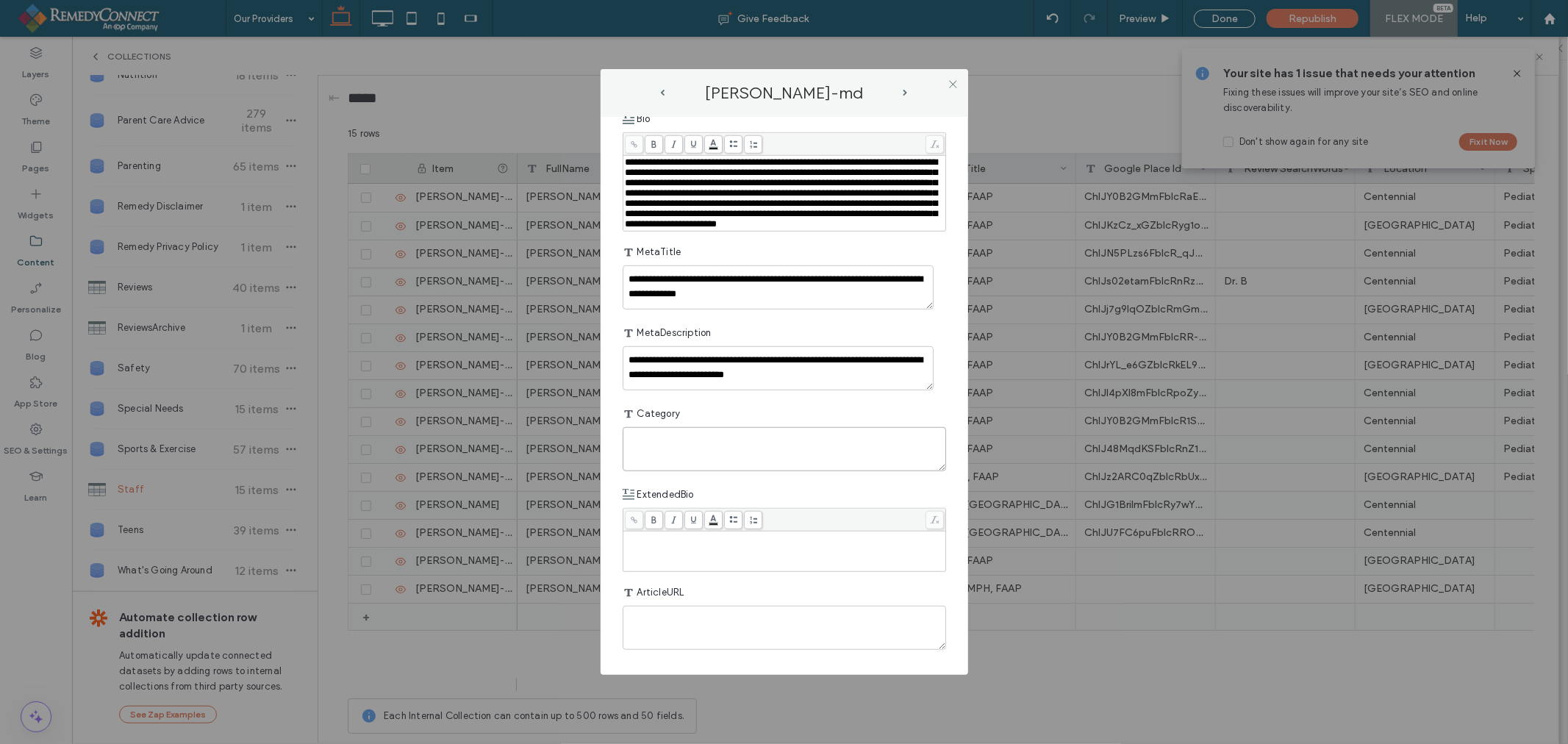
click at [707, 444] on textarea "plain-text-cell" at bounding box center [784, 449] width 323 height 44
type textarea "********"
click at [954, 82] on icon at bounding box center [953, 84] width 11 height 11
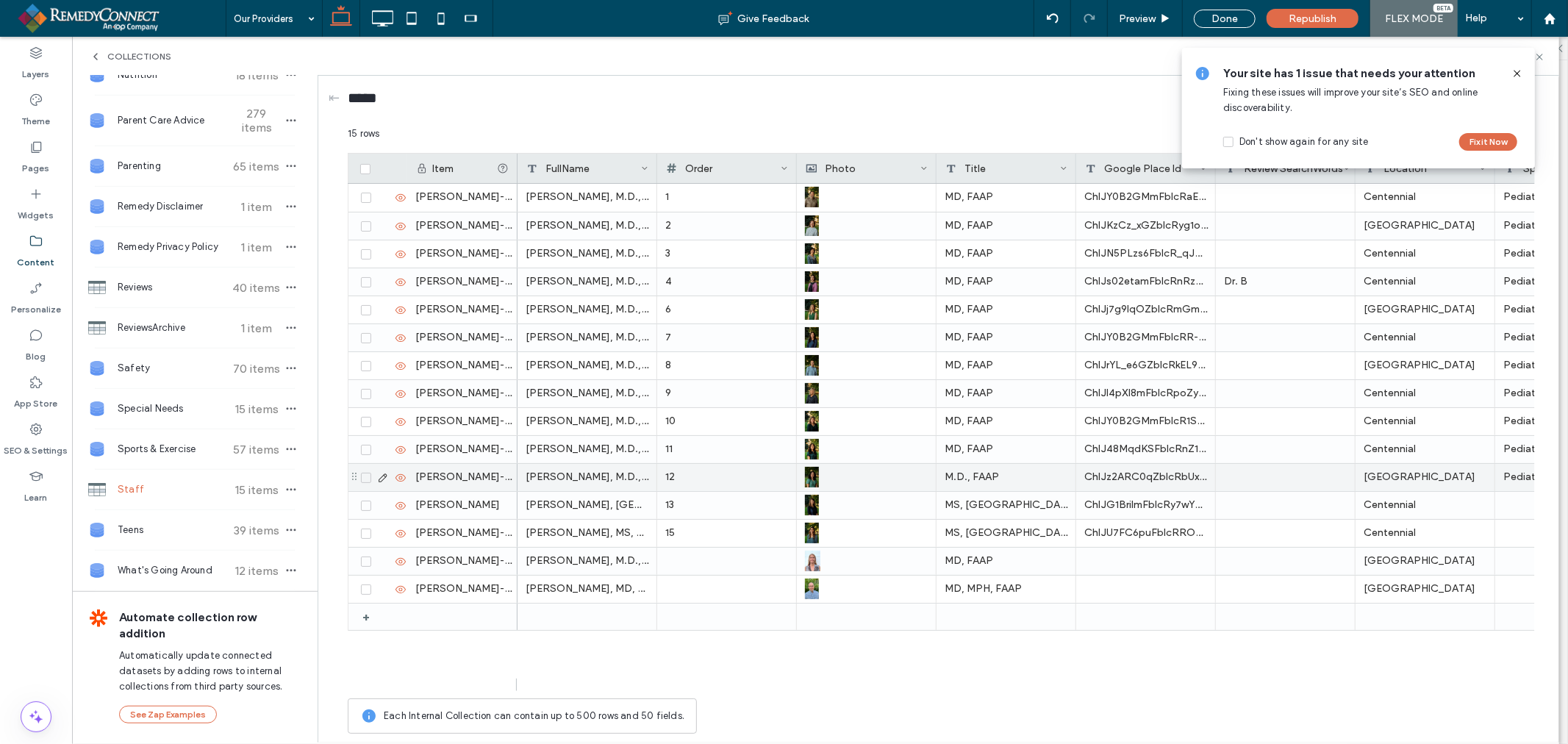
click at [379, 481] on icon at bounding box center [383, 478] width 12 height 12
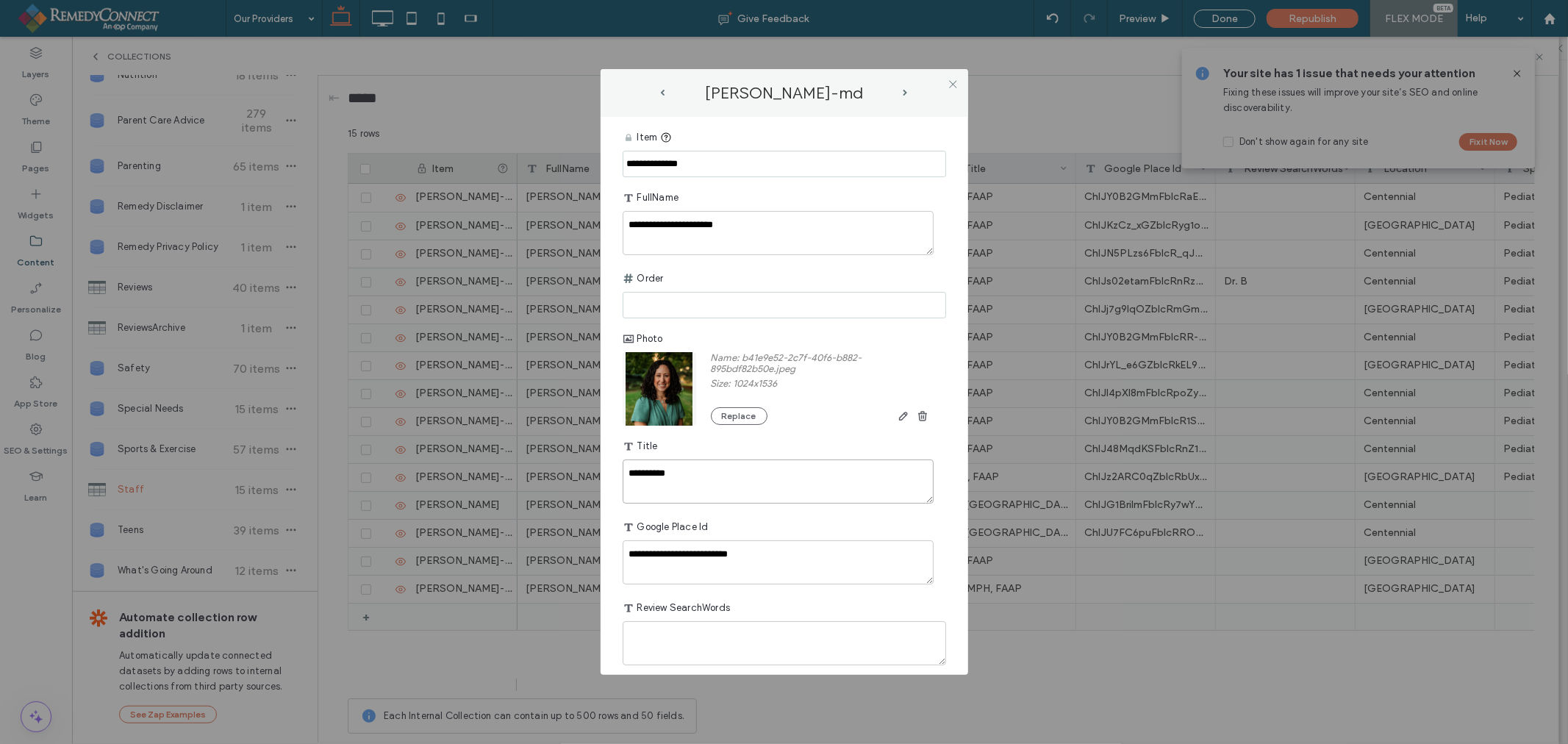
drag, startPoint x: 639, startPoint y: 475, endPoint x: 699, endPoint y: 477, distance: 60.0
click at [641, 475] on textarea "**********" at bounding box center [778, 481] width 311 height 44
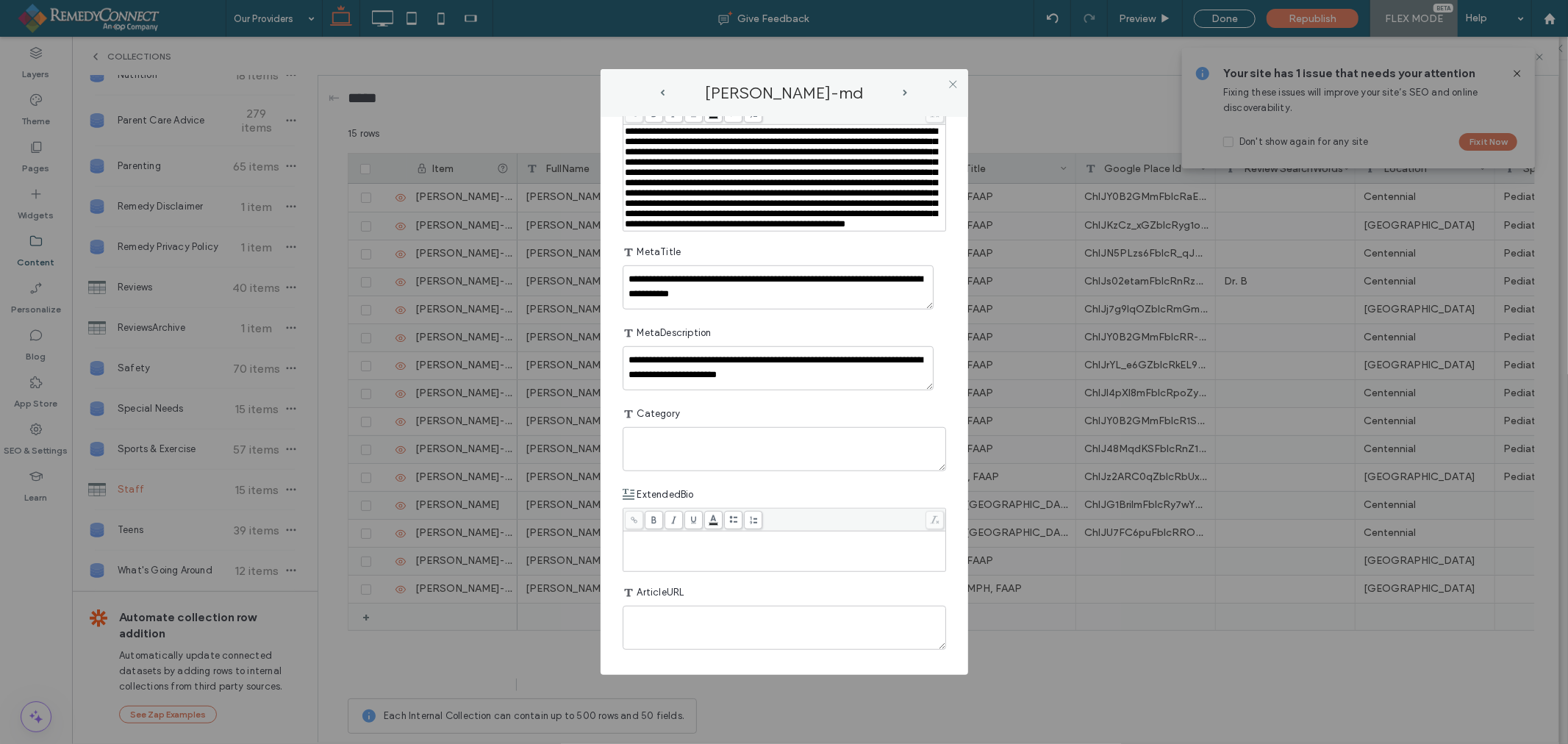
type textarea "********"
click at [712, 451] on textarea "plain-text-cell" at bounding box center [784, 449] width 323 height 44
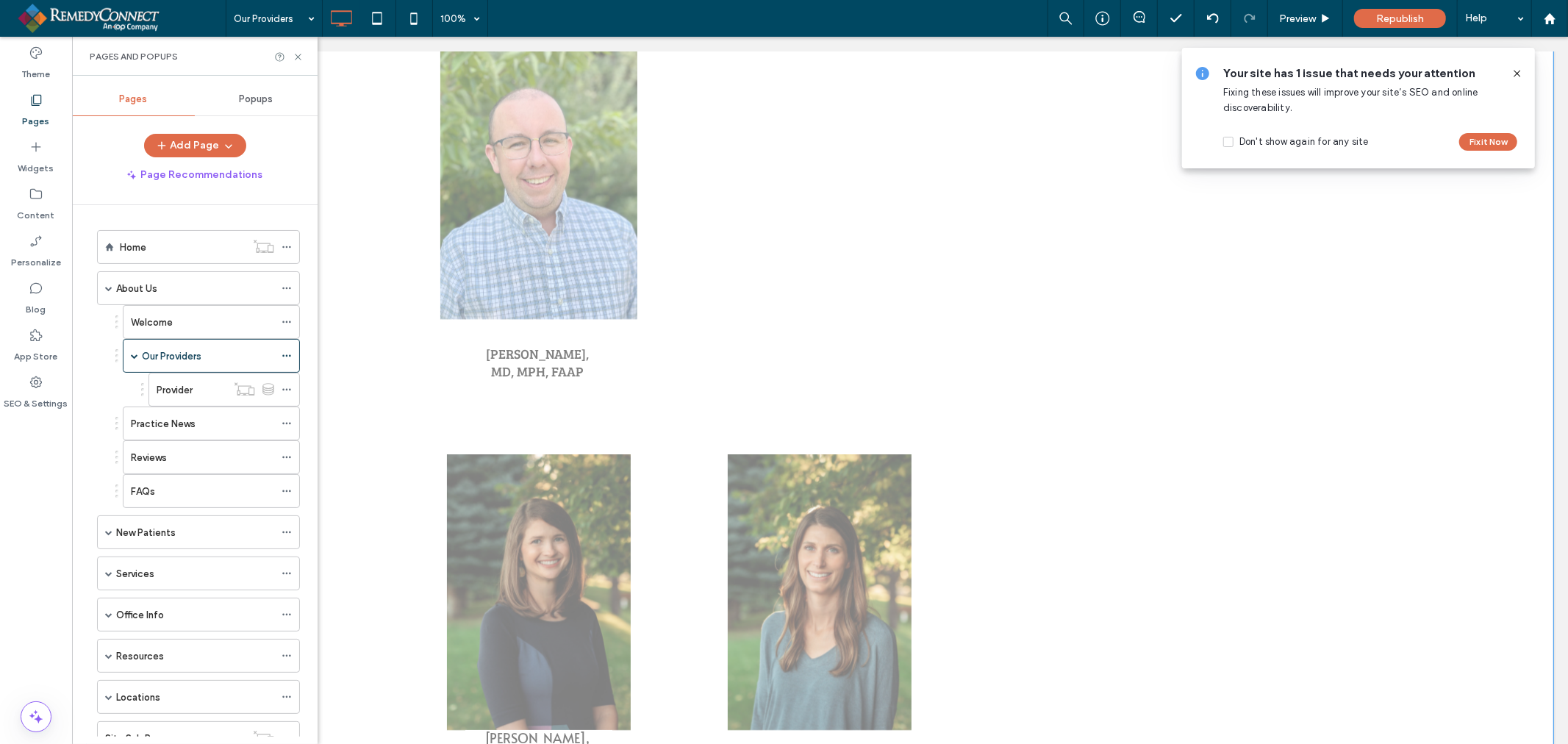
scroll to position [3105, 0]
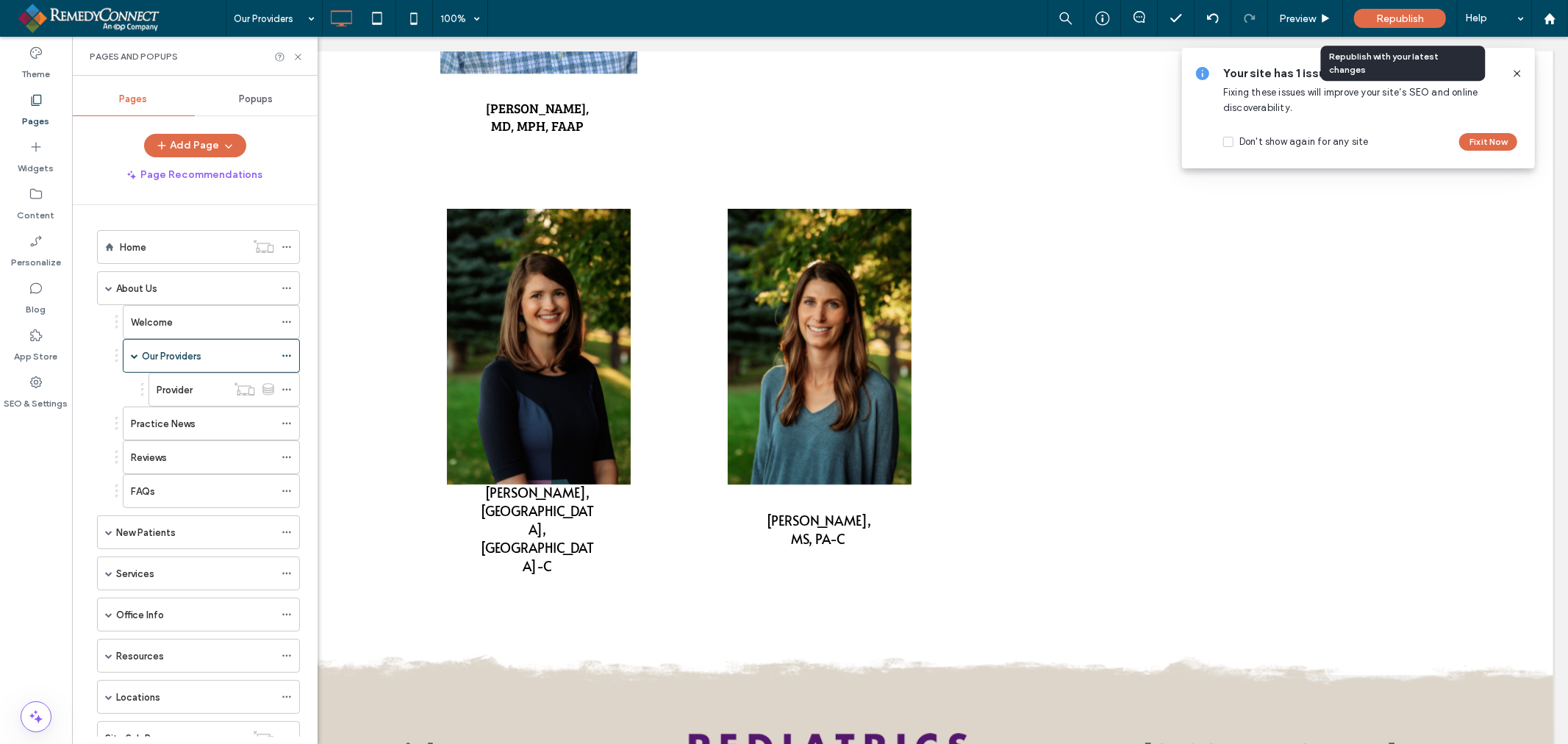
click at [1394, 20] on span "Republish" at bounding box center [1399, 19] width 47 height 13
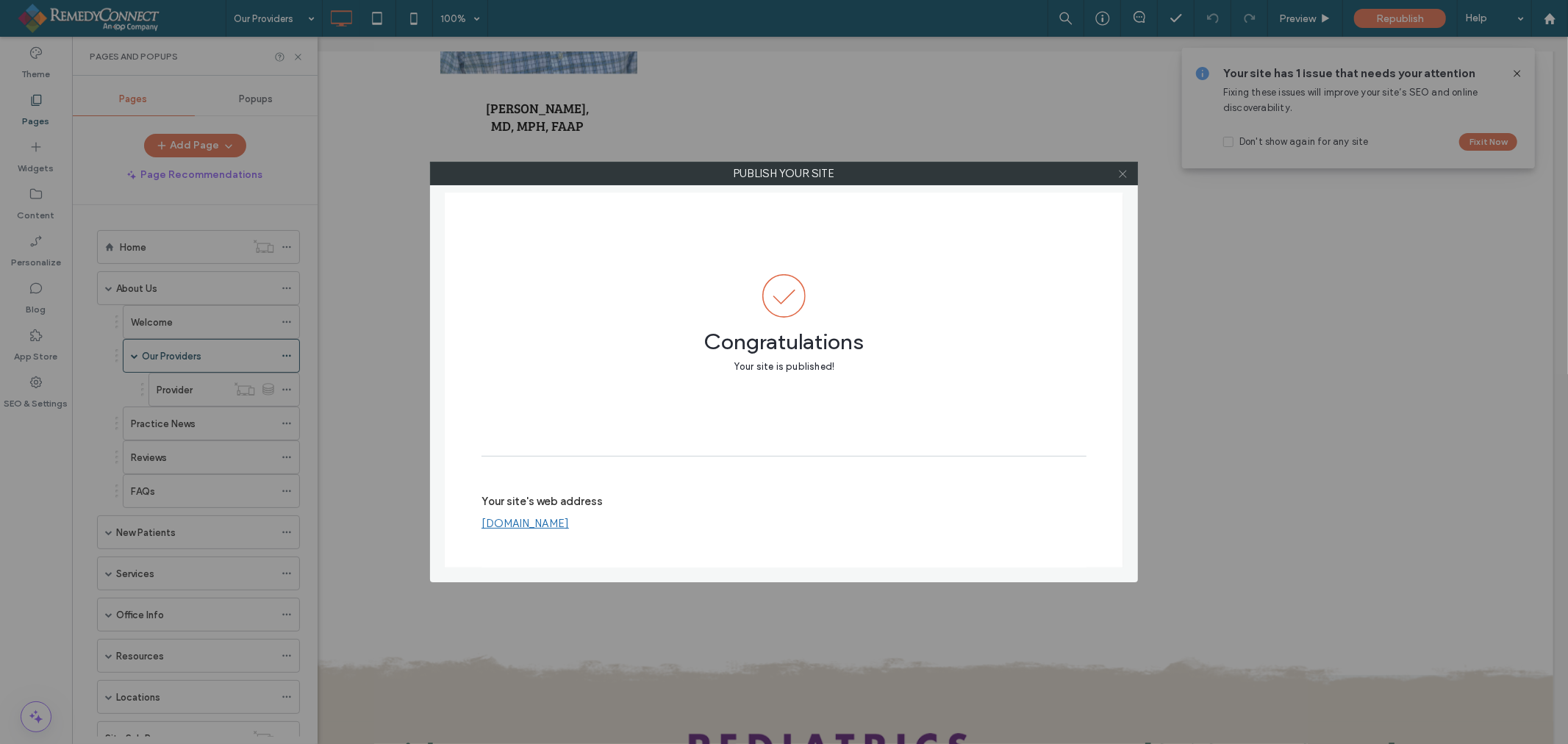
click at [1118, 172] on icon at bounding box center [1123, 173] width 11 height 11
